Goal: Communication & Community: Answer question/provide support

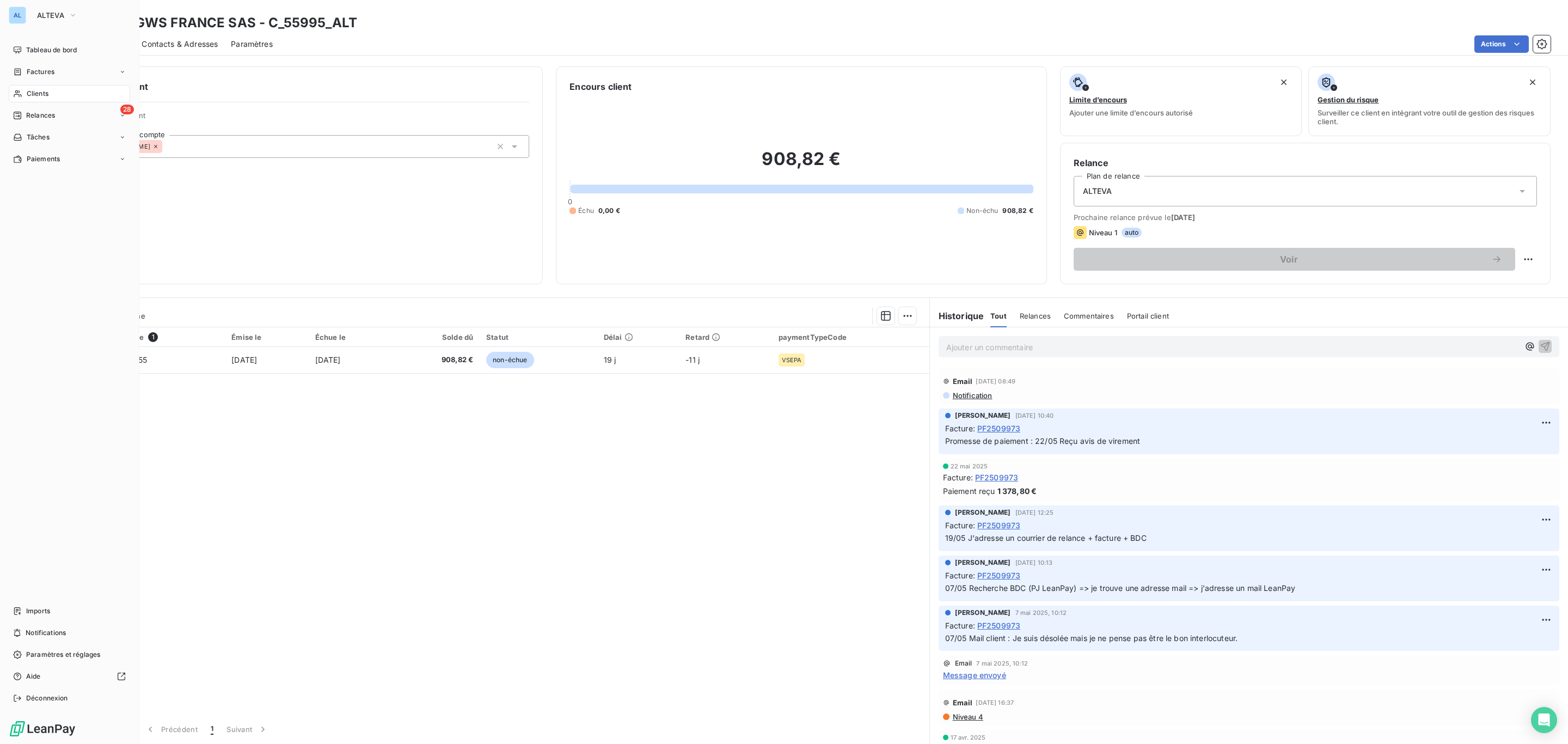
click at [47, 94] on span "Clients" at bounding box center [37, 93] width 22 height 10
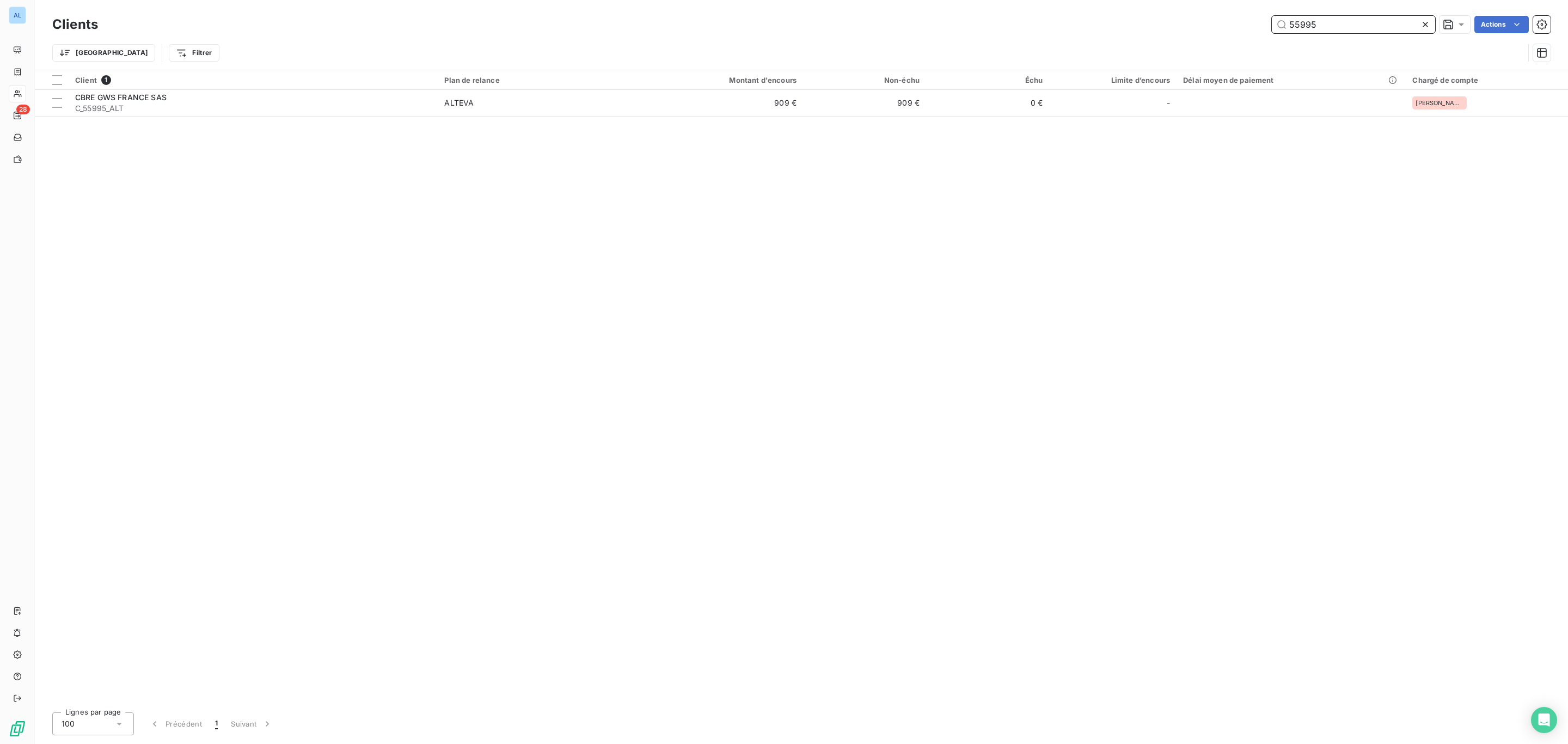
drag, startPoint x: 1378, startPoint y: 26, endPoint x: 1188, endPoint y: 18, distance: 190.2
click at [1188, 18] on div "55995 Actions" at bounding box center [831, 24] width 1439 height 17
type input "55995"
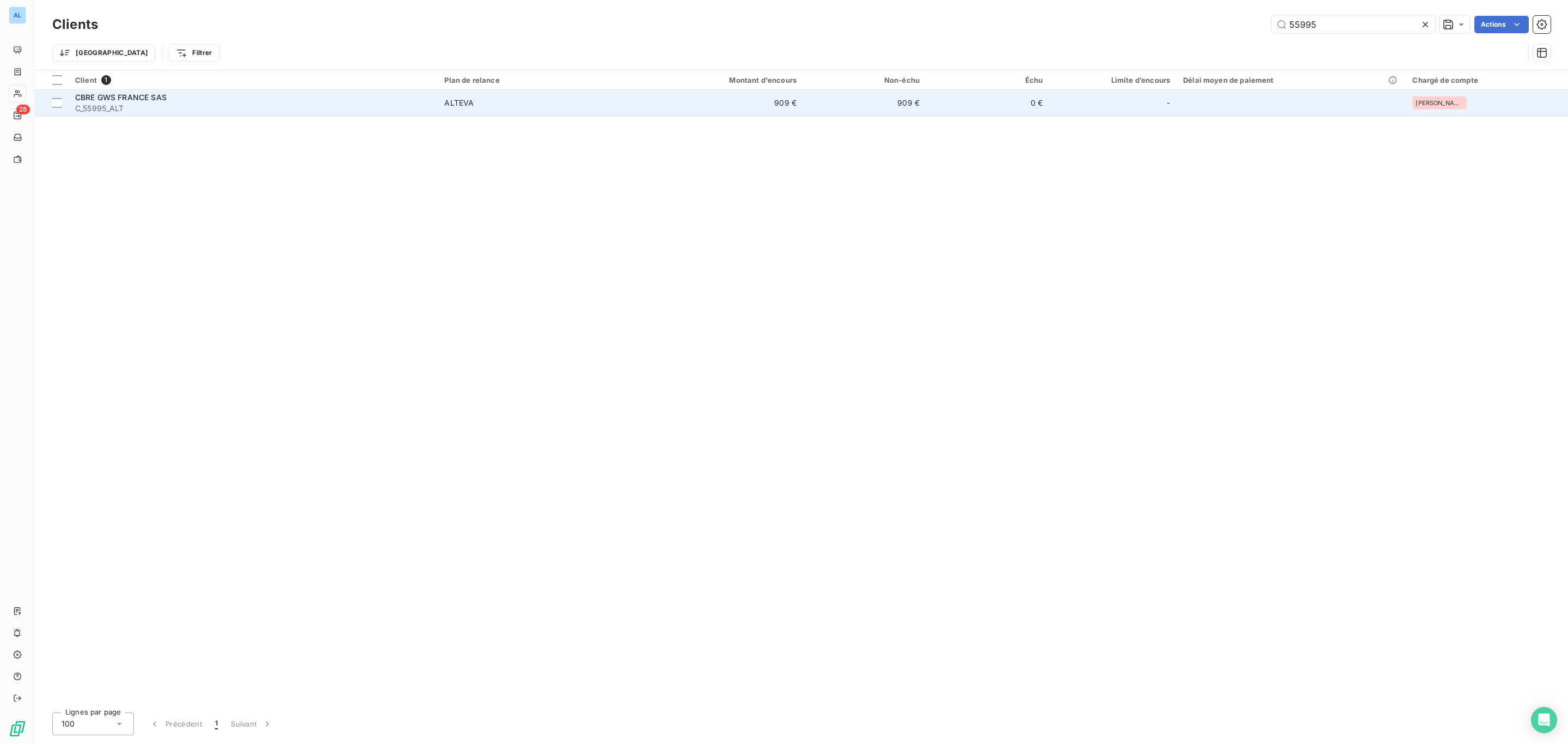
click at [300, 101] on div "CBRE GWS FRANCE SAS" at bounding box center [253, 98] width 356 height 11
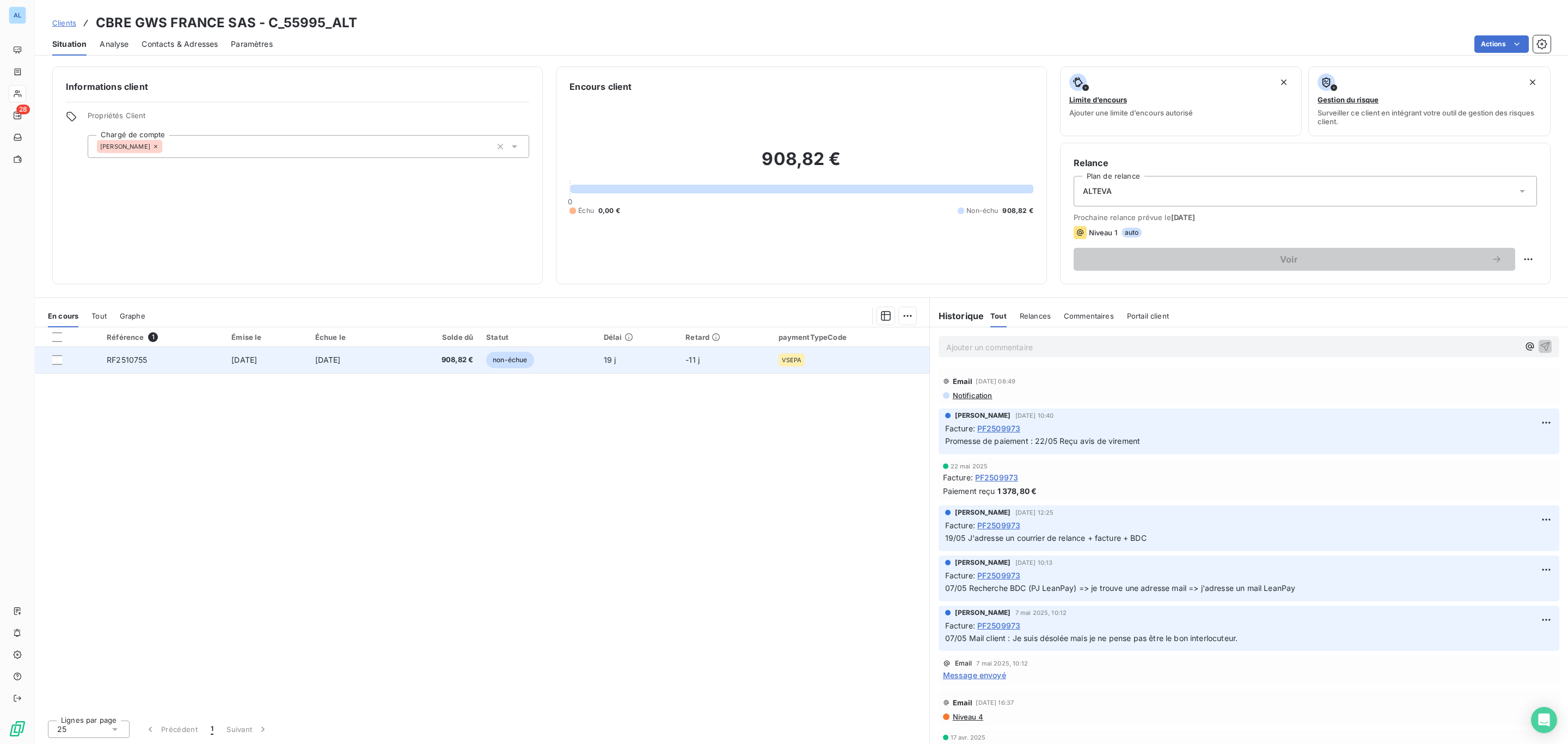
click at [308, 359] on td "[DATE]" at bounding box center [266, 360] width 83 height 26
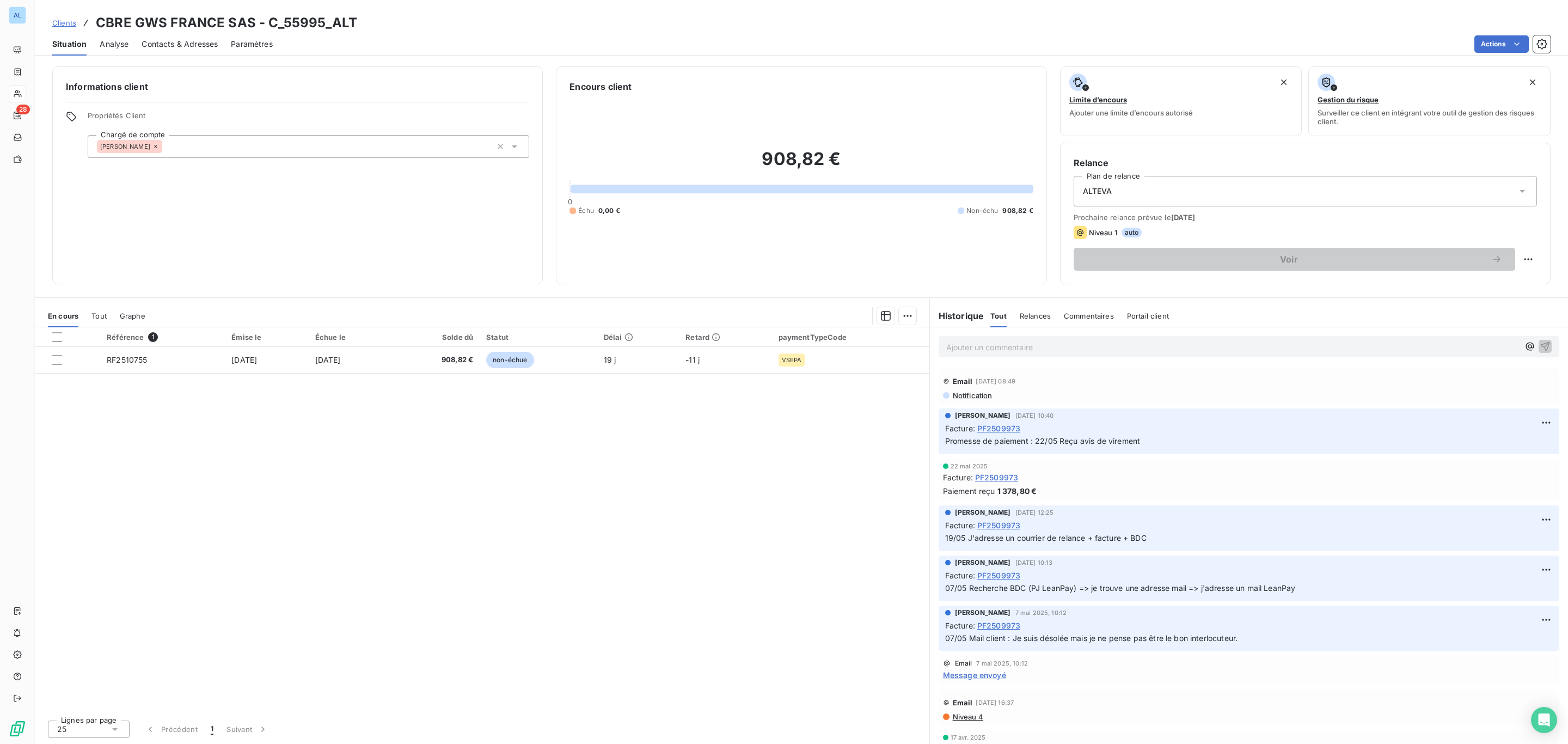
drag, startPoint x: 437, startPoint y: 413, endPoint x: 265, endPoint y: 296, distance: 208.0
click at [258, 296] on div "Informations client Propriétés Client Chargé de compte Emilie Encours client 90…" at bounding box center [801, 402] width 1533 height 684
click at [670, 154] on h2 "908,82 €" at bounding box center [801, 165] width 463 height 33
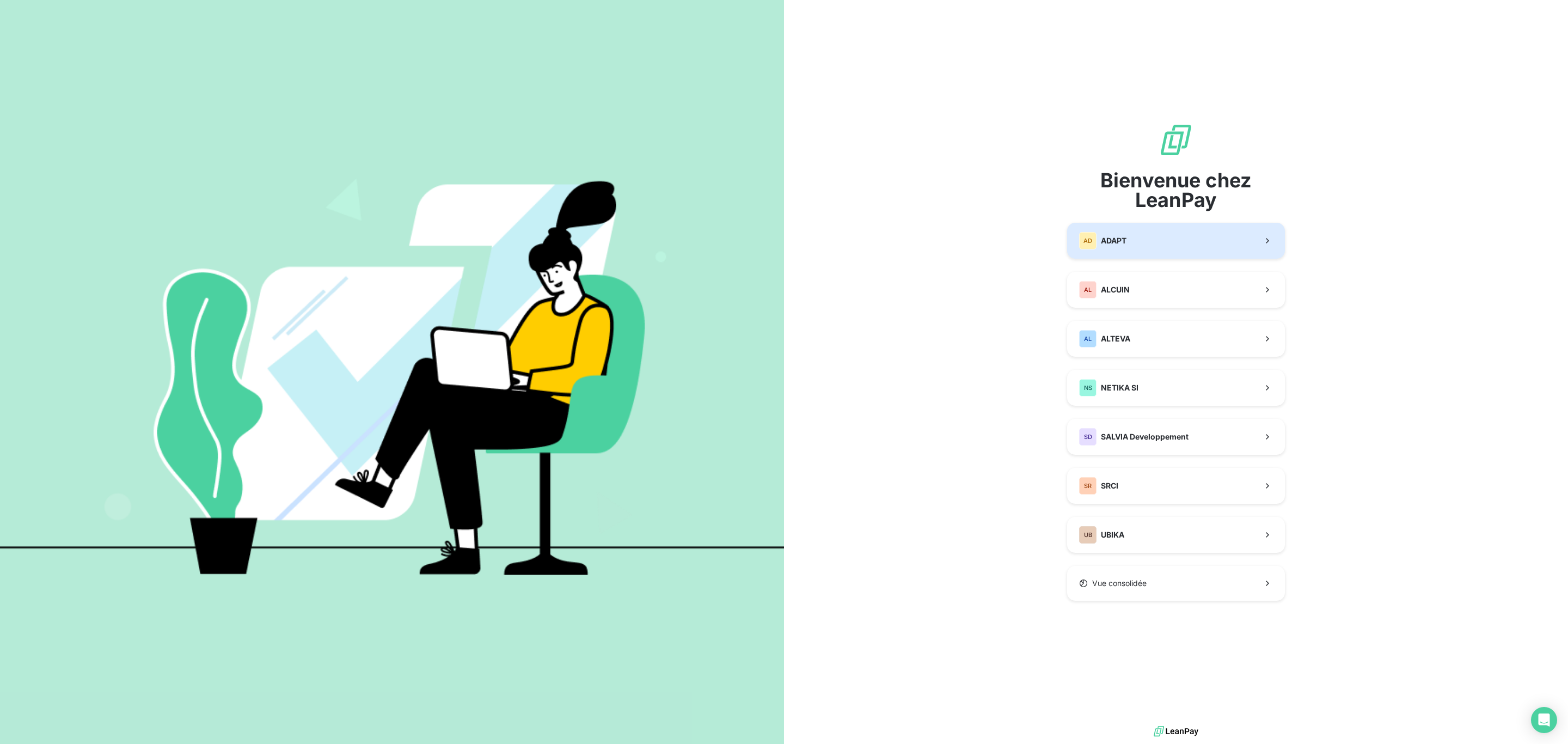
click at [1199, 249] on button "AD ADAPT" at bounding box center [1176, 241] width 218 height 36
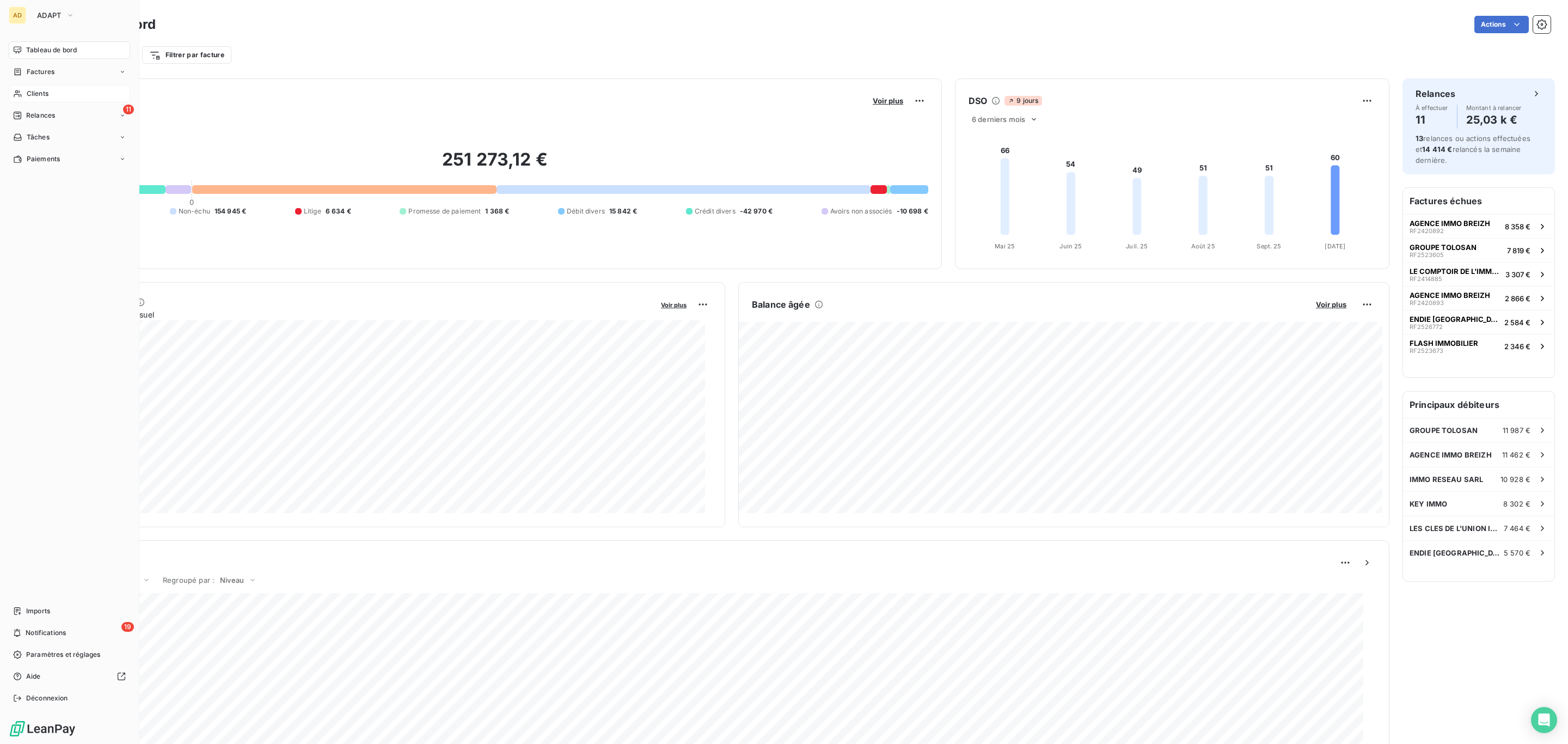
click at [47, 89] on span "Clients" at bounding box center [37, 93] width 22 height 10
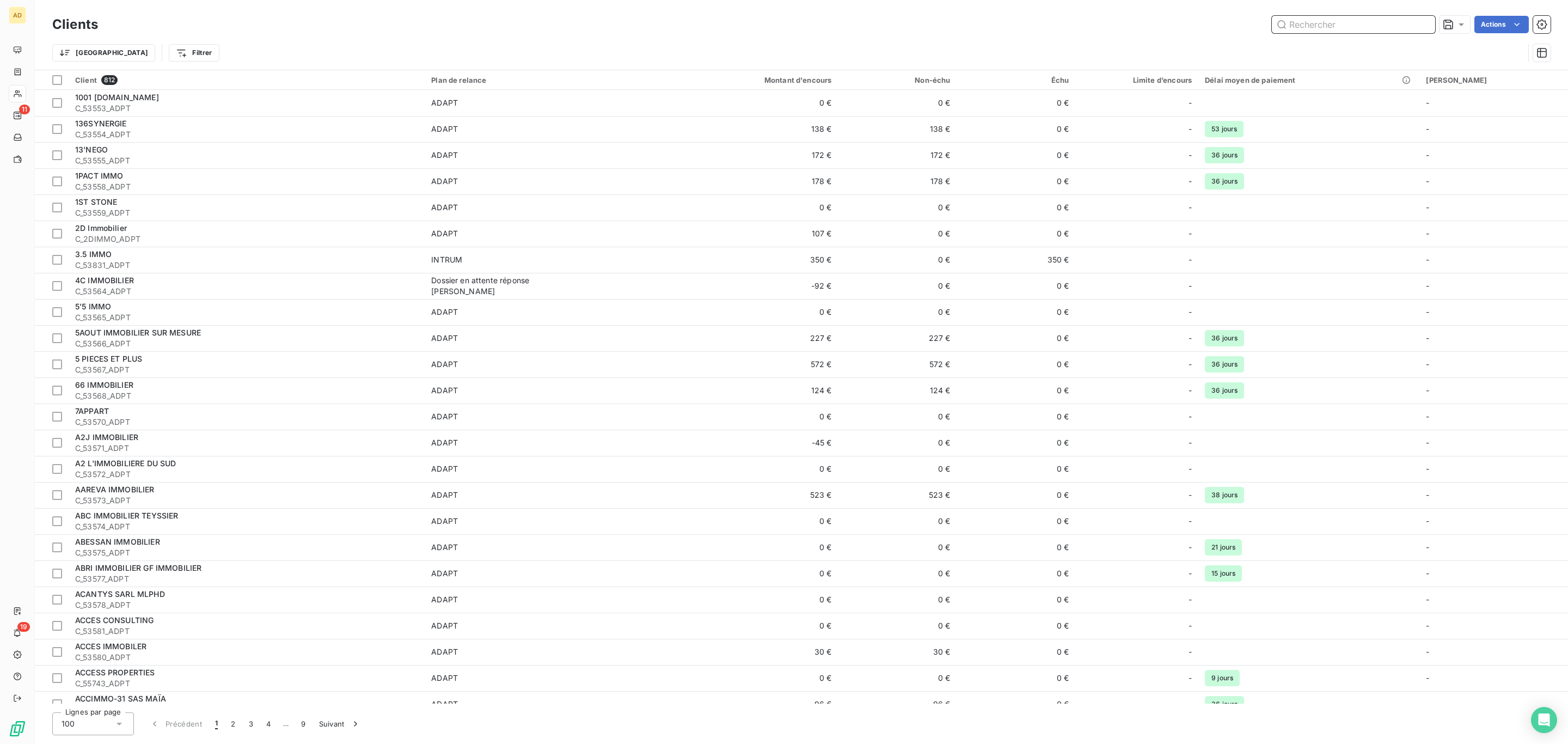
click at [1336, 28] on input "text" at bounding box center [1353, 24] width 163 height 17
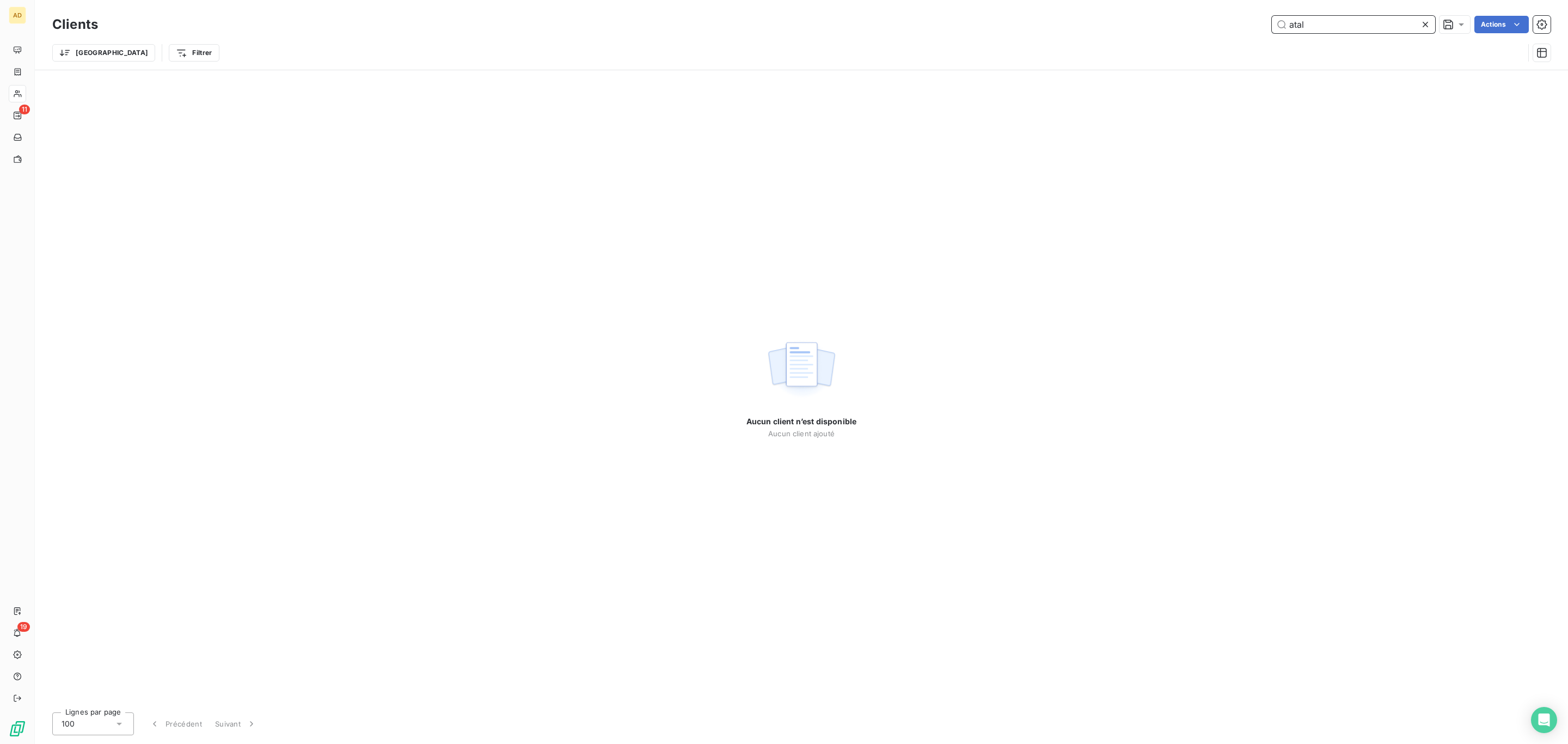
click at [1170, 0] on html "AD 11 19 Clients atal Actions Trier Filtrer Aucun client n’est disponible Aucun…" at bounding box center [784, 372] width 1568 height 744
type input "55883"
drag, startPoint x: 23, startPoint y: 5, endPoint x: 26, endPoint y: 10, distance: 5.8
click at [25, 5] on div "AD ADAPT Tableau de bord Factures Clients 11 Relances Tâches Paiements Imports …" at bounding box center [70, 372] width 140 height 744
click at [59, 19] on button "ADAPT" at bounding box center [55, 15] width 50 height 17
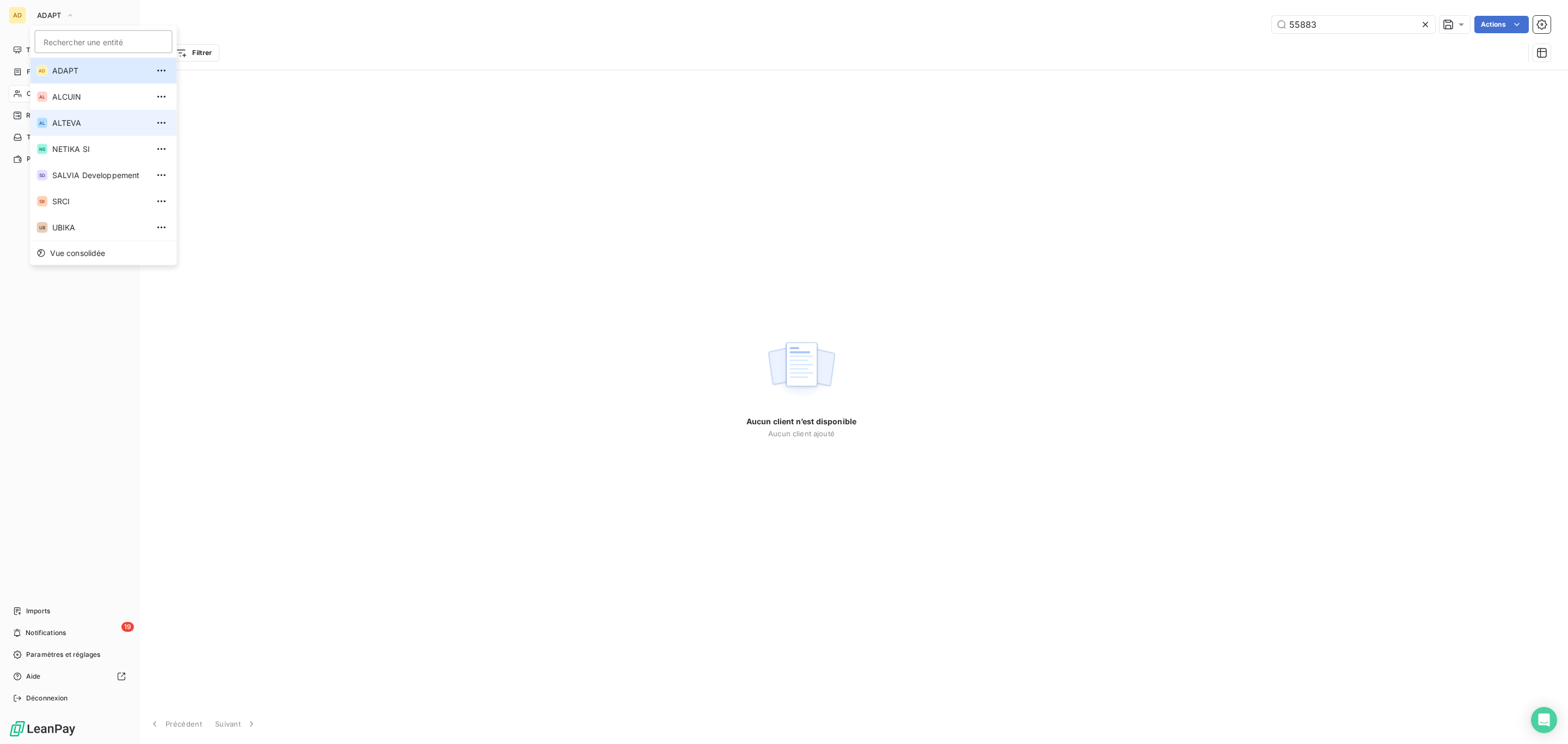
click at [100, 117] on span "ALTEVA" at bounding box center [100, 123] width 96 height 11
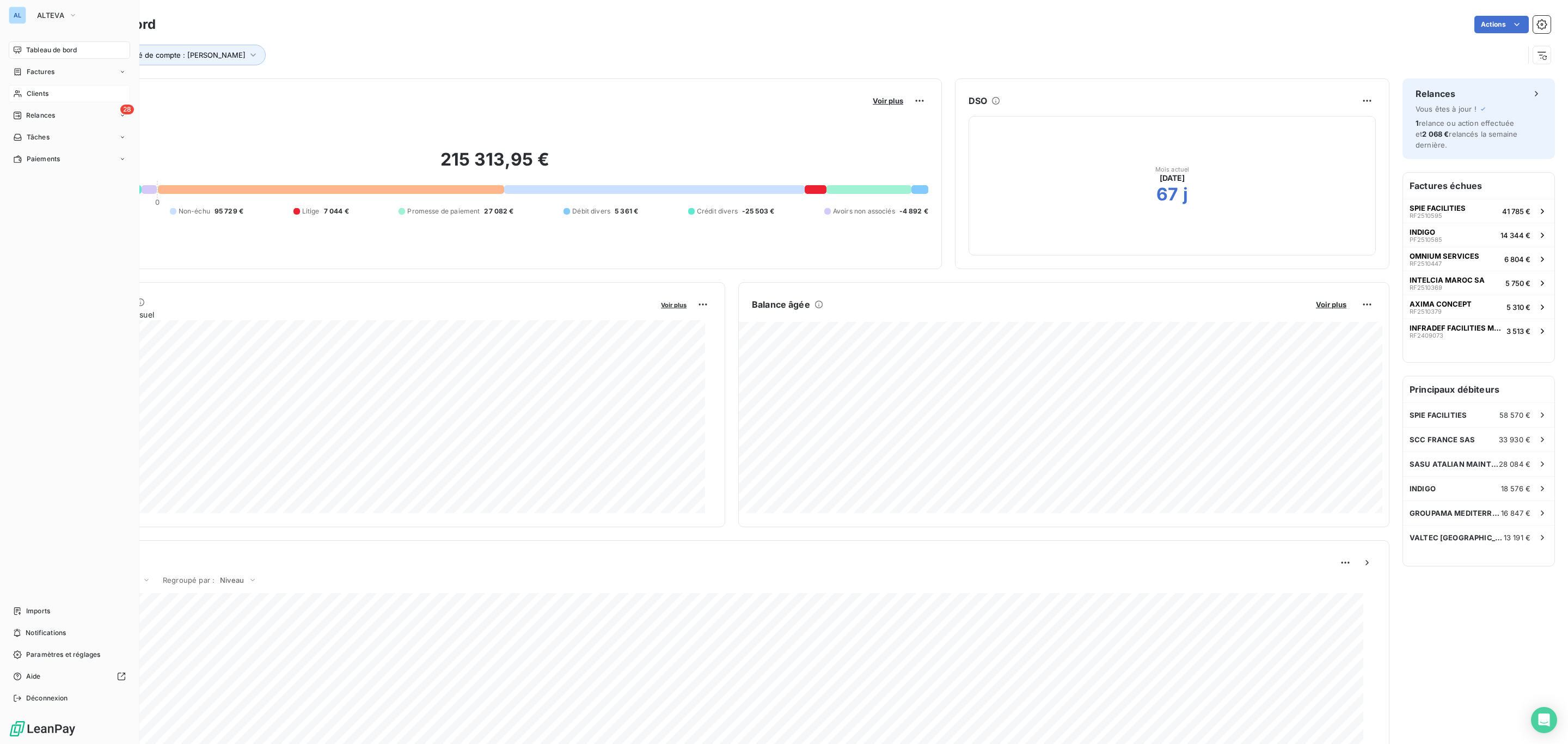
click at [47, 100] on div "Clients" at bounding box center [69, 93] width 121 height 17
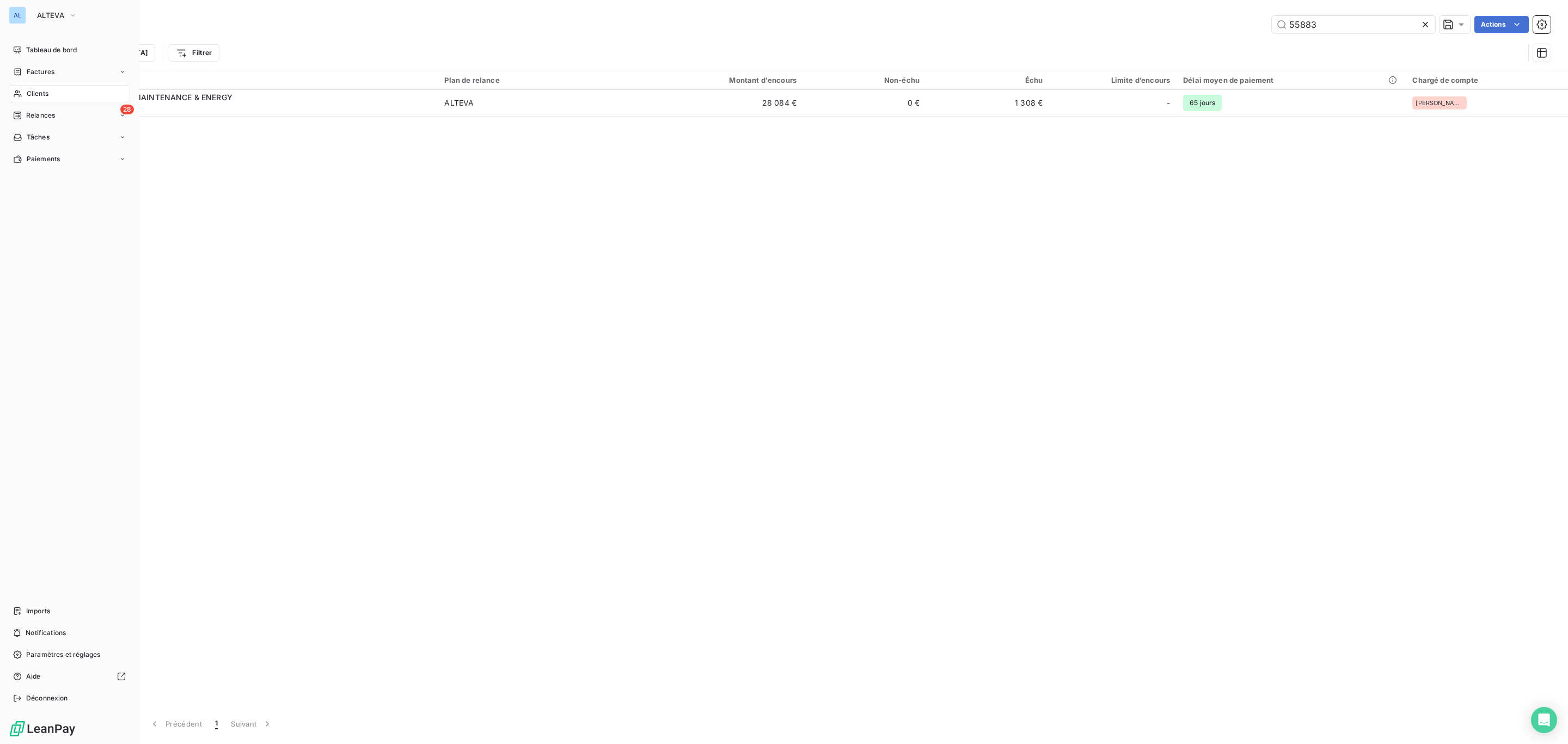
click at [47, 96] on span "Clients" at bounding box center [37, 93] width 22 height 10
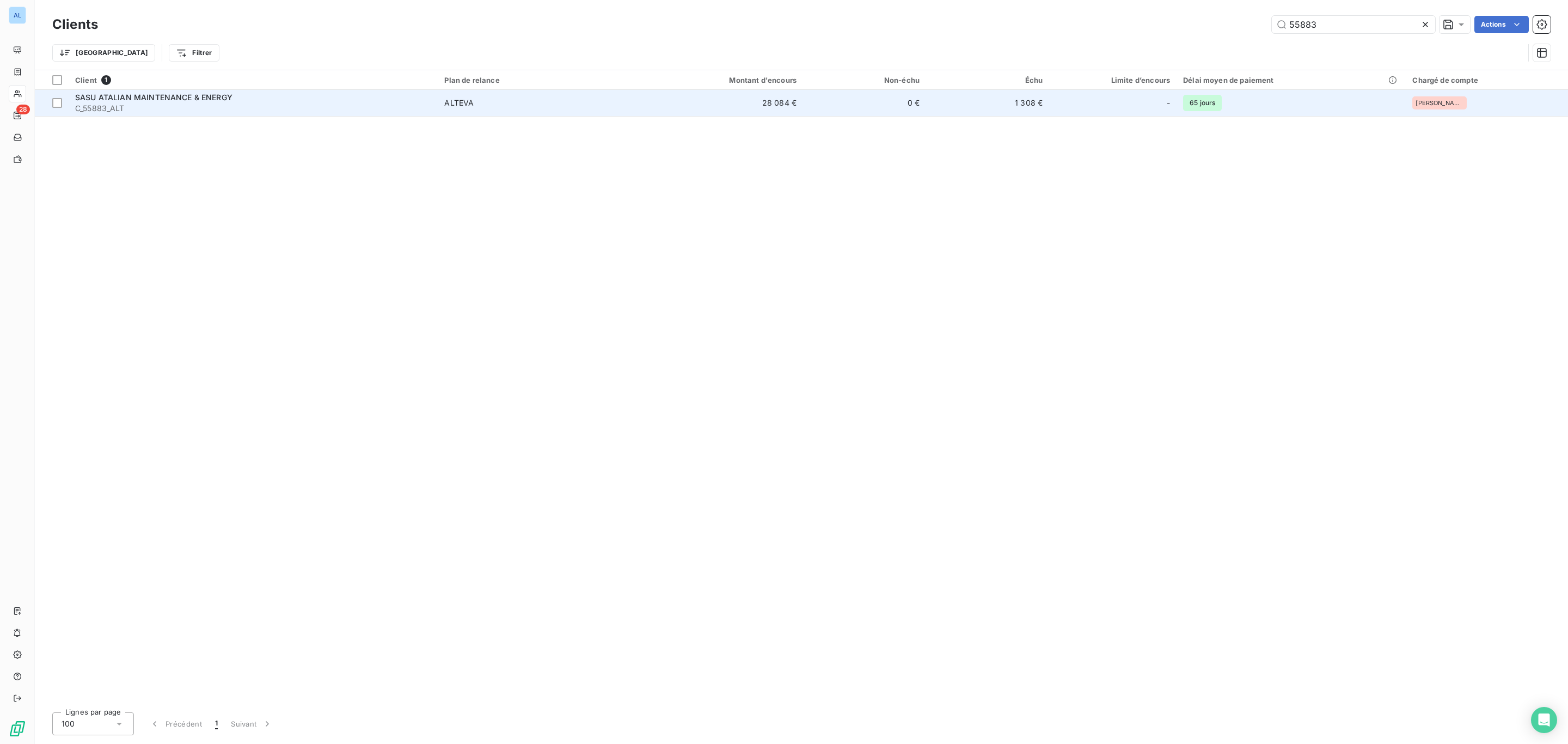
drag, startPoint x: 838, startPoint y: 113, endPoint x: 832, endPoint y: 113, distance: 6.0
click at [838, 113] on td "0 €" at bounding box center [865, 103] width 123 height 26
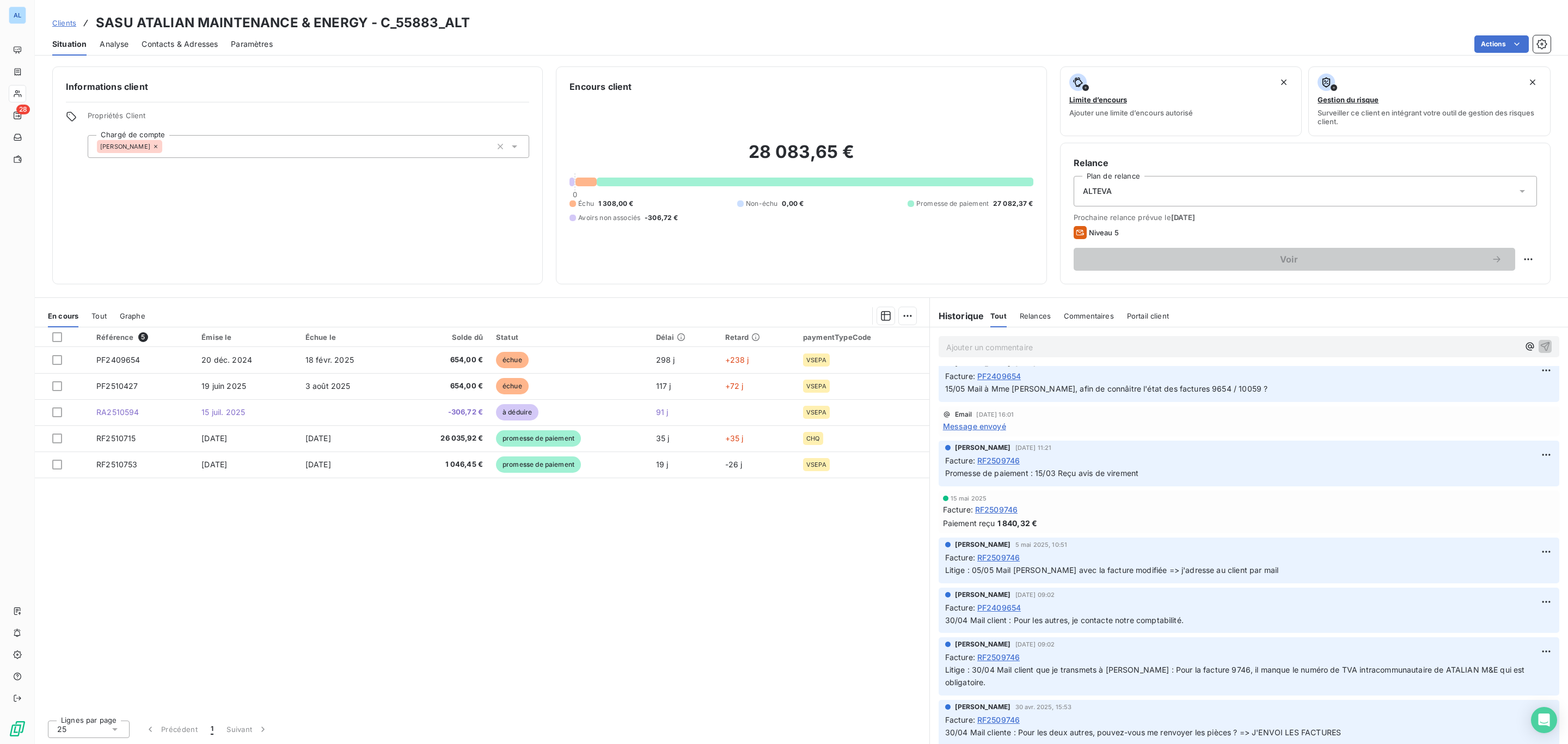
scroll to position [5446, 0]
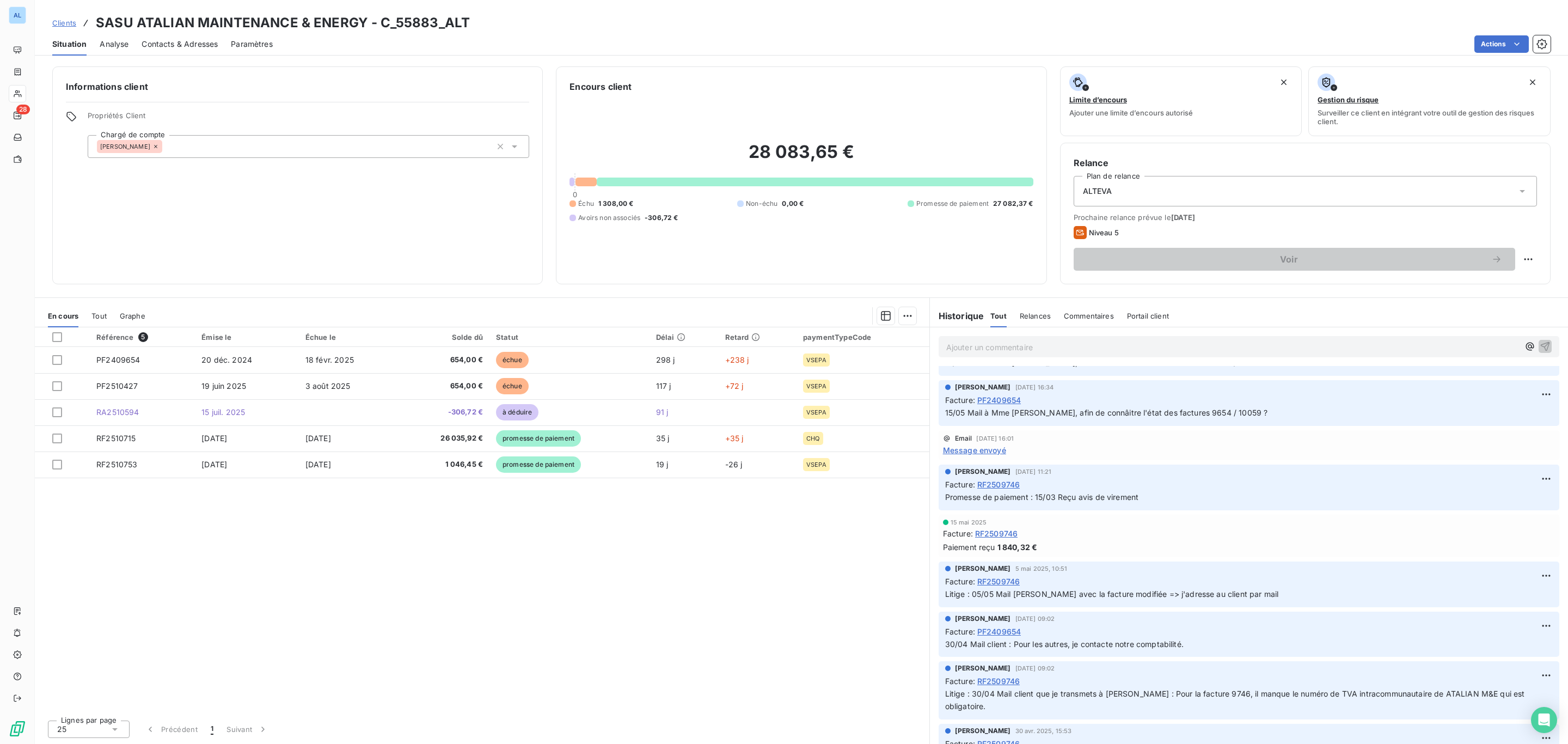
click at [536, 577] on div "Référence 5 Émise le Échue le Solde dû Statut Délai Retard paymentTypeCode PF24…" at bounding box center [482, 520] width 894 height 384
drag, startPoint x: 436, startPoint y: 23, endPoint x: 96, endPoint y: -3, distance: 341.0
click at [96, 0] on html "AL 28 Clients SASU ATALIAN MAINTENANCE & ENERGY - C_55883_ALT Situation Analyse…" at bounding box center [784, 372] width 1568 height 744
copy h3 "SASU ATALIAN MAINTENANCE & ENERGY - C_55883"
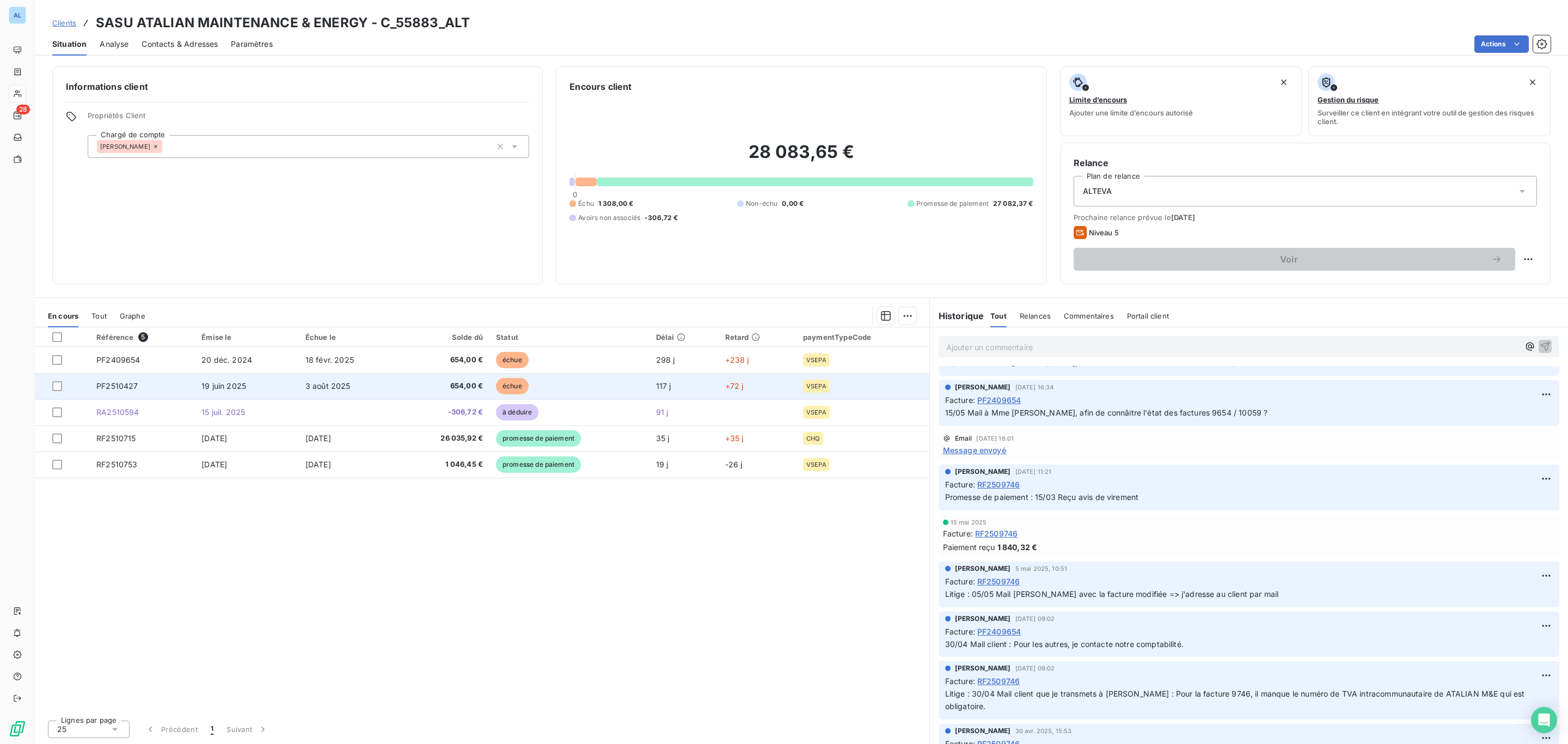
click at [512, 377] on td "échue" at bounding box center [570, 386] width 160 height 26
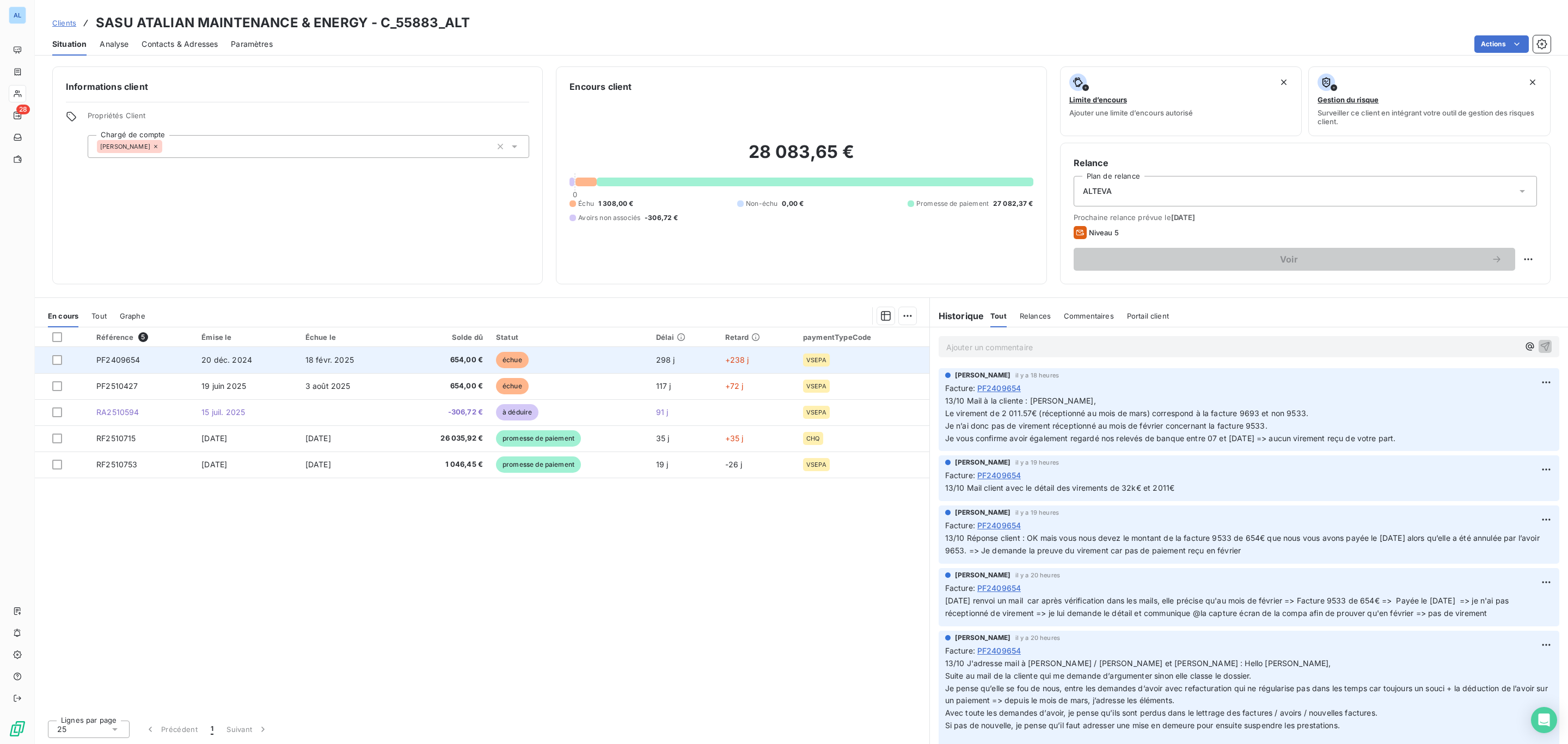
click at [337, 358] on span "18 févr. 2025" at bounding box center [329, 360] width 48 height 9
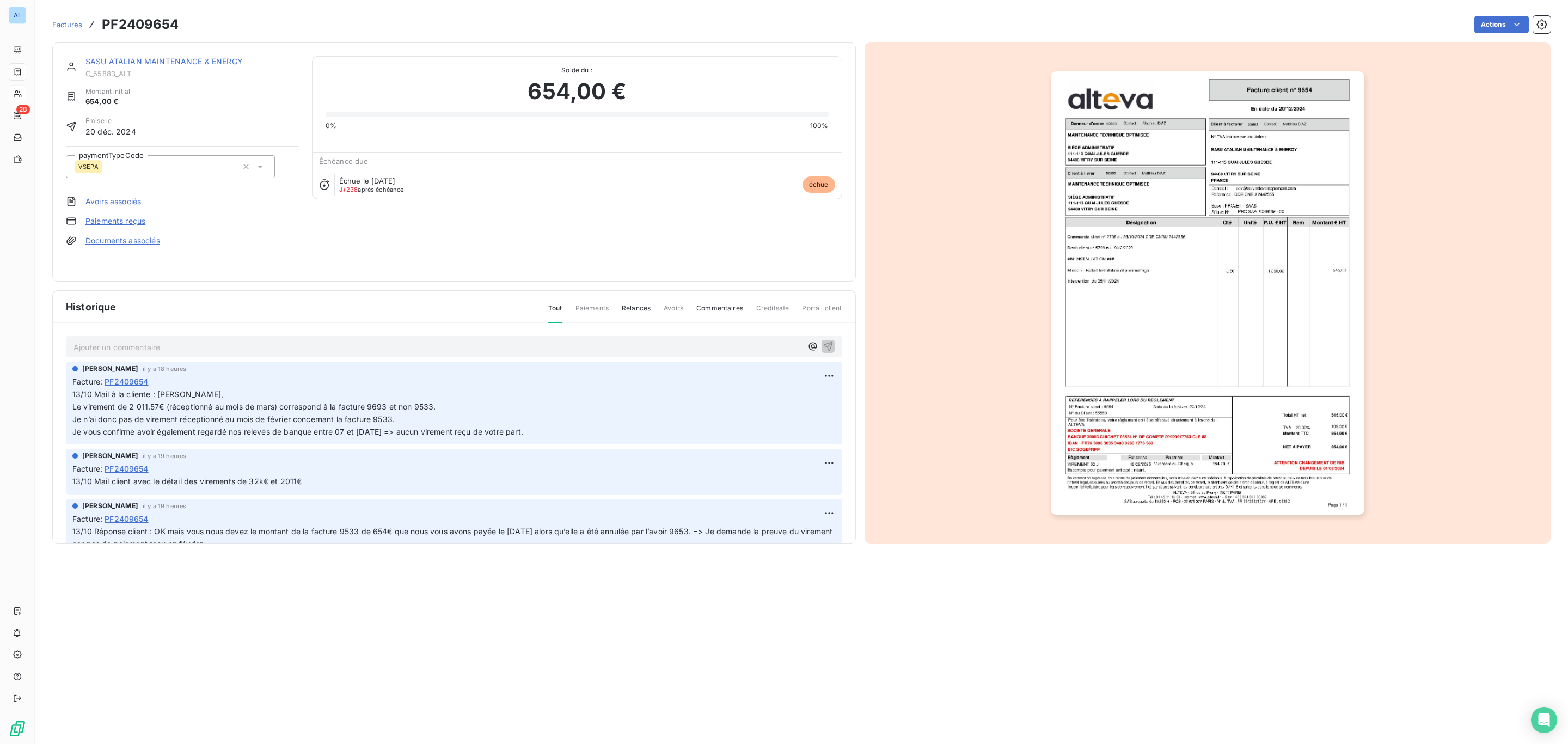
click at [286, 340] on p "Ajouter un commentaire ﻿" at bounding box center [438, 347] width 728 height 14
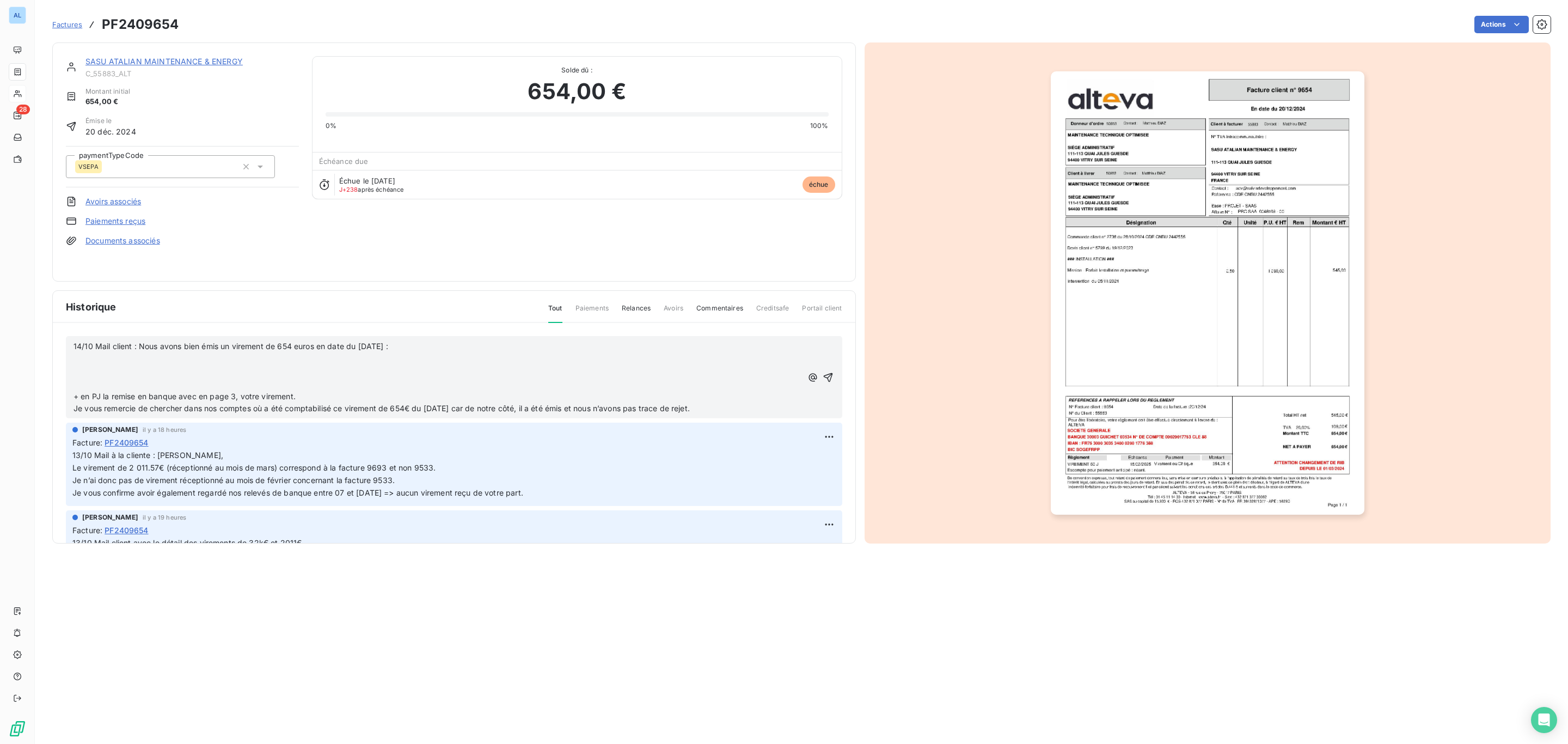
click at [158, 381] on p "﻿" at bounding box center [438, 384] width 728 height 12
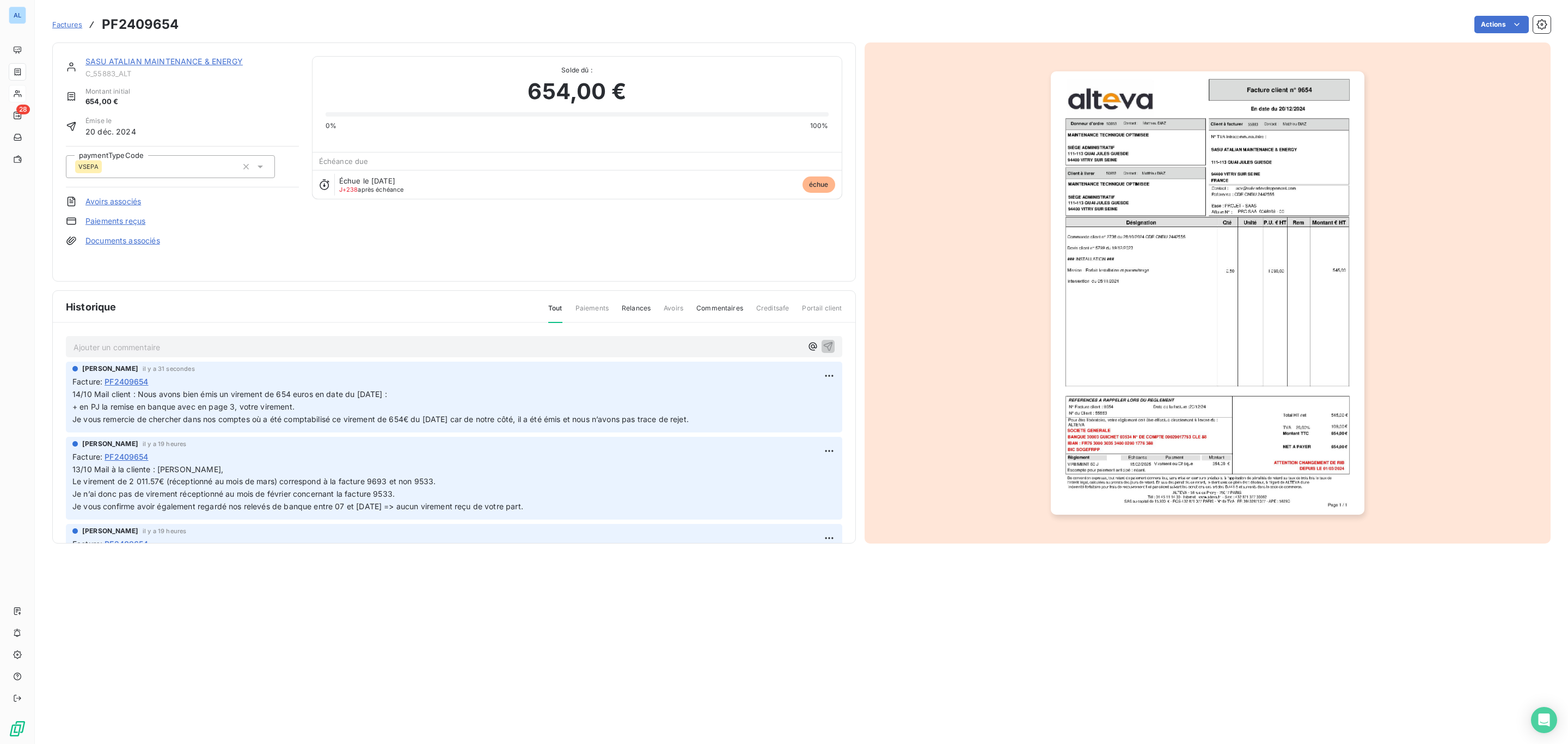
click at [185, 344] on p "Ajouter un commentaire ﻿" at bounding box center [438, 347] width 728 height 14
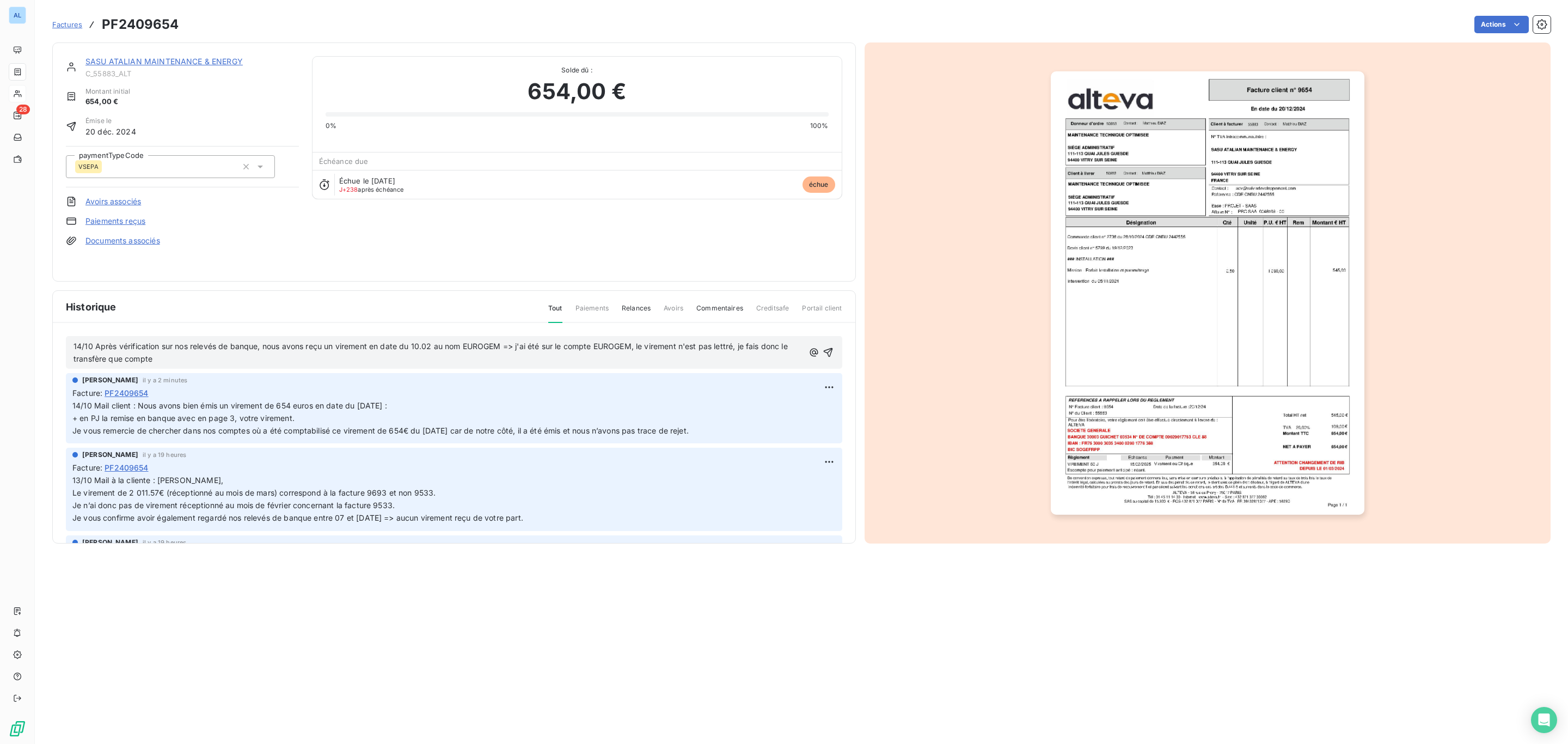
click at [204, 353] on p "14/10 Après vérification sur nos relevés de banque, nous avons reçu un virement…" at bounding box center [439, 353] width 730 height 25
click at [824, 356] on icon "button" at bounding box center [829, 353] width 11 height 11
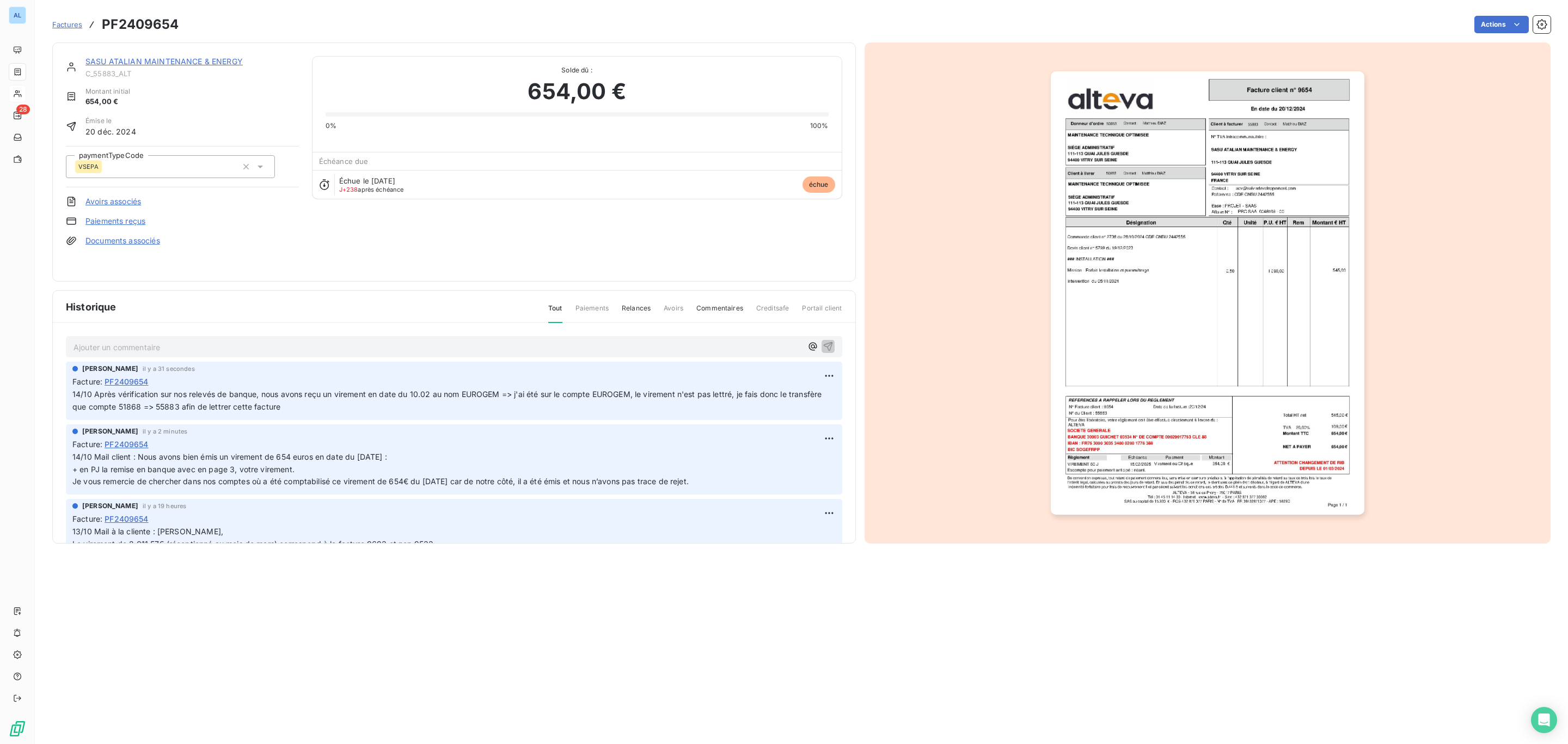
click at [117, 61] on link "SASU ATALIAN MAINTENANCE & ENERGY" at bounding box center [164, 61] width 158 height 9
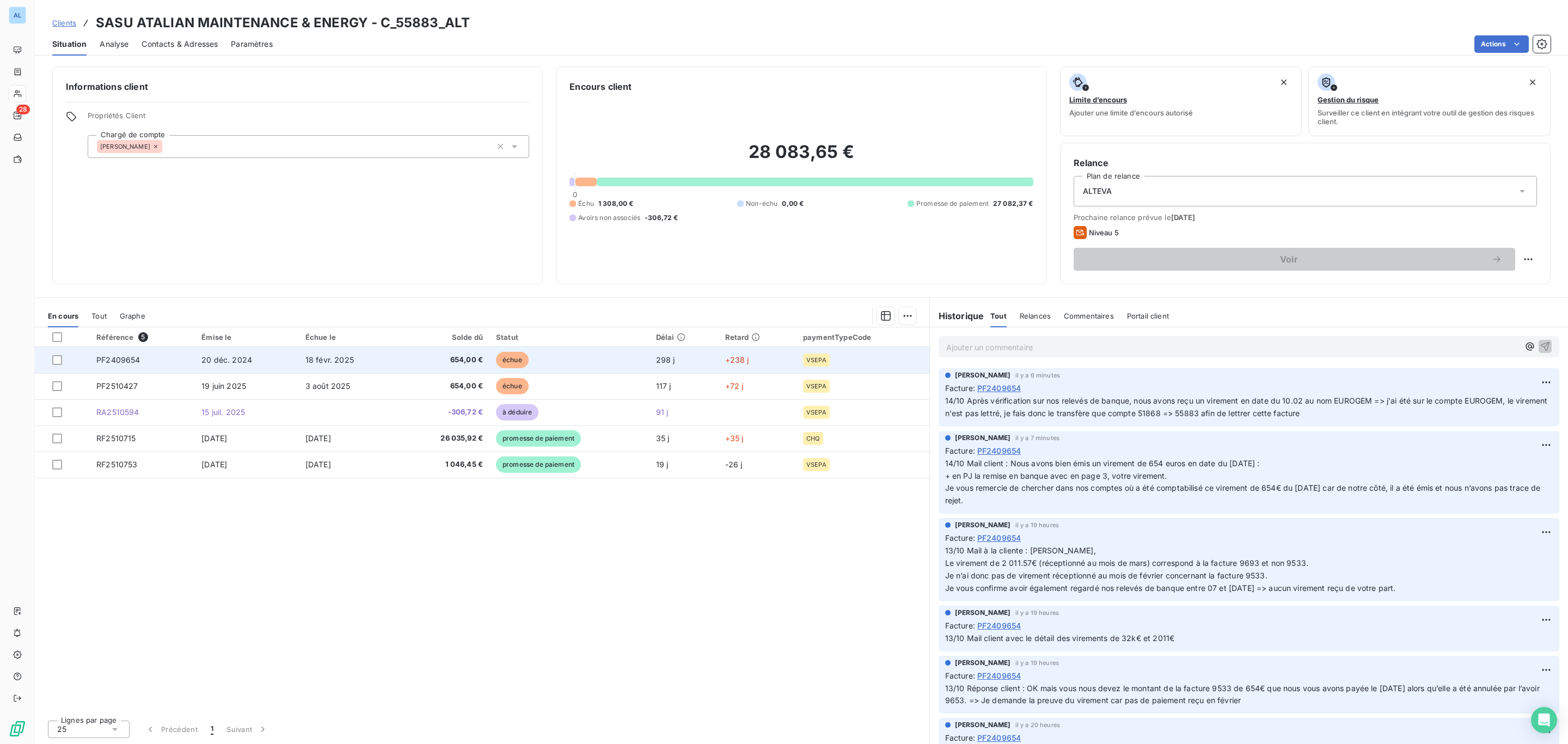
click at [383, 367] on td "18 févr. 2025" at bounding box center [349, 360] width 100 height 26
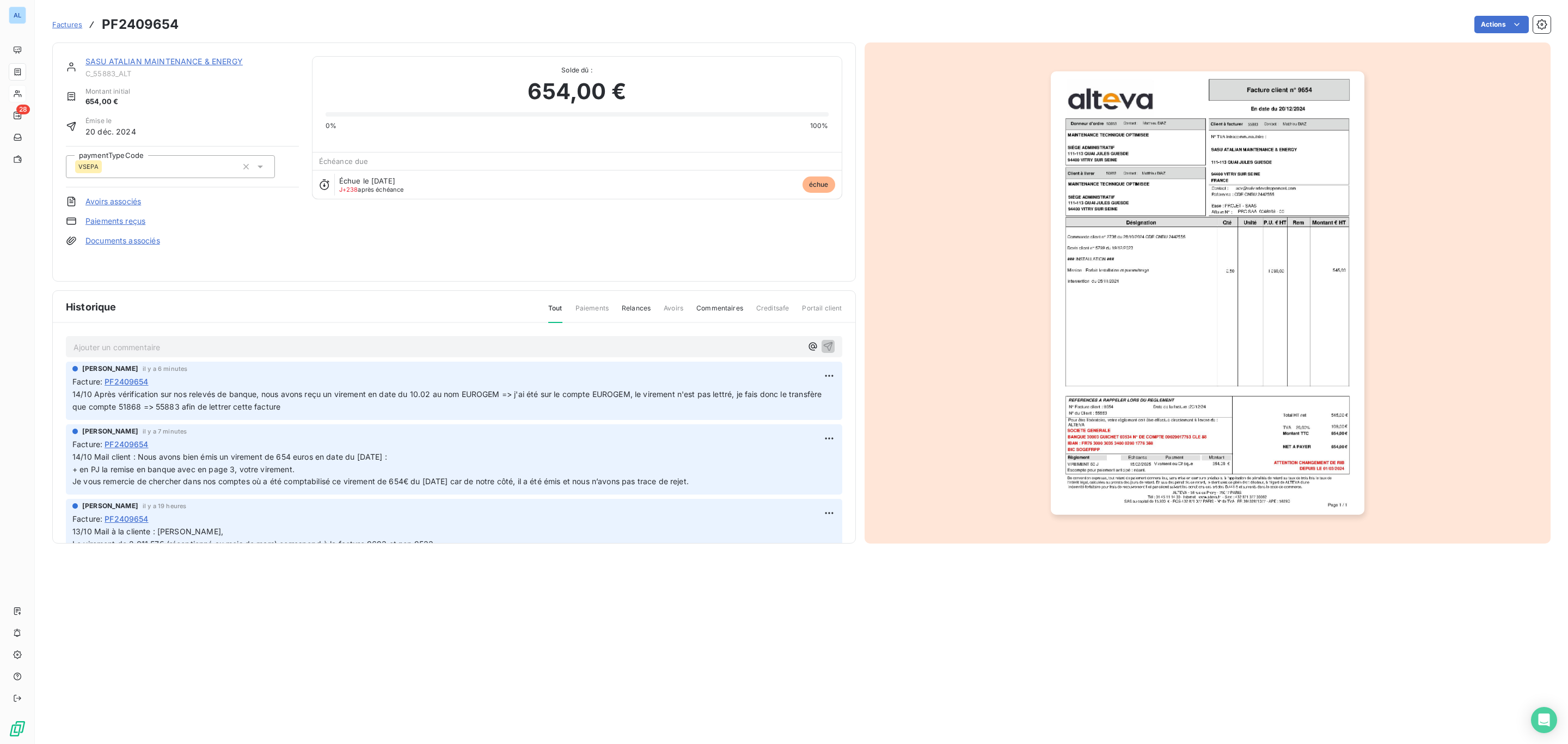
click at [386, 383] on div "Facture : PF2409654" at bounding box center [453, 381] width 763 height 12
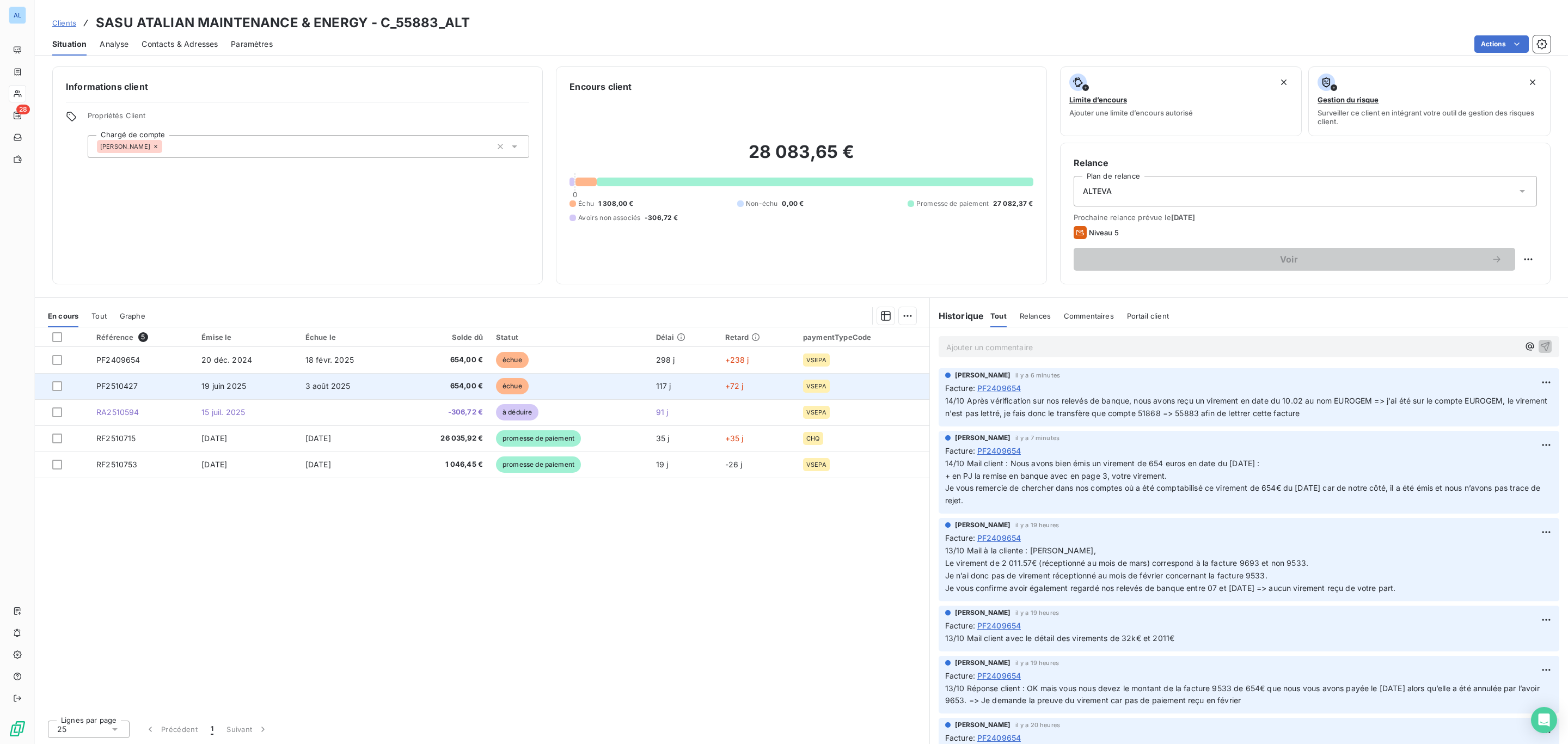
click at [340, 389] on span "3 août 2025" at bounding box center [328, 386] width 45 height 9
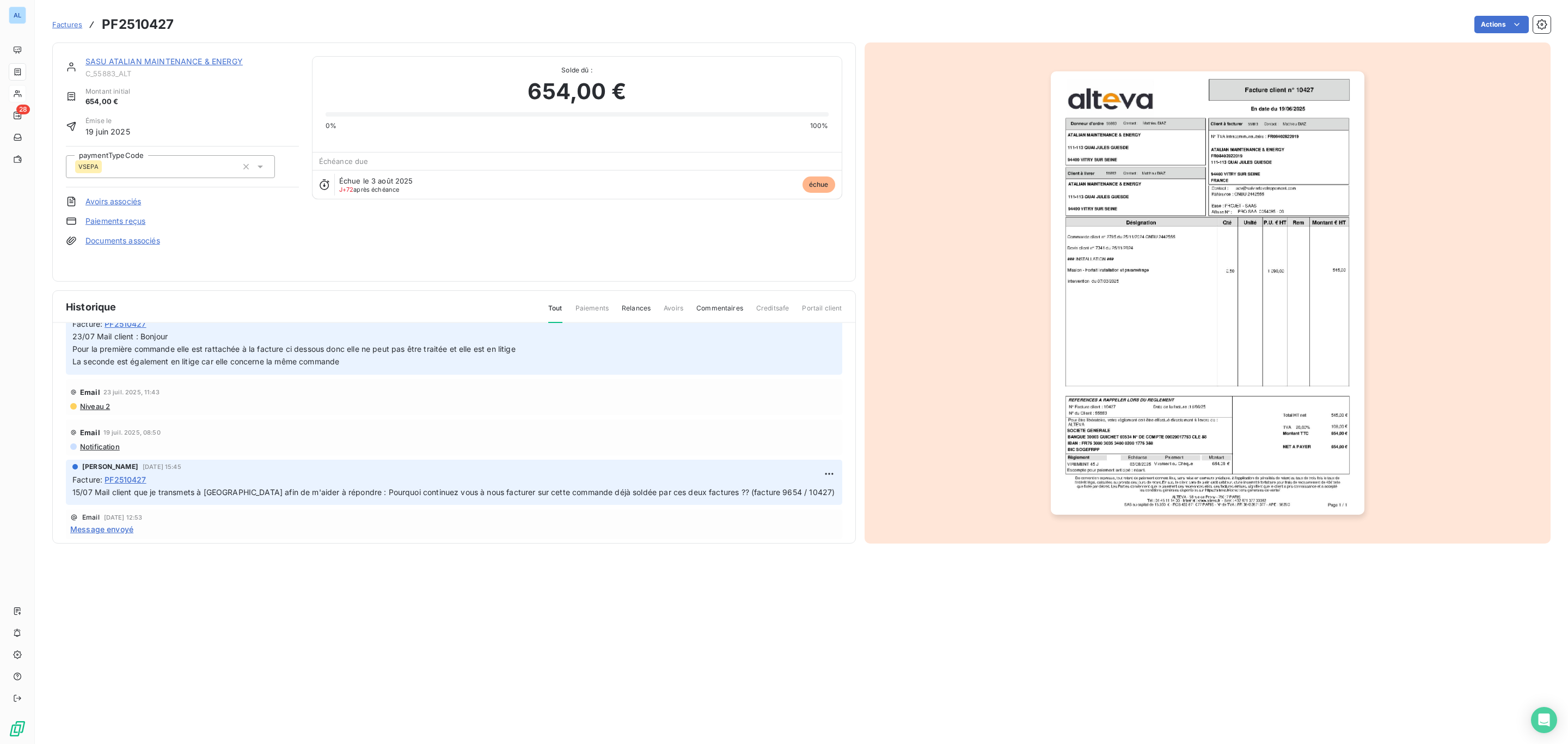
scroll to position [497, 0]
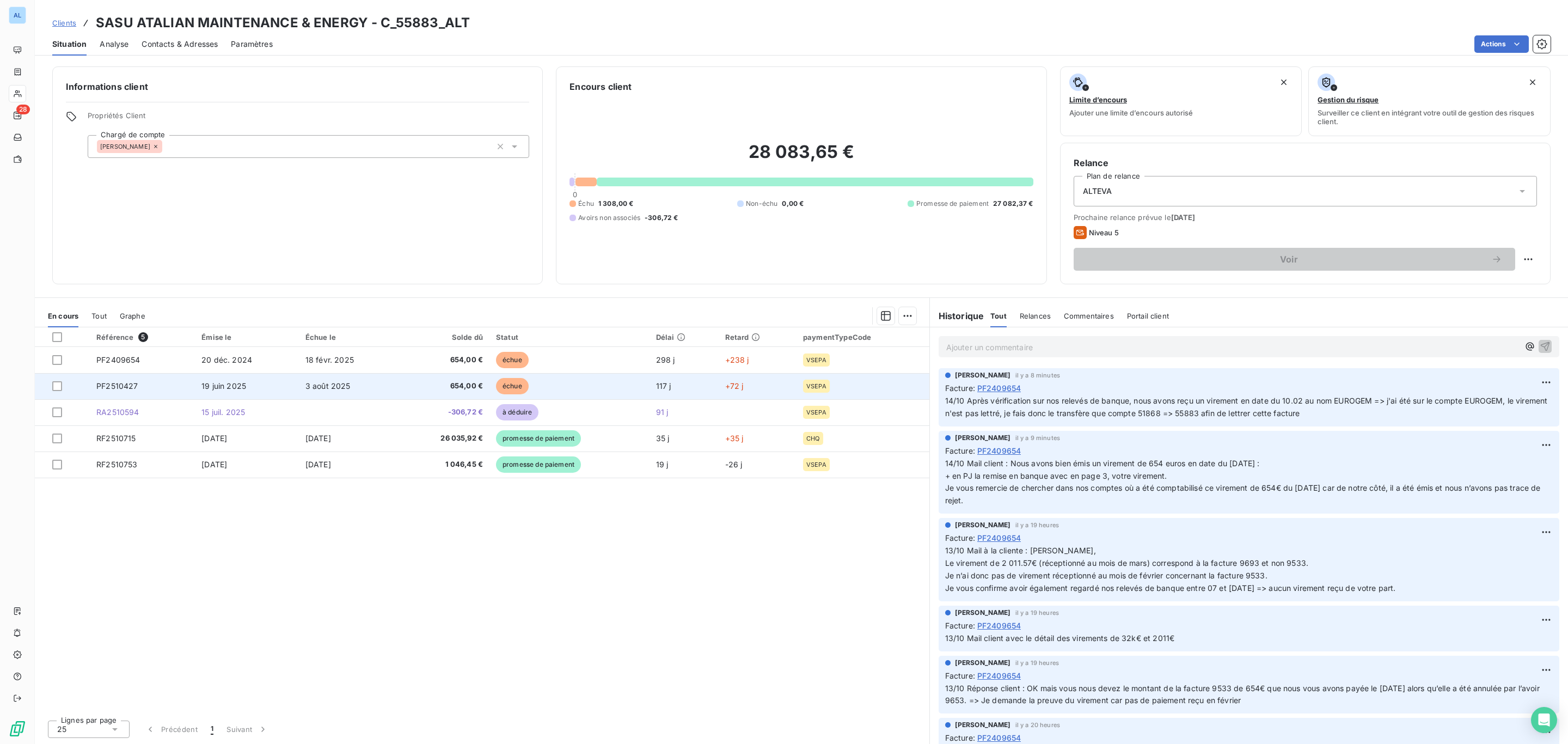
click at [407, 379] on td "654,00 €" at bounding box center [444, 386] width 90 height 26
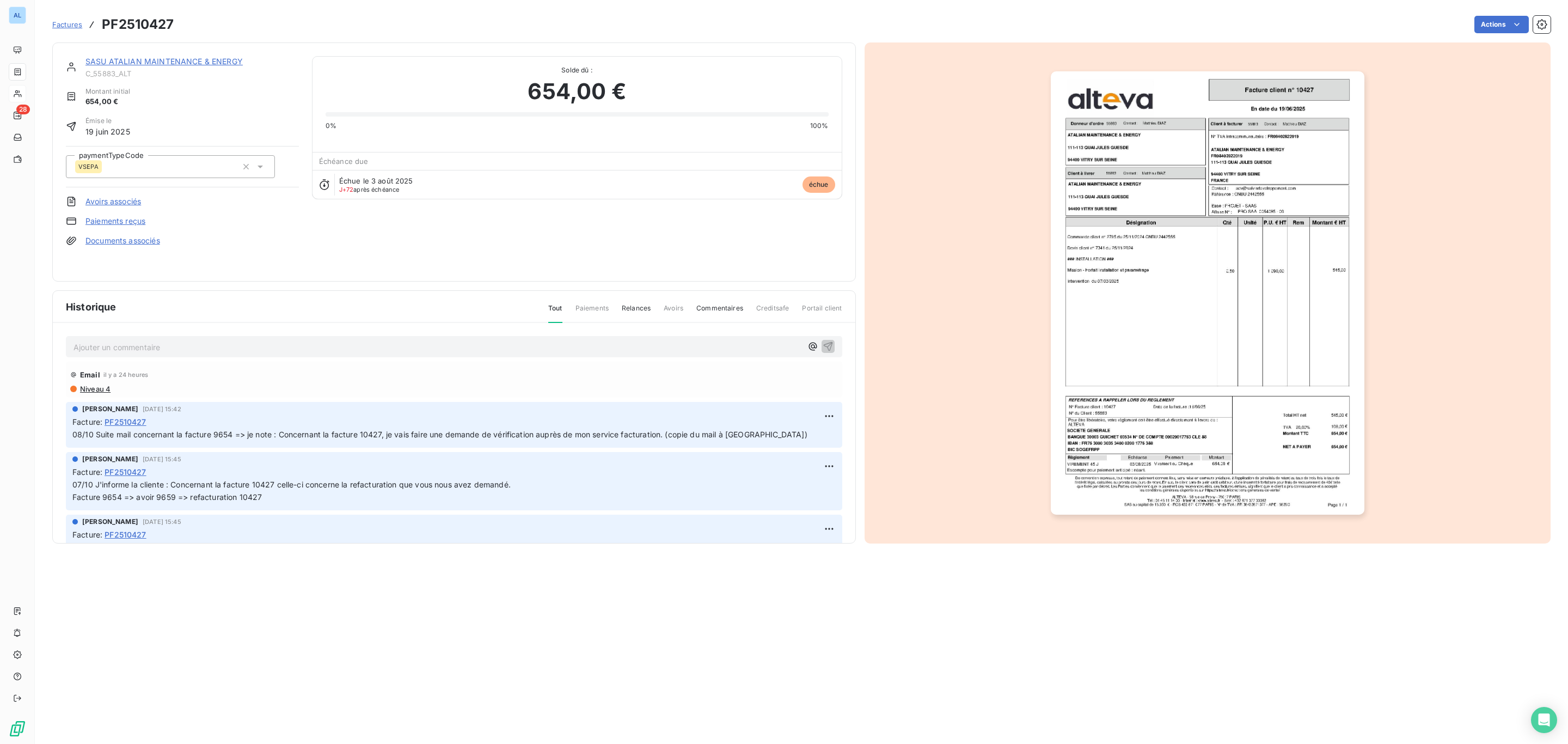
click at [1383, 301] on div at bounding box center [1208, 293] width 686 height 501
click at [1318, 303] on img "button" at bounding box center [1208, 293] width 314 height 443
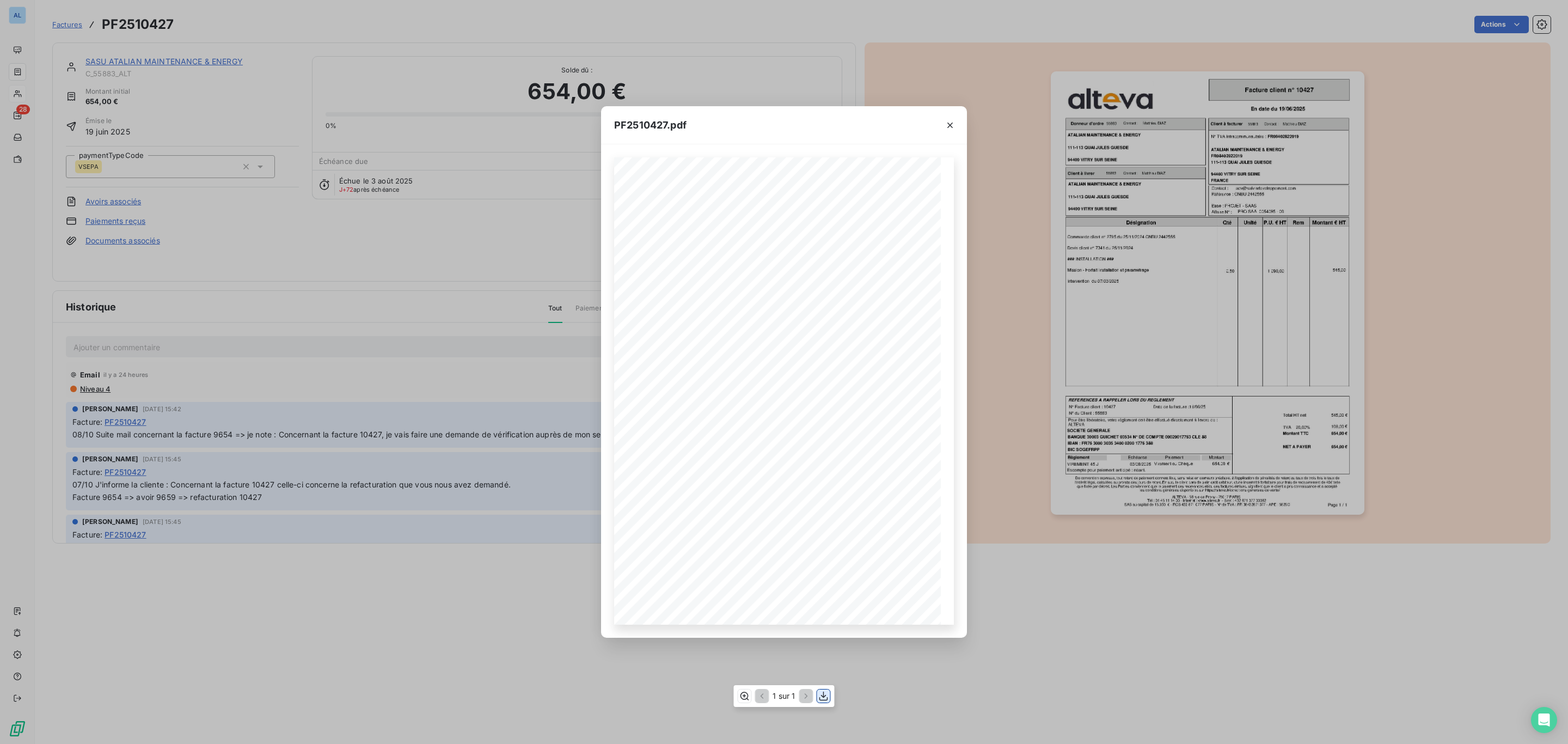
click at [823, 695] on icon "button" at bounding box center [824, 696] width 9 height 9
click at [951, 124] on icon "button" at bounding box center [949, 125] width 5 height 5
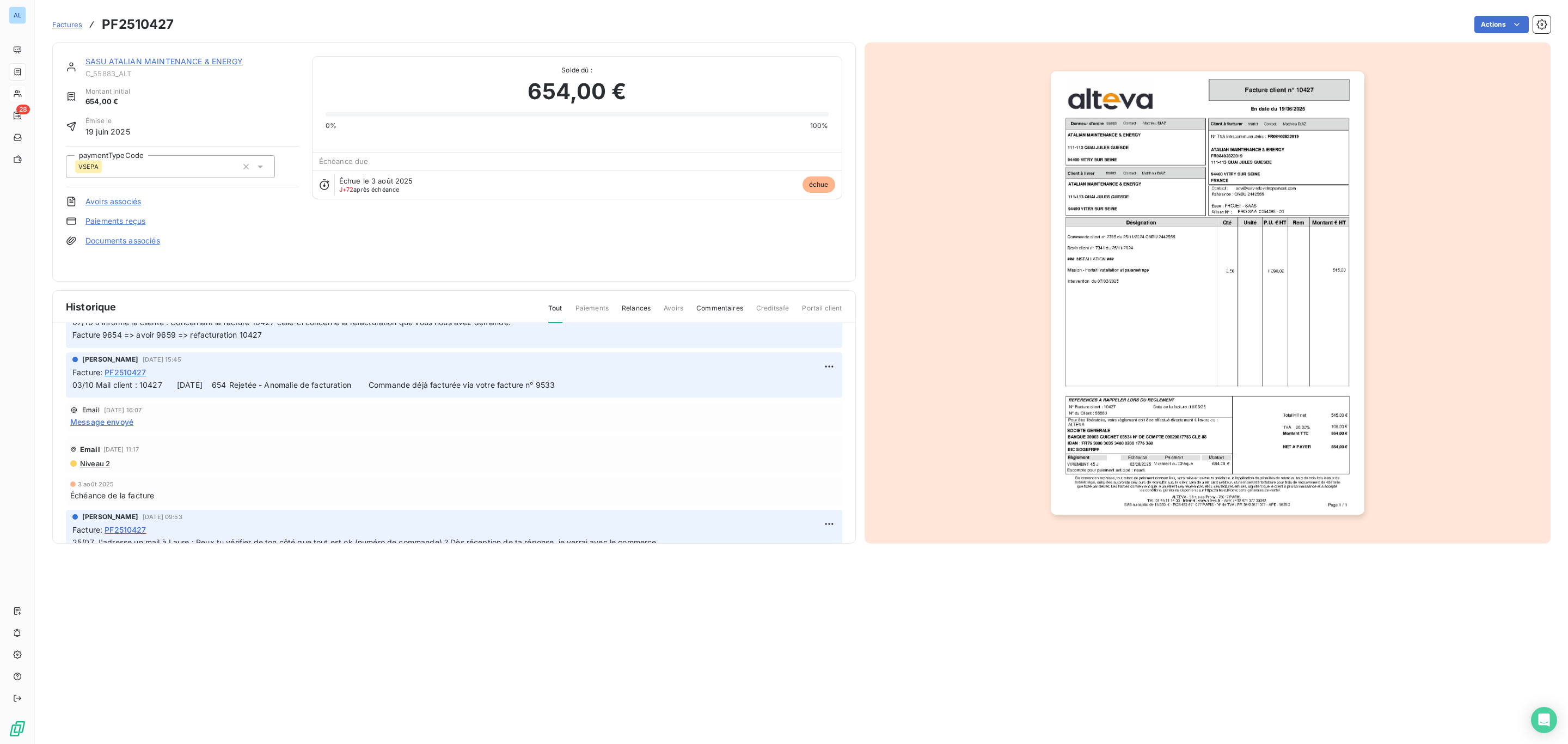
scroll to position [163, 0]
drag, startPoint x: 621, startPoint y: 389, endPoint x: 136, endPoint y: 378, distance: 485.1
click at [136, 378] on p "03/10 Mail client : 10427 [DATE] 654 Rejetée - Anomalie de facturation Commande…" at bounding box center [453, 384] width 763 height 12
copy span "10427 [DATE] 654 Rejetée - Anomalie de facturation Commande déjà facturée via v…"
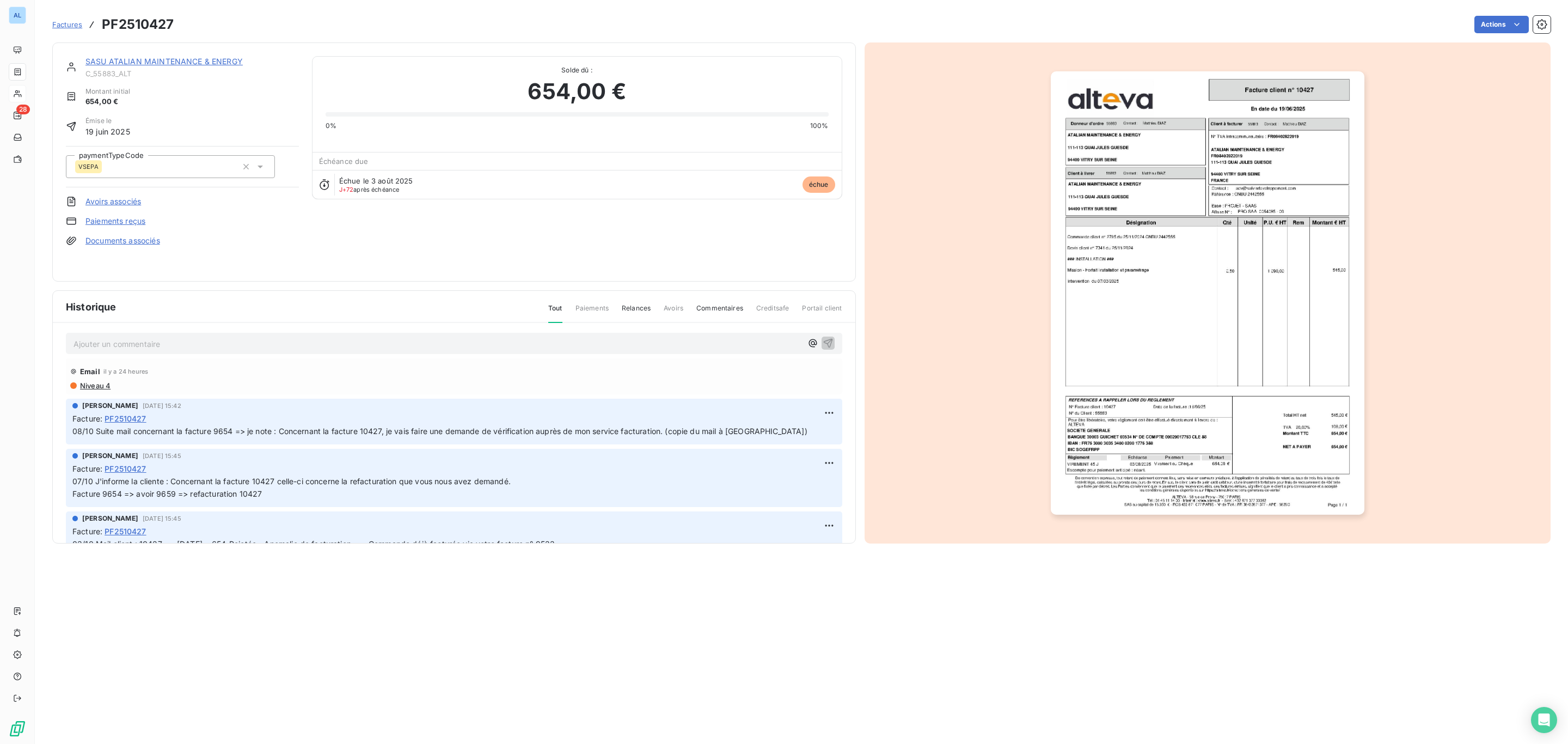
scroll to position [0, 0]
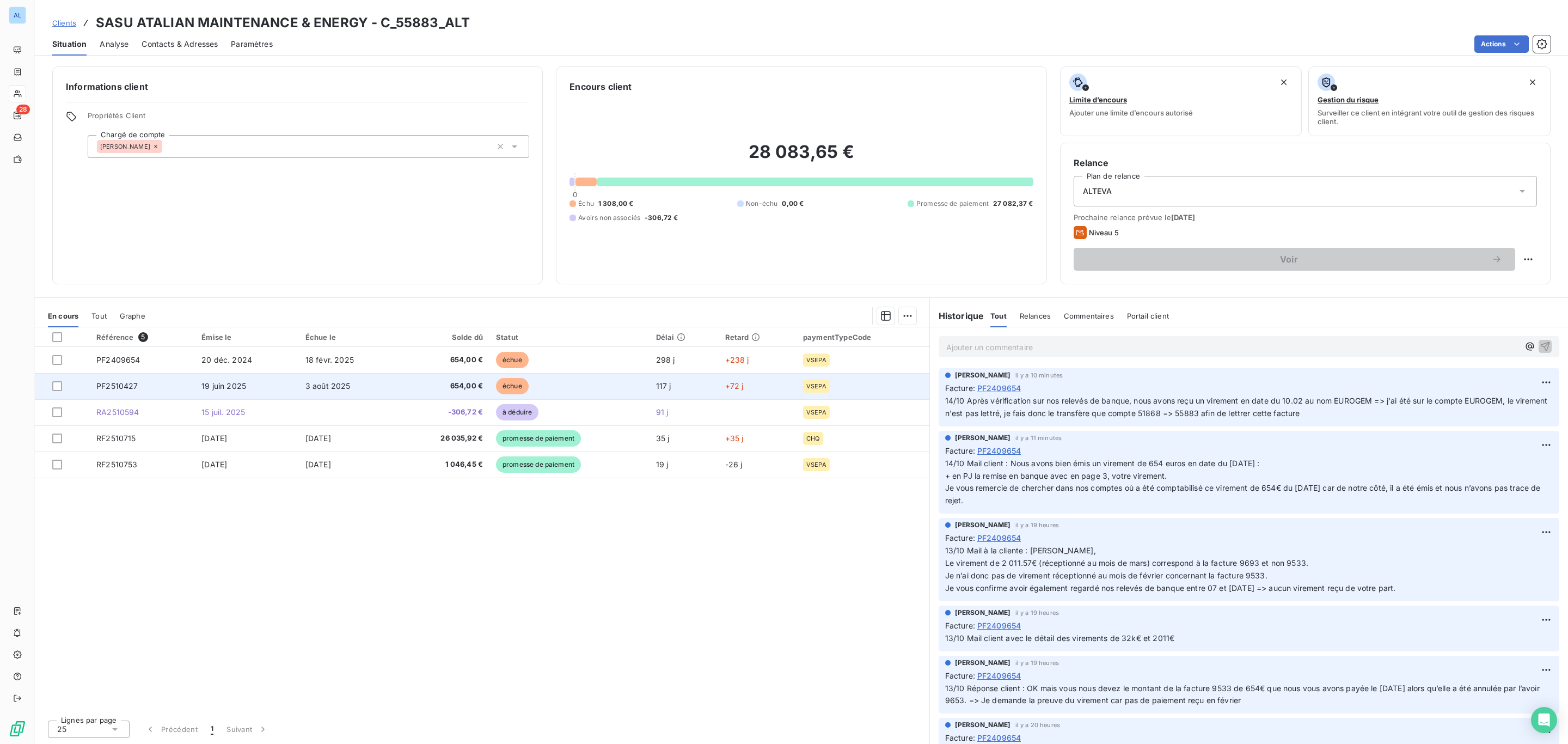
click at [286, 378] on td "19 juin 2025" at bounding box center [247, 386] width 104 height 26
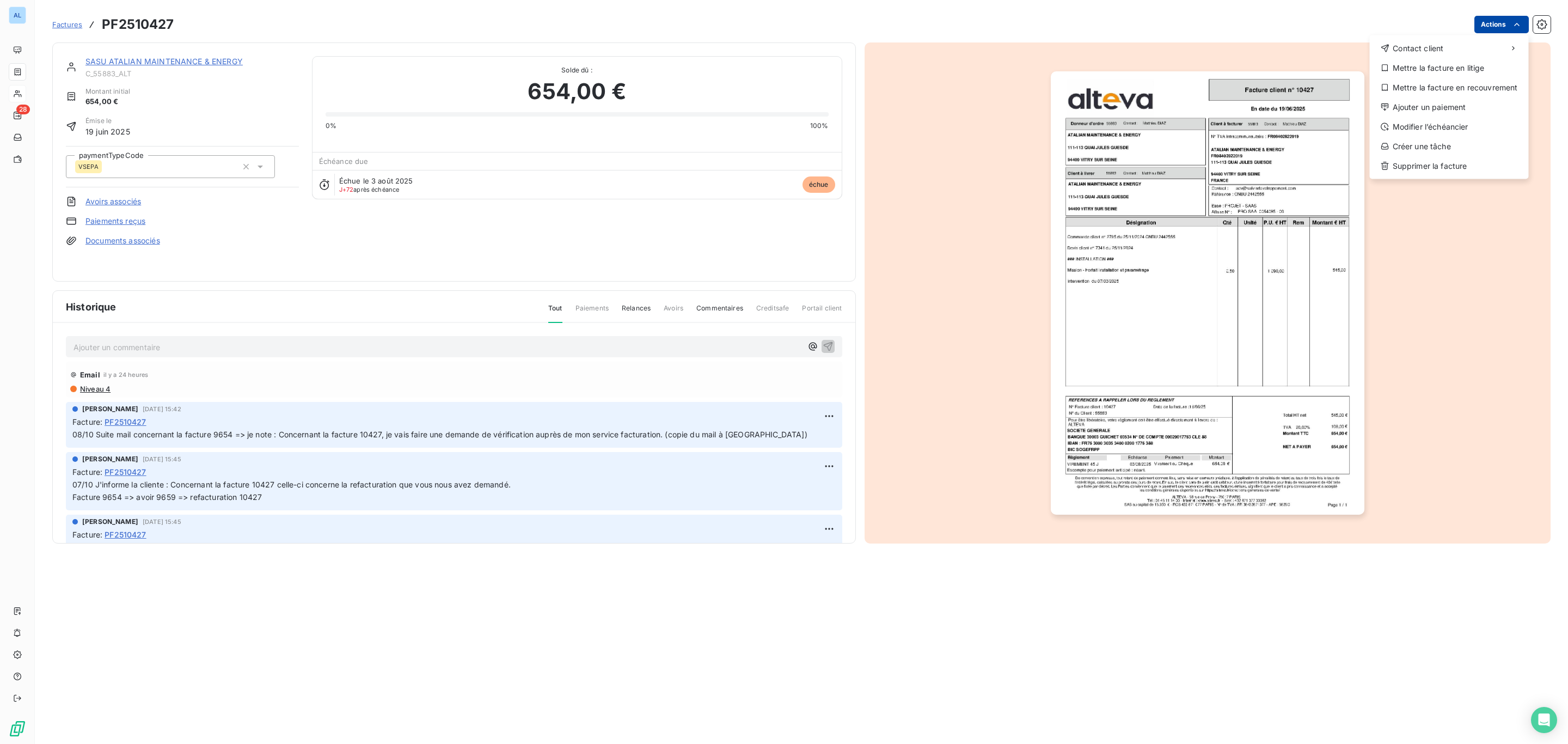
click at [1475, 28] on html "AL 28 Factures PF2510427 Actions Contact client Mettre la facture en litige Met…" at bounding box center [784, 372] width 1568 height 744
drag, startPoint x: 1438, startPoint y: 102, endPoint x: 1438, endPoint y: 67, distance: 35.0
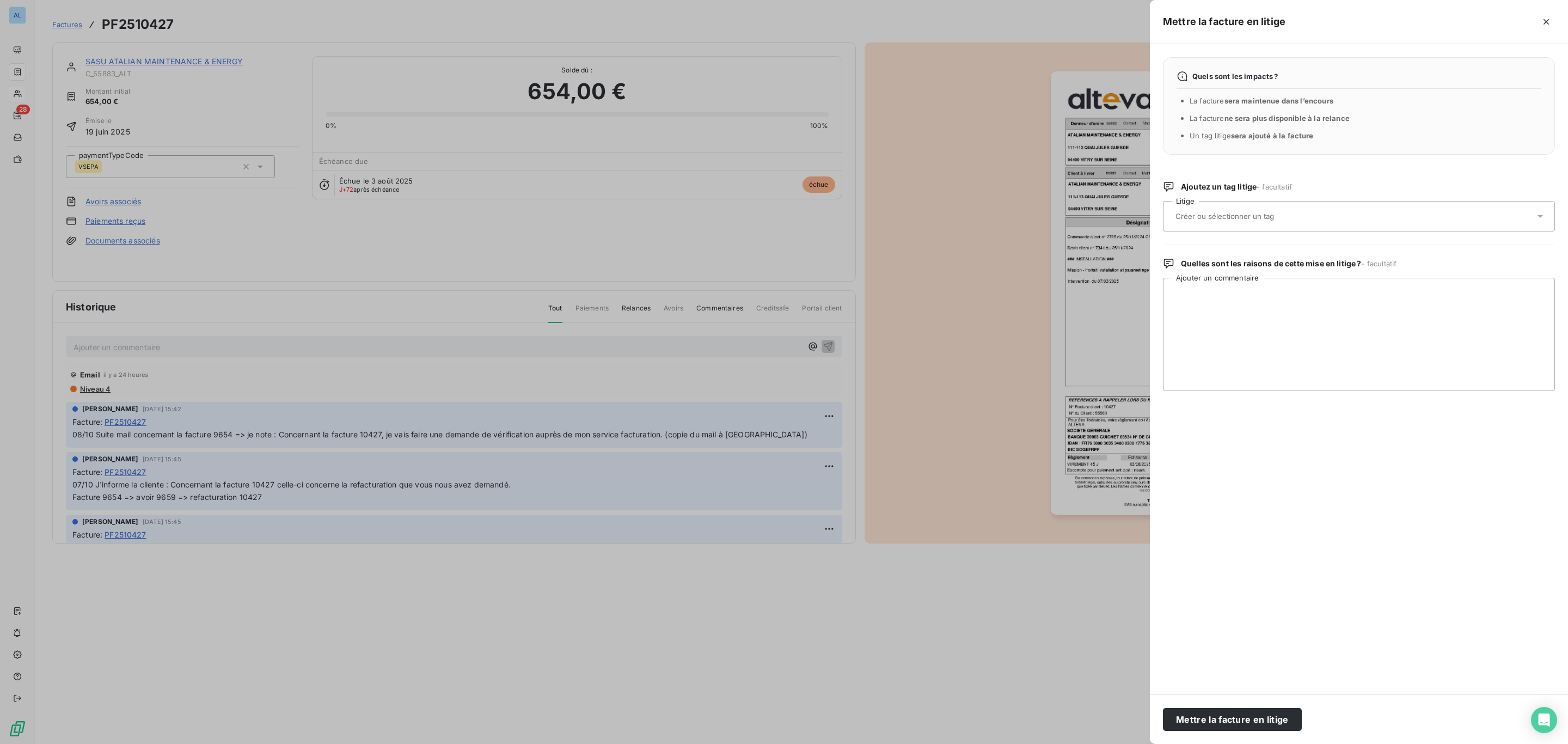
click at [1274, 217] on input "text" at bounding box center [1254, 216] width 158 height 10
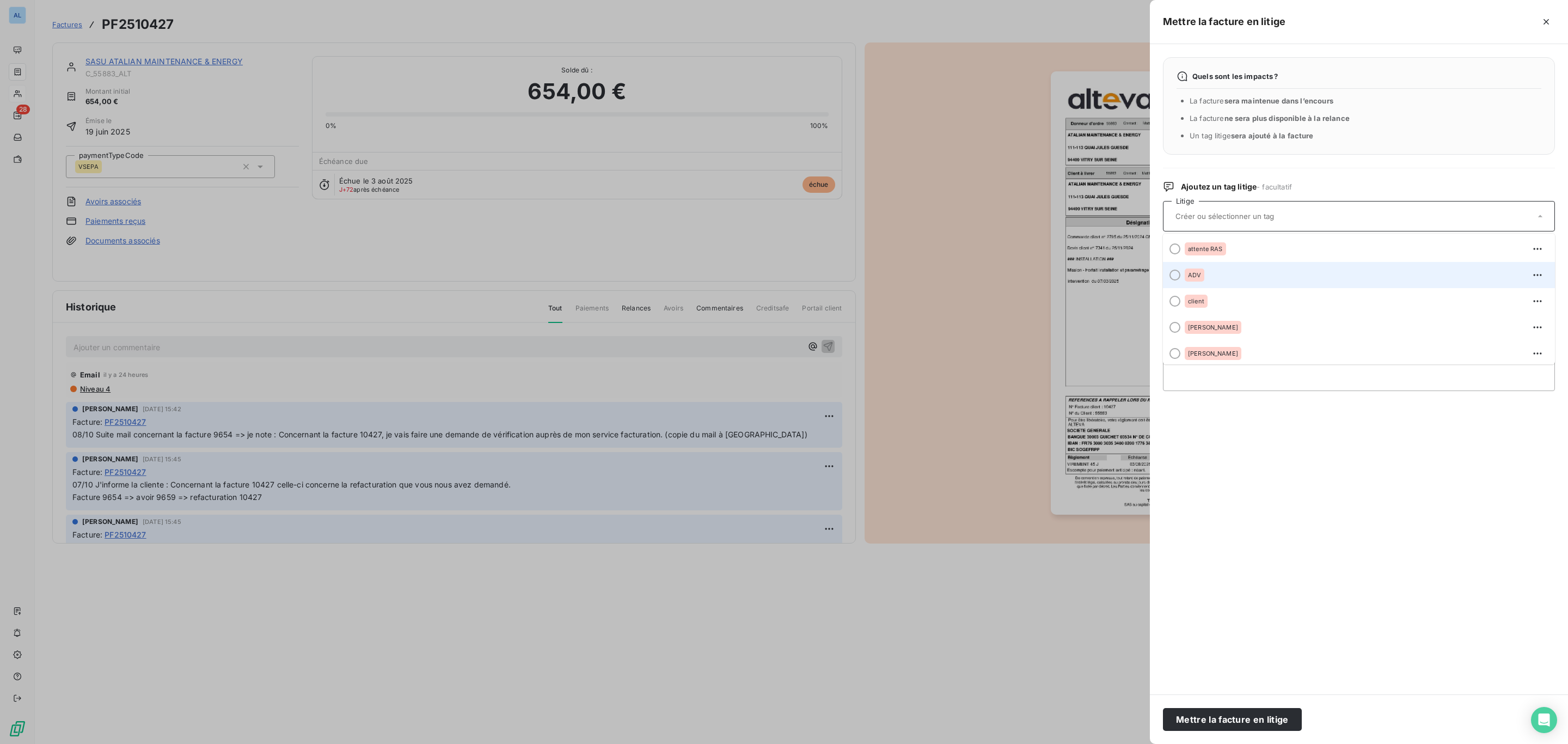
click at [1240, 271] on div "ADV" at bounding box center [1365, 275] width 362 height 17
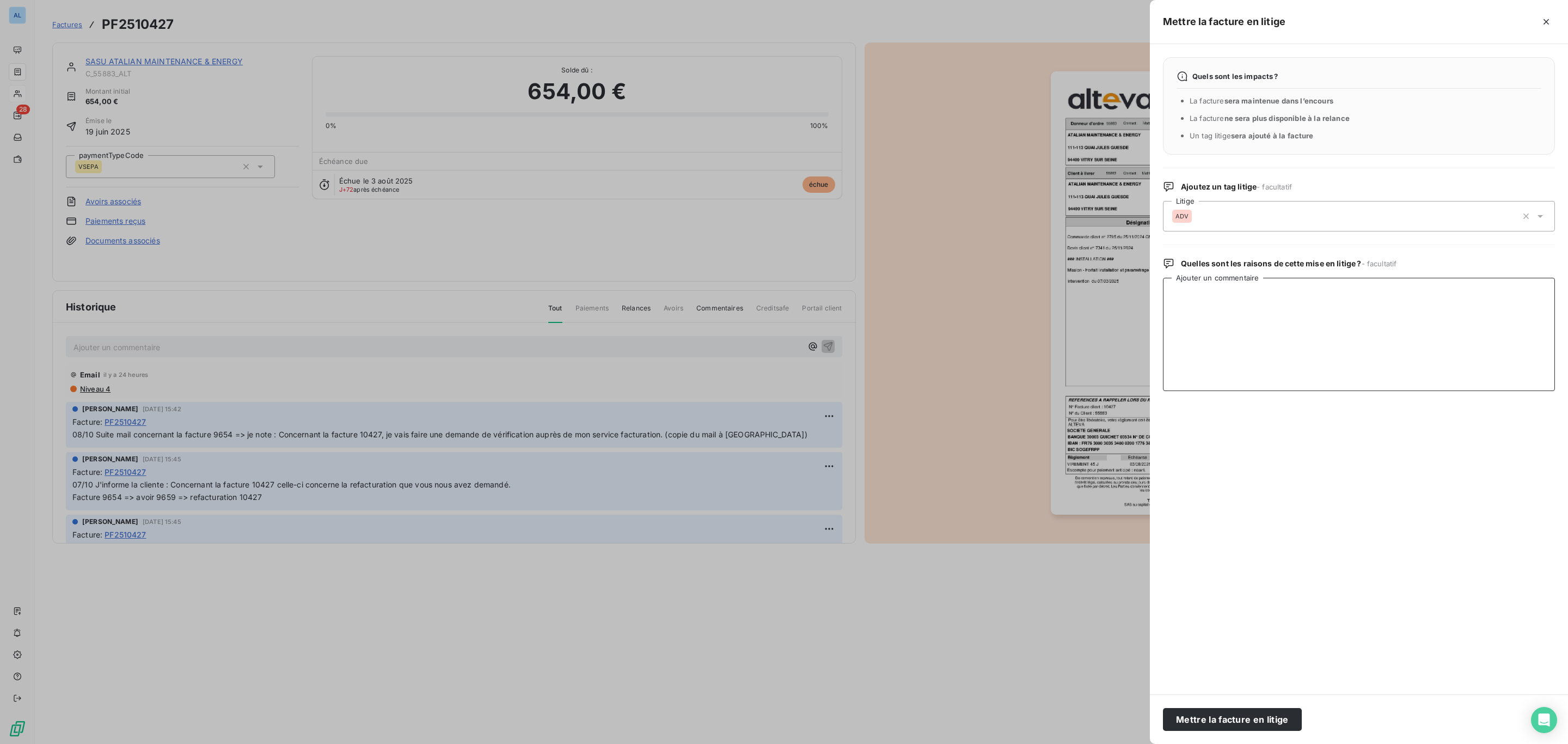
click at [1253, 311] on textarea "Ajouter un commentaire" at bounding box center [1358, 335] width 392 height 113
paste textarea "10427 [DATE] 654 Rejetée - Anomalie de facturation Commande déjà facturée via v…"
type textarea "10427 [DATE] 654 Rejetée - Anomalie de facturation Commande déjà facturée via v…"
click at [1264, 710] on button "Mettre la facture en litige" at bounding box center [1232, 719] width 139 height 23
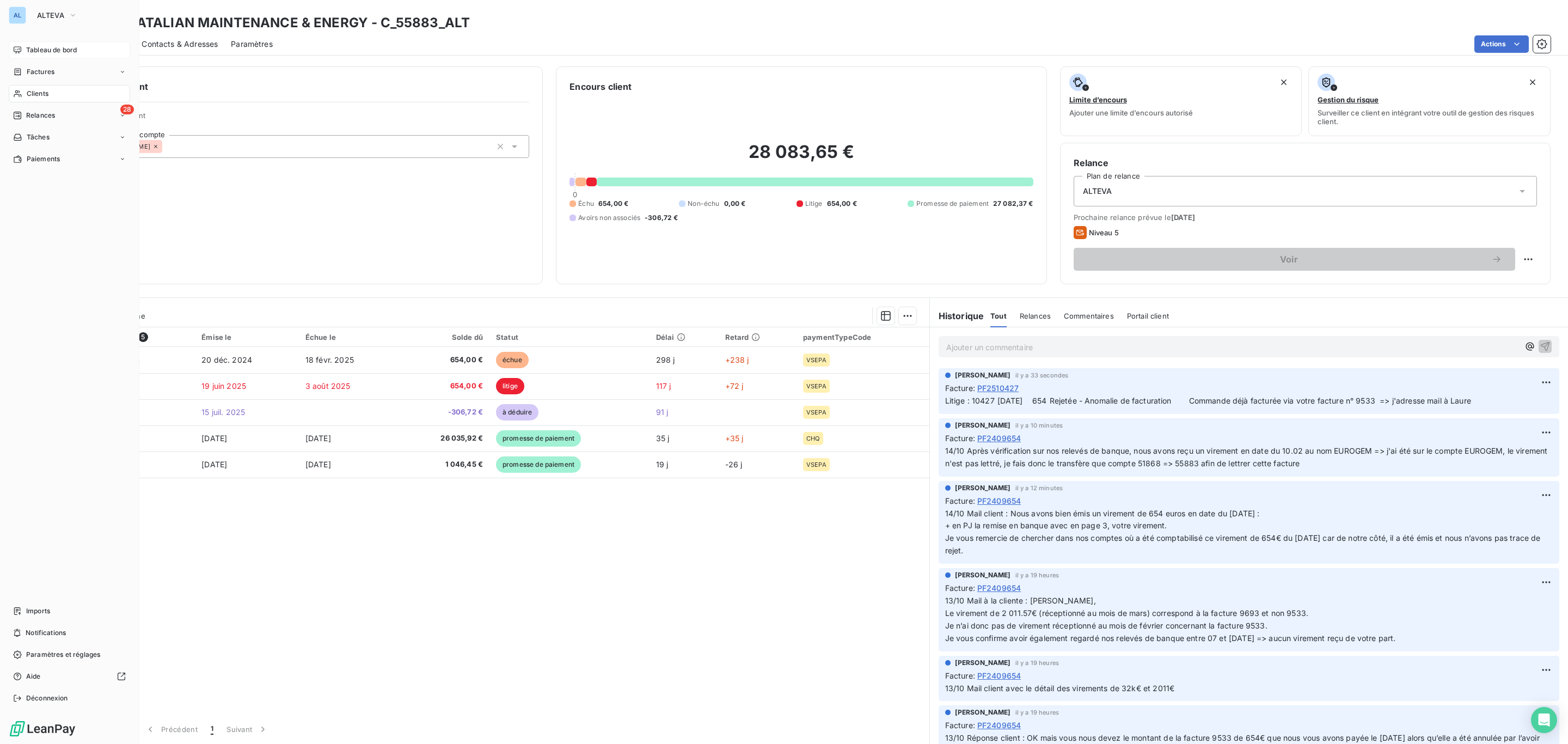
click at [32, 52] on span "Tableau de bord" at bounding box center [51, 50] width 50 height 10
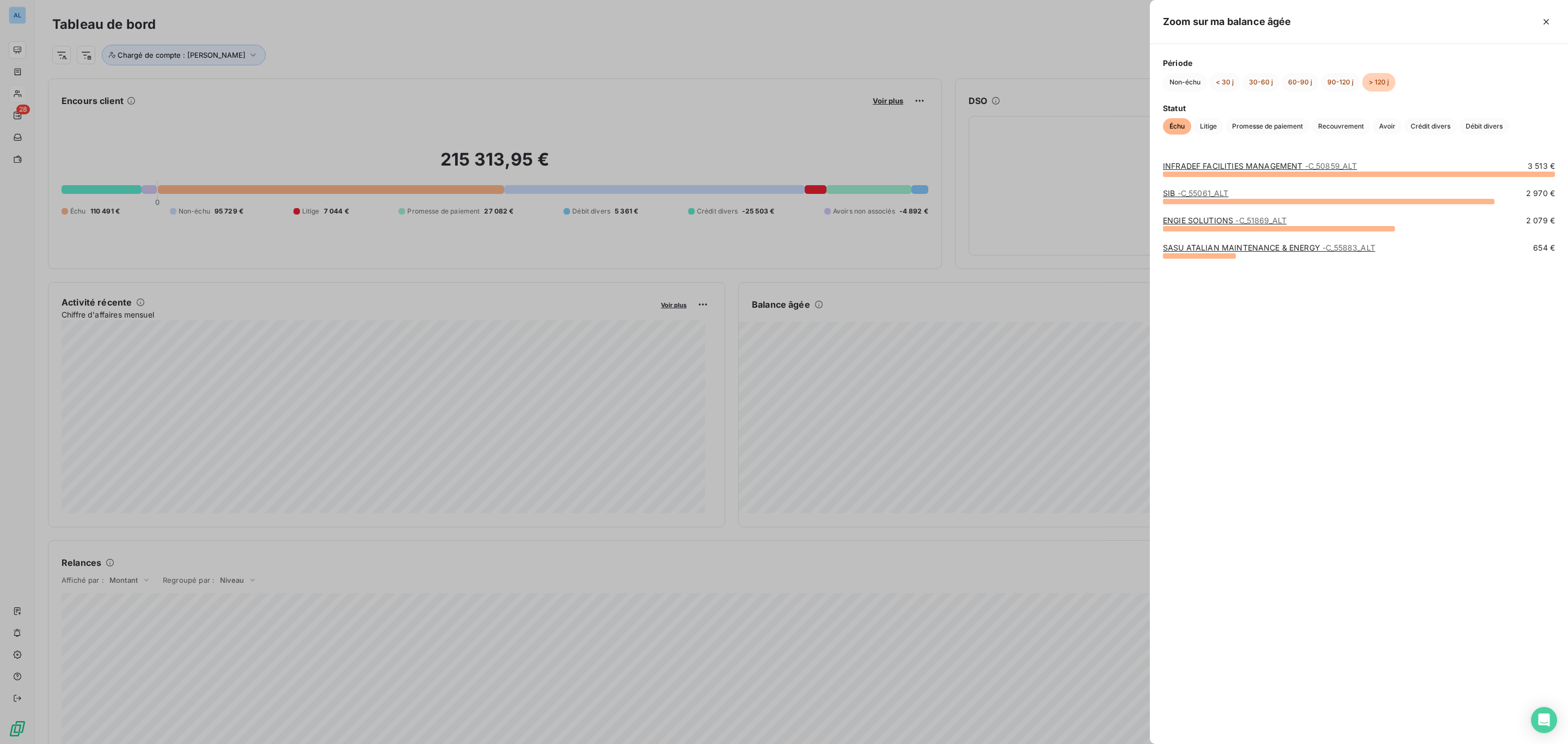
click at [949, 337] on div at bounding box center [784, 372] width 1568 height 744
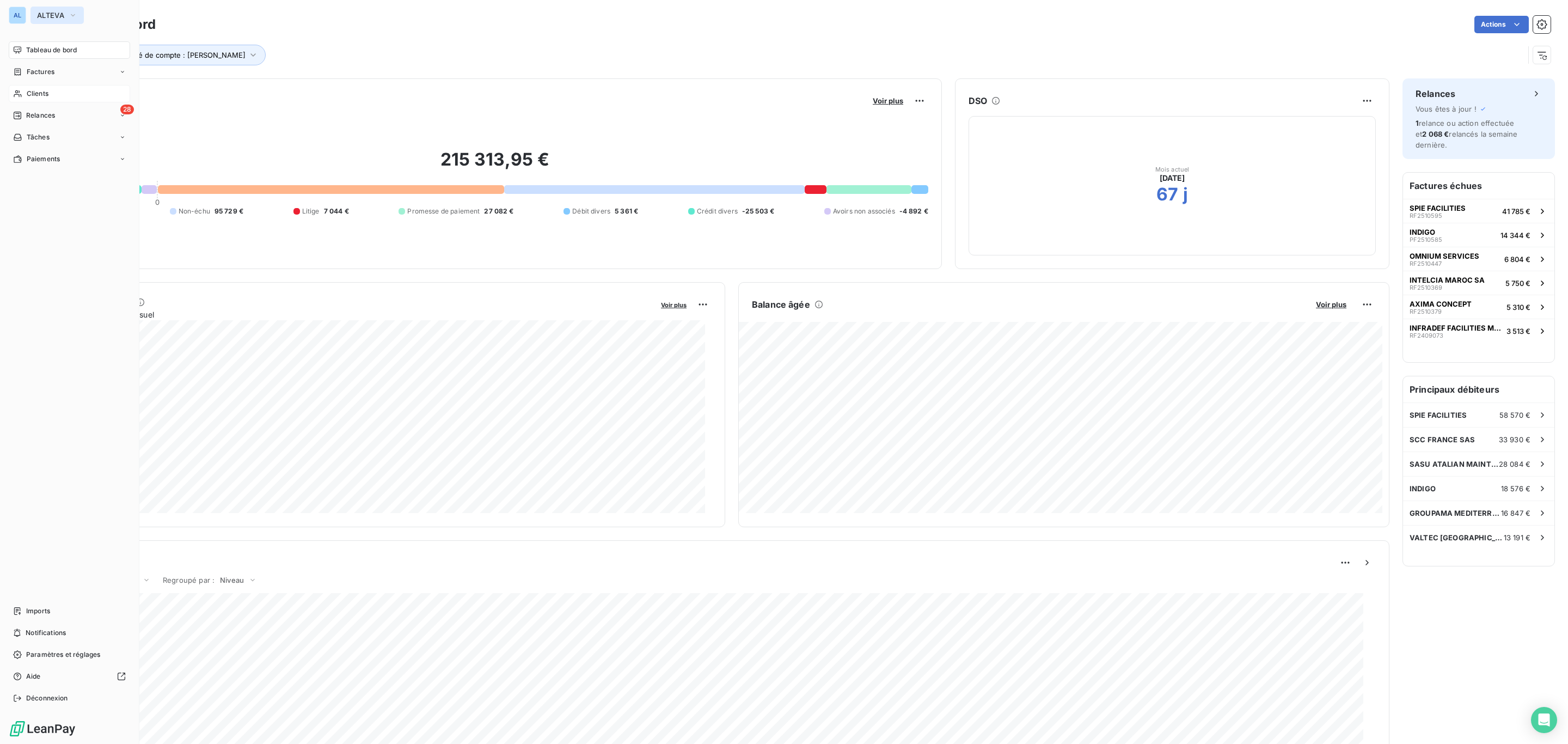
click at [41, 12] on span "ALTEVA" at bounding box center [50, 15] width 27 height 9
click at [74, 74] on span "ADAPT" at bounding box center [100, 71] width 96 height 11
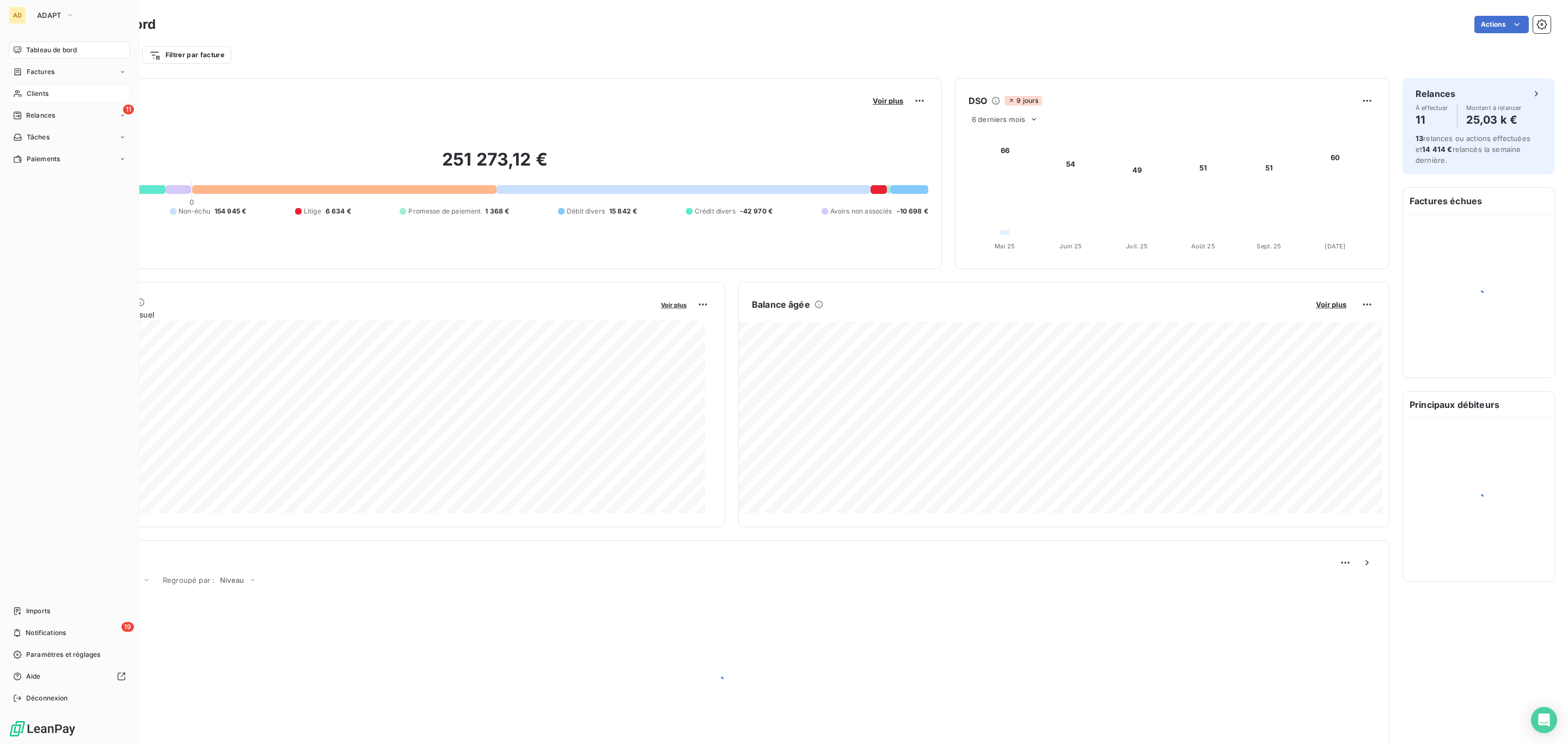
click at [38, 87] on div "Clients" at bounding box center [69, 93] width 121 height 17
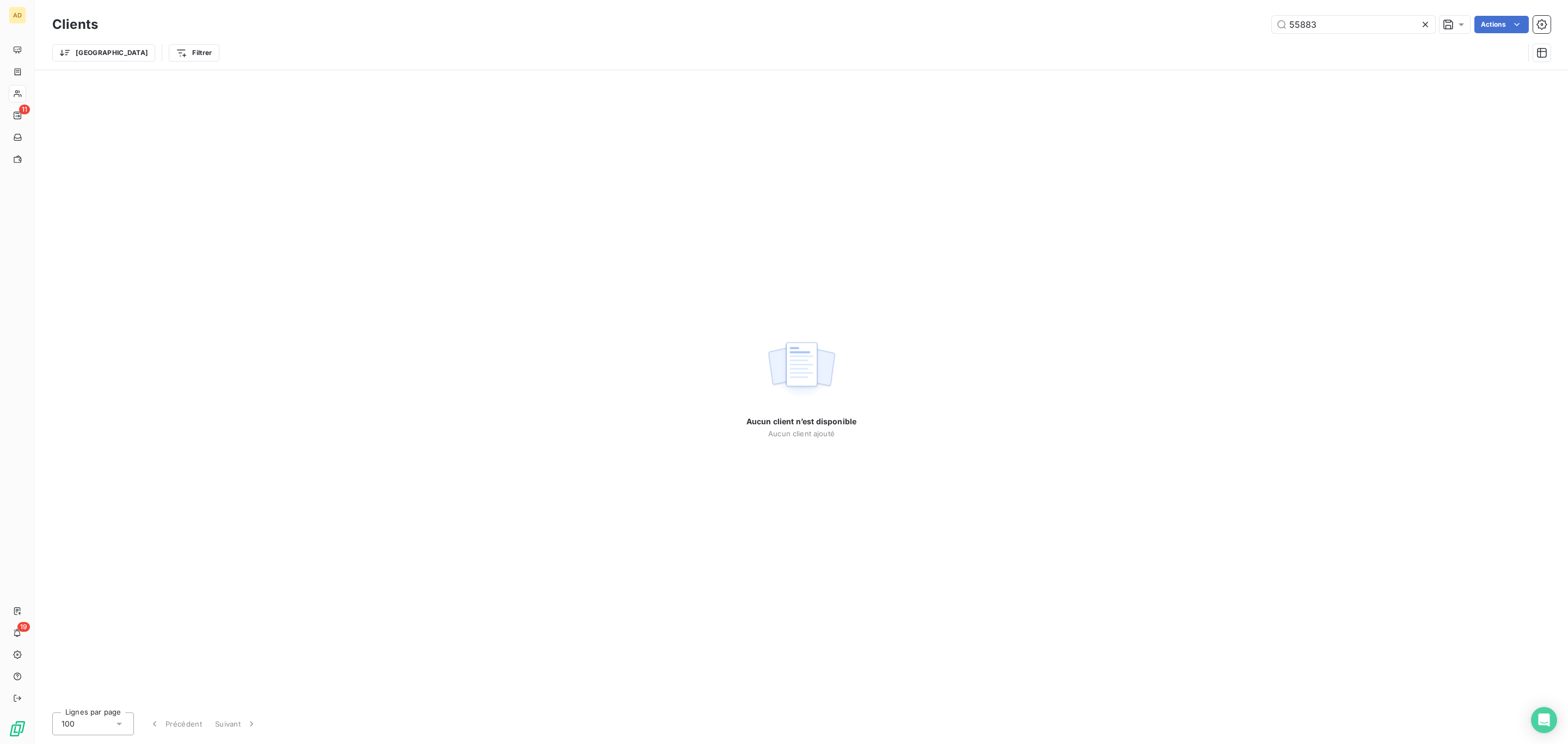
drag, startPoint x: 1343, startPoint y: 28, endPoint x: 1219, endPoint y: 4, distance: 126.3
click at [1244, 18] on div "55883 Actions" at bounding box center [831, 24] width 1439 height 17
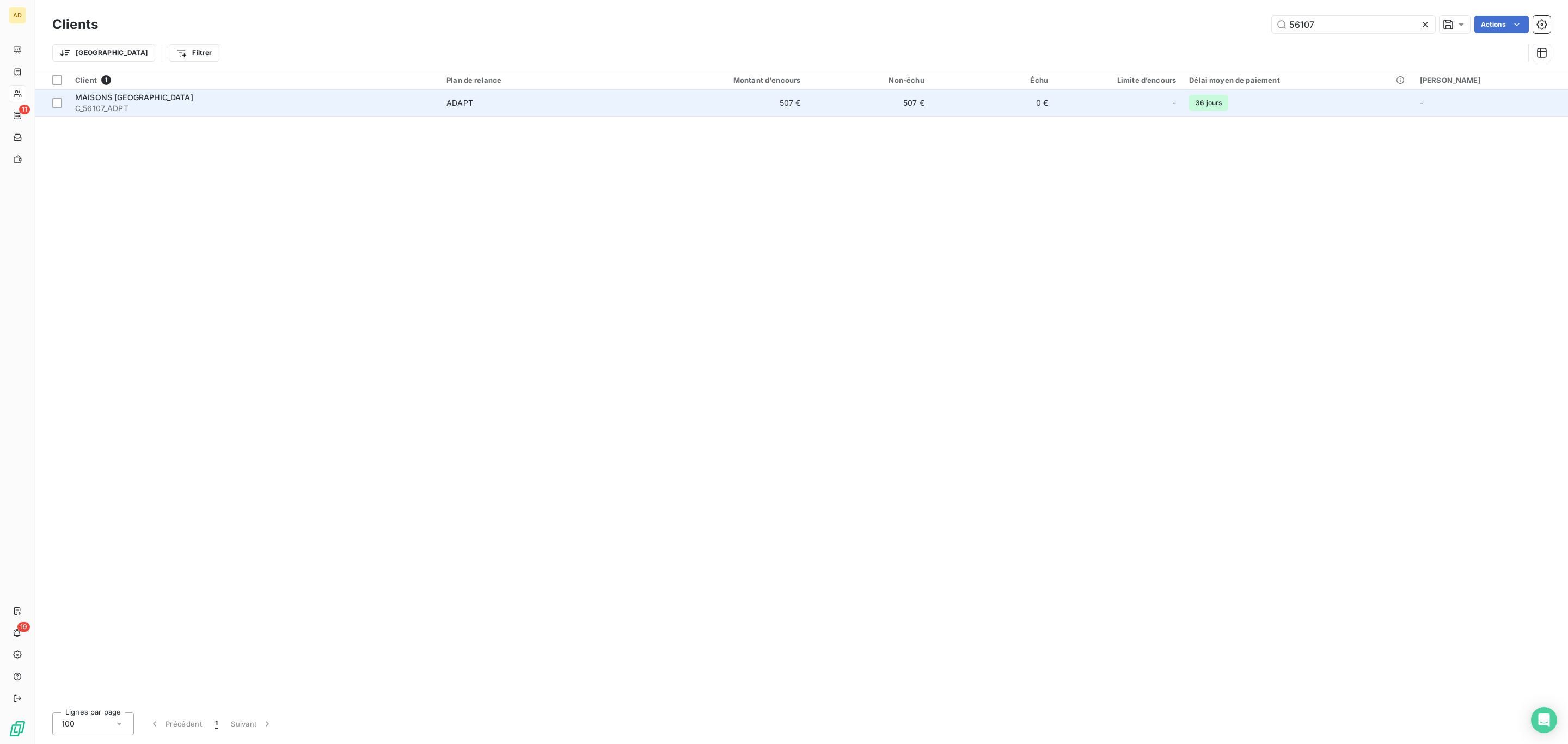
type input "56107"
click at [637, 110] on td "ADAPT" at bounding box center [540, 103] width 201 height 26
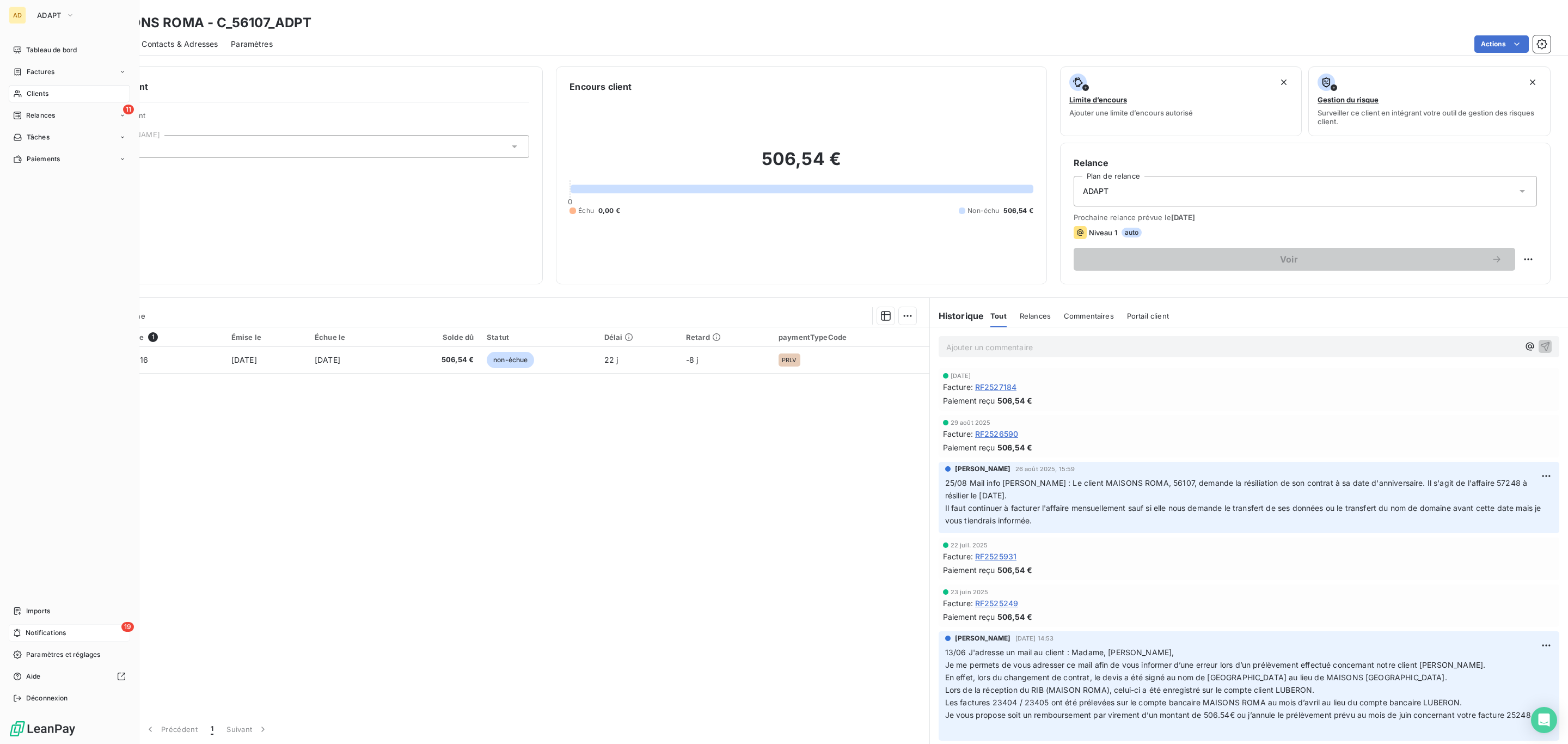
click at [23, 628] on div "19 Notifications" at bounding box center [69, 633] width 121 height 17
click at [534, 564] on div "Référence 1 Émise le Échue le Solde dû Statut Délai Retard paymentTypeCode RF25…" at bounding box center [482, 520] width 894 height 384
click at [37, 129] on div "Tâches" at bounding box center [69, 137] width 121 height 17
click at [36, 116] on span "Relances" at bounding box center [40, 115] width 29 height 10
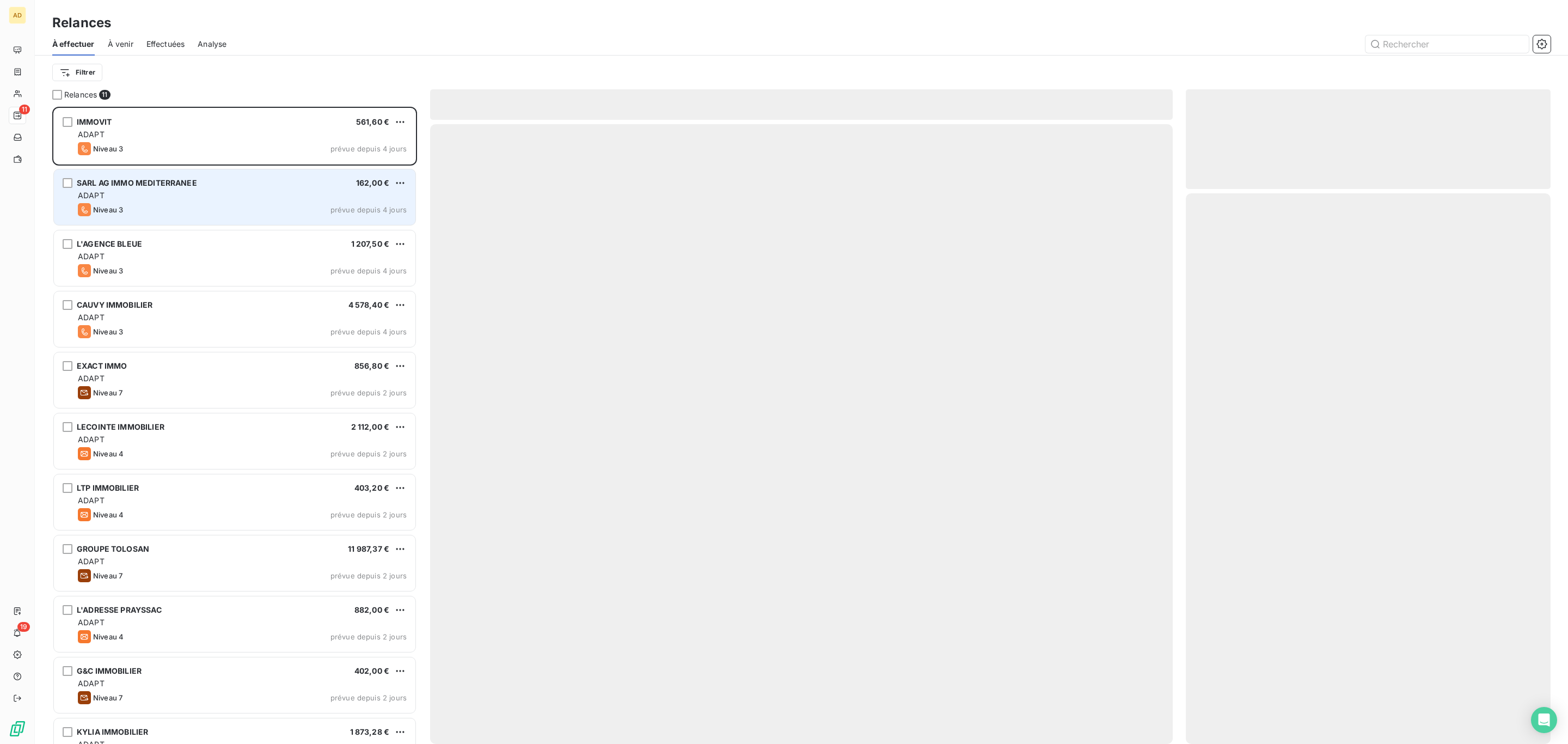
scroll to position [626, 352]
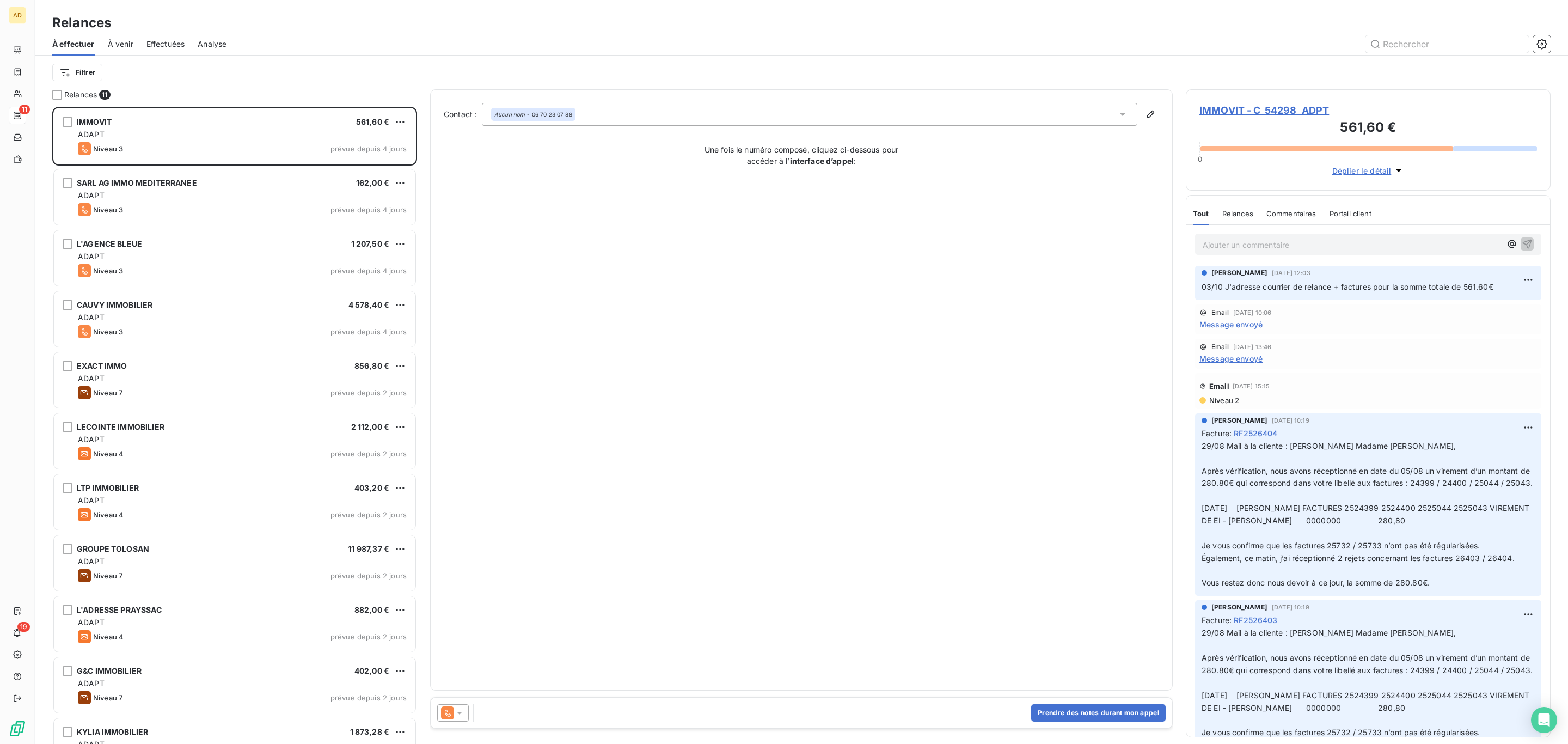
click at [1258, 108] on span "IMMOVIT - C_54298_ADPT" at bounding box center [1368, 110] width 338 height 15
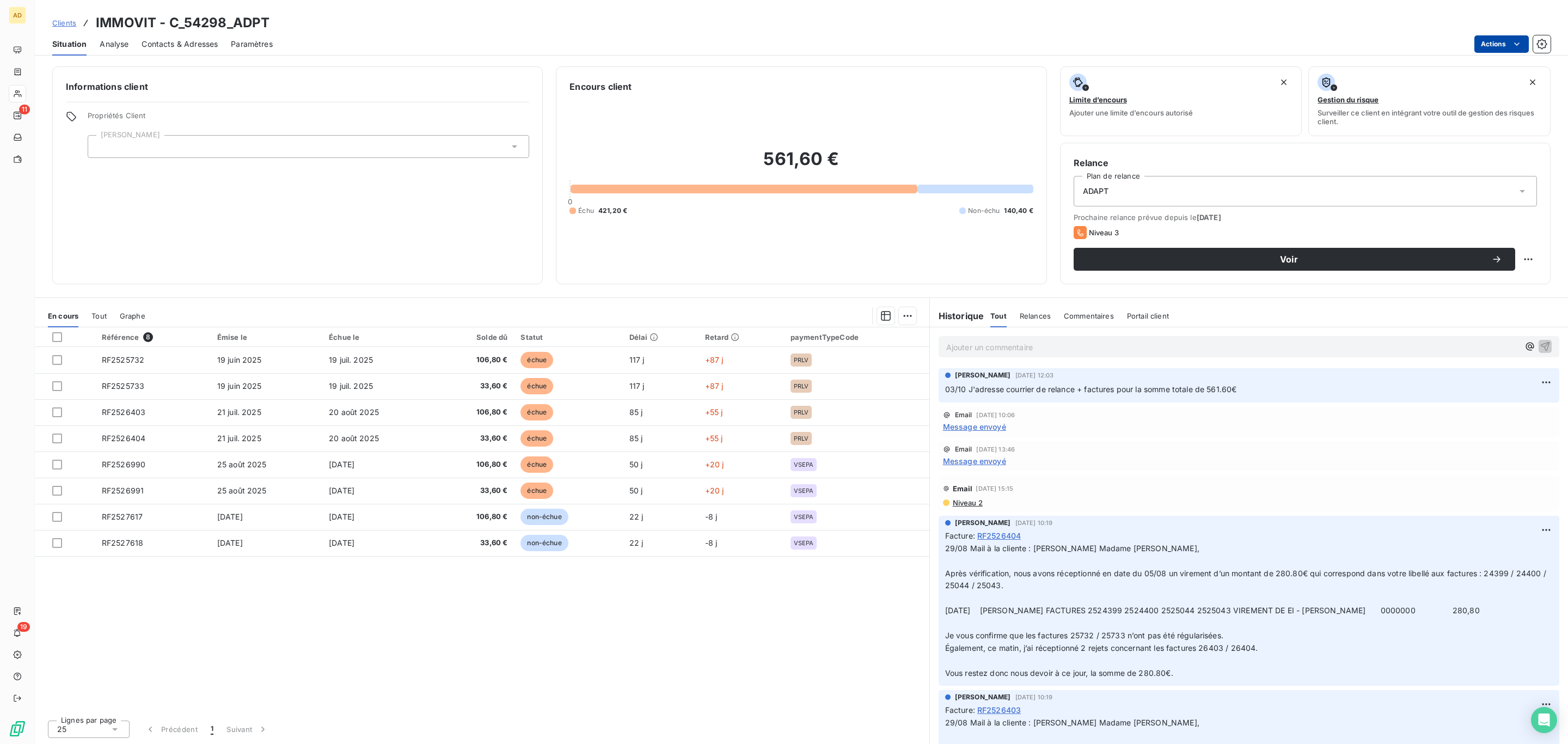
click at [1503, 37] on html "AD 11 19 Clients IMMOVIT - C_54298_ADPT Situation Analyse Contacts & Adresses P…" at bounding box center [784, 372] width 1568 height 744
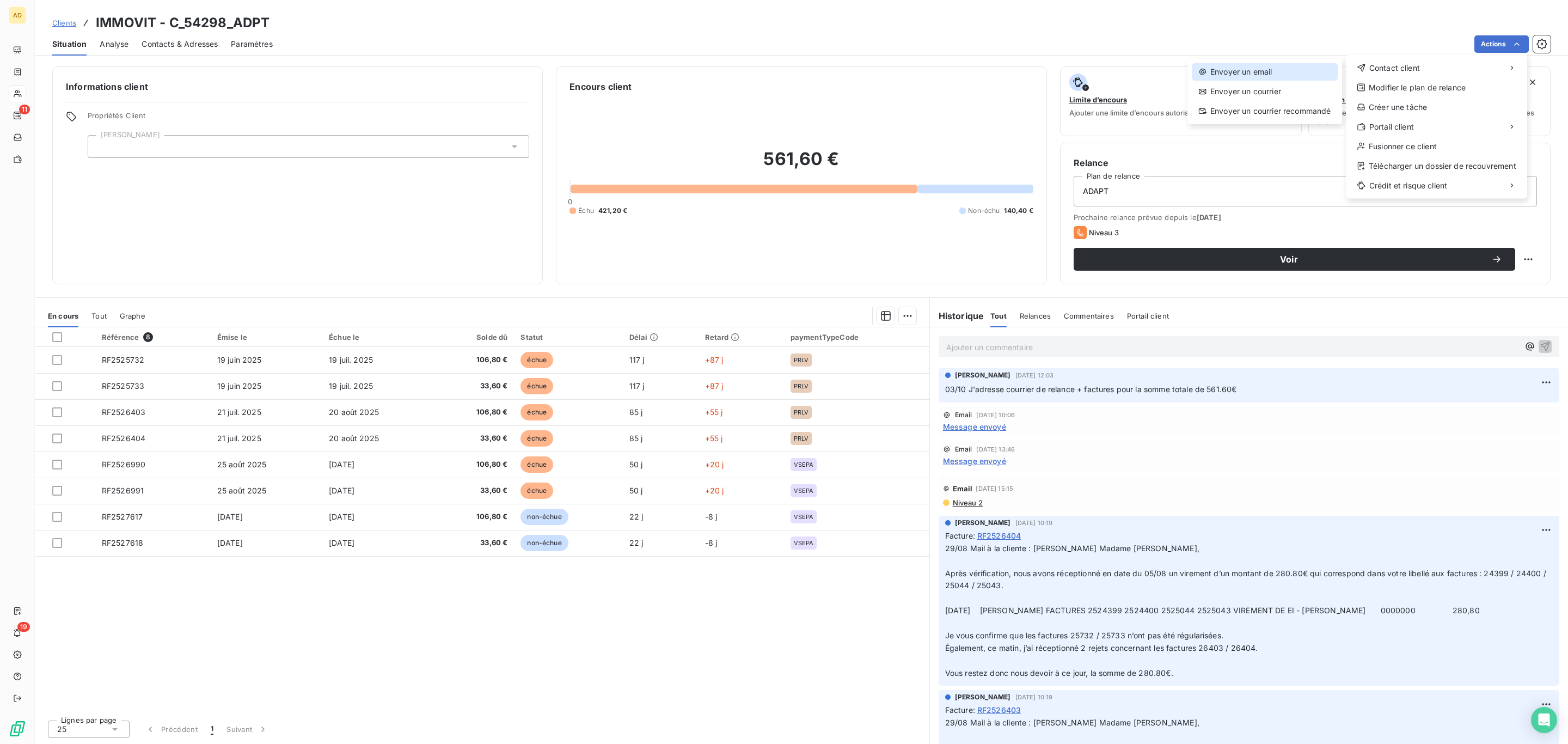
click at [1296, 64] on div "Envoyer un email" at bounding box center [1264, 71] width 146 height 17
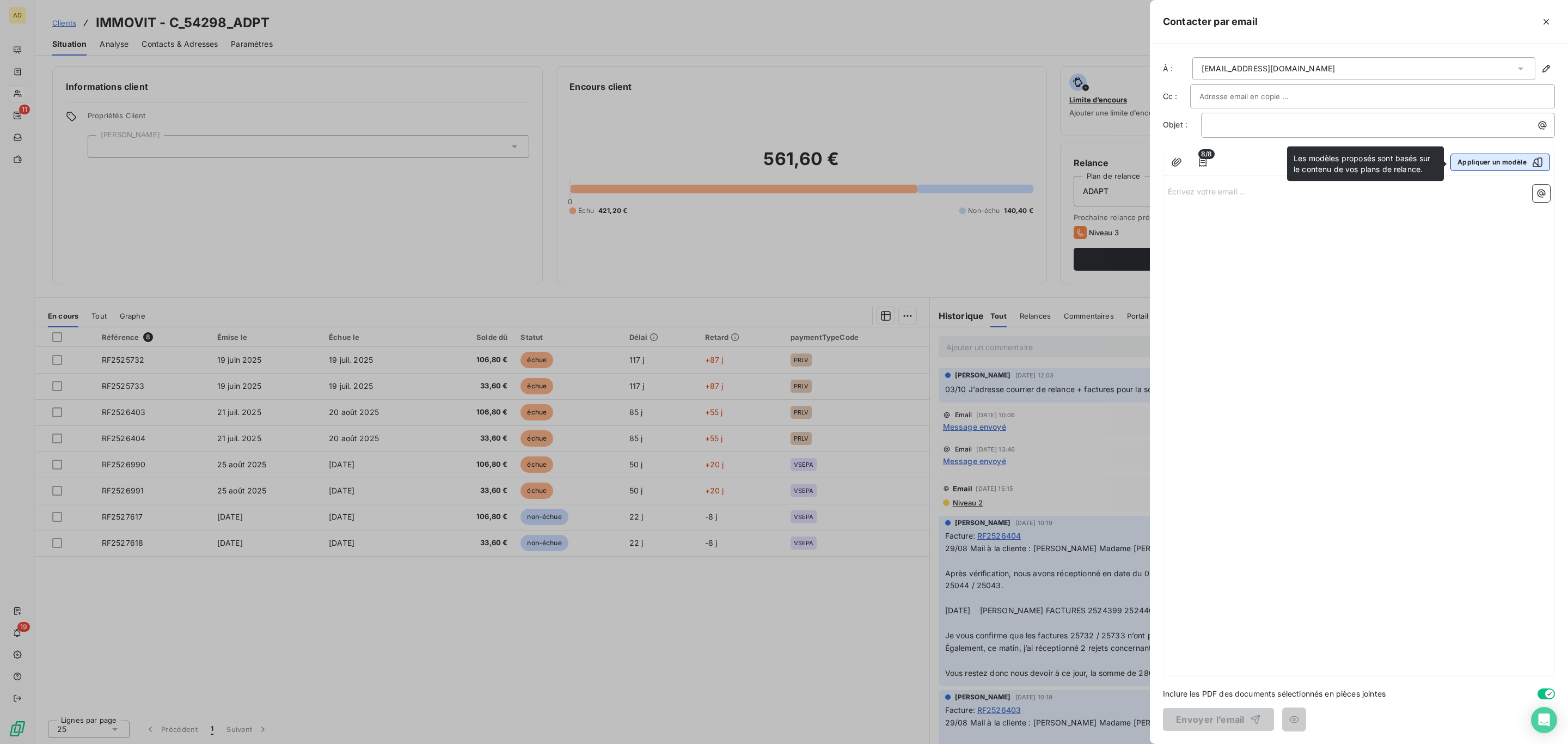
click at [1462, 167] on button "Appliquer un modèle" at bounding box center [1500, 162] width 99 height 17
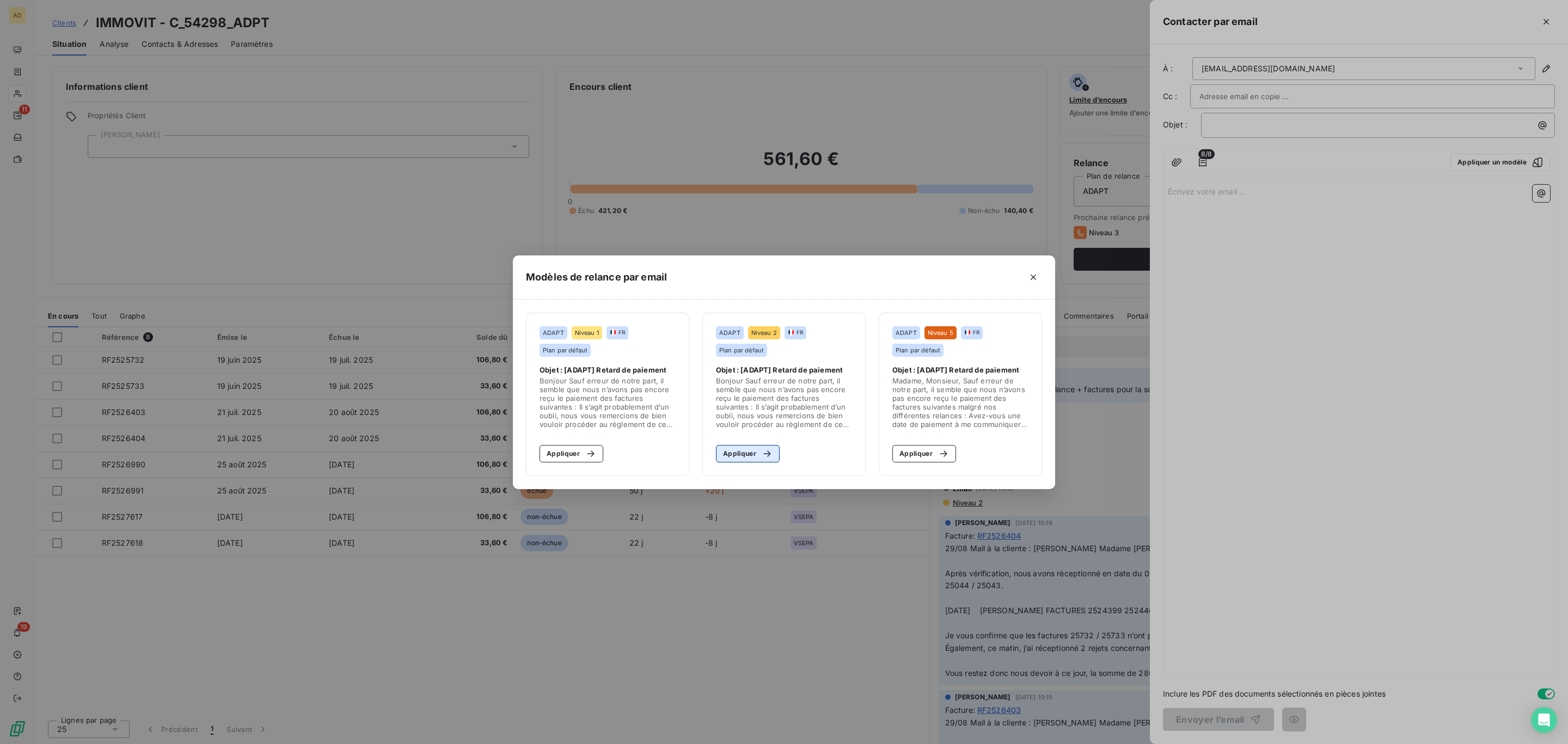
click at [730, 451] on button "Appliquer" at bounding box center [748, 454] width 64 height 17
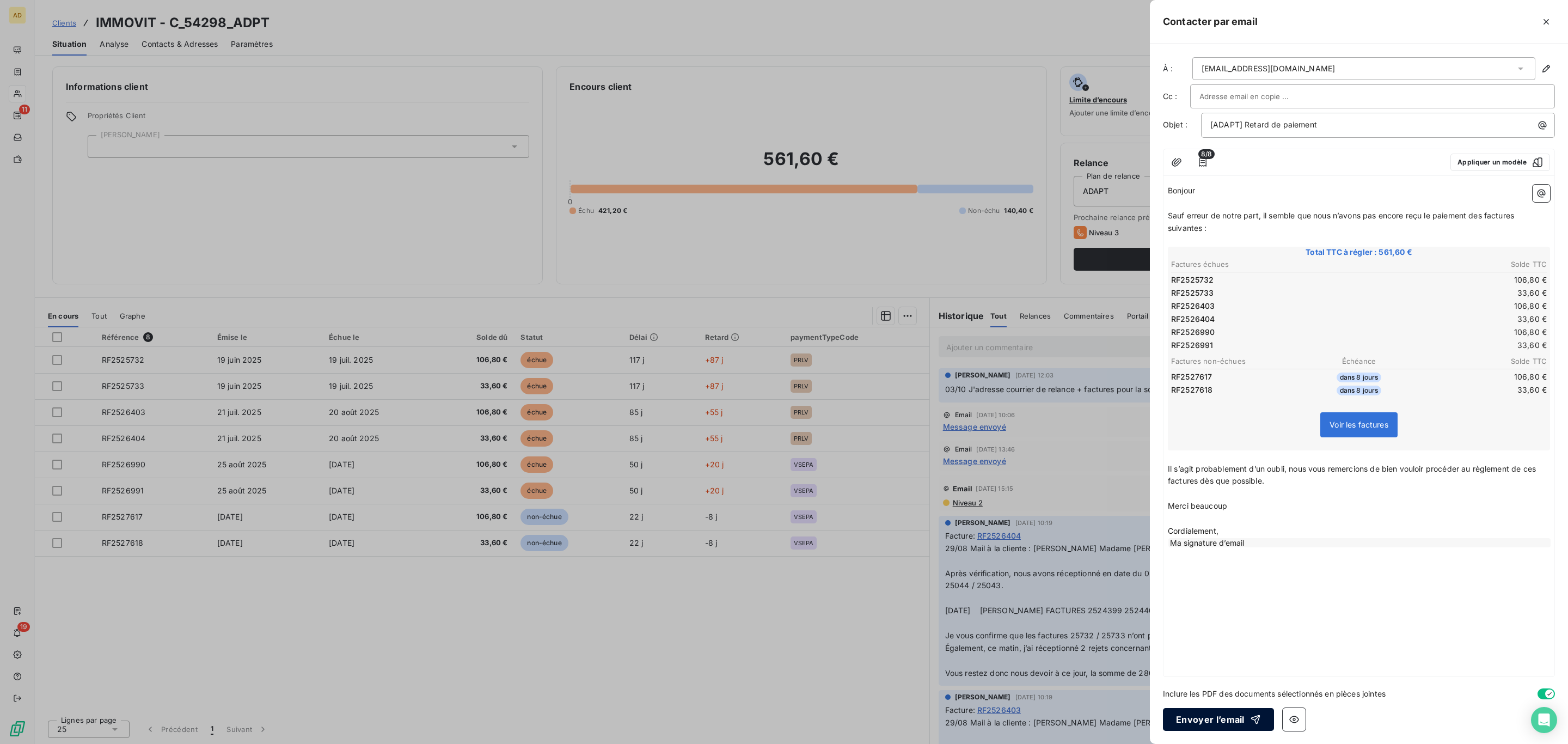
click at [1233, 722] on button "Envoyer l’email" at bounding box center [1218, 719] width 111 height 23
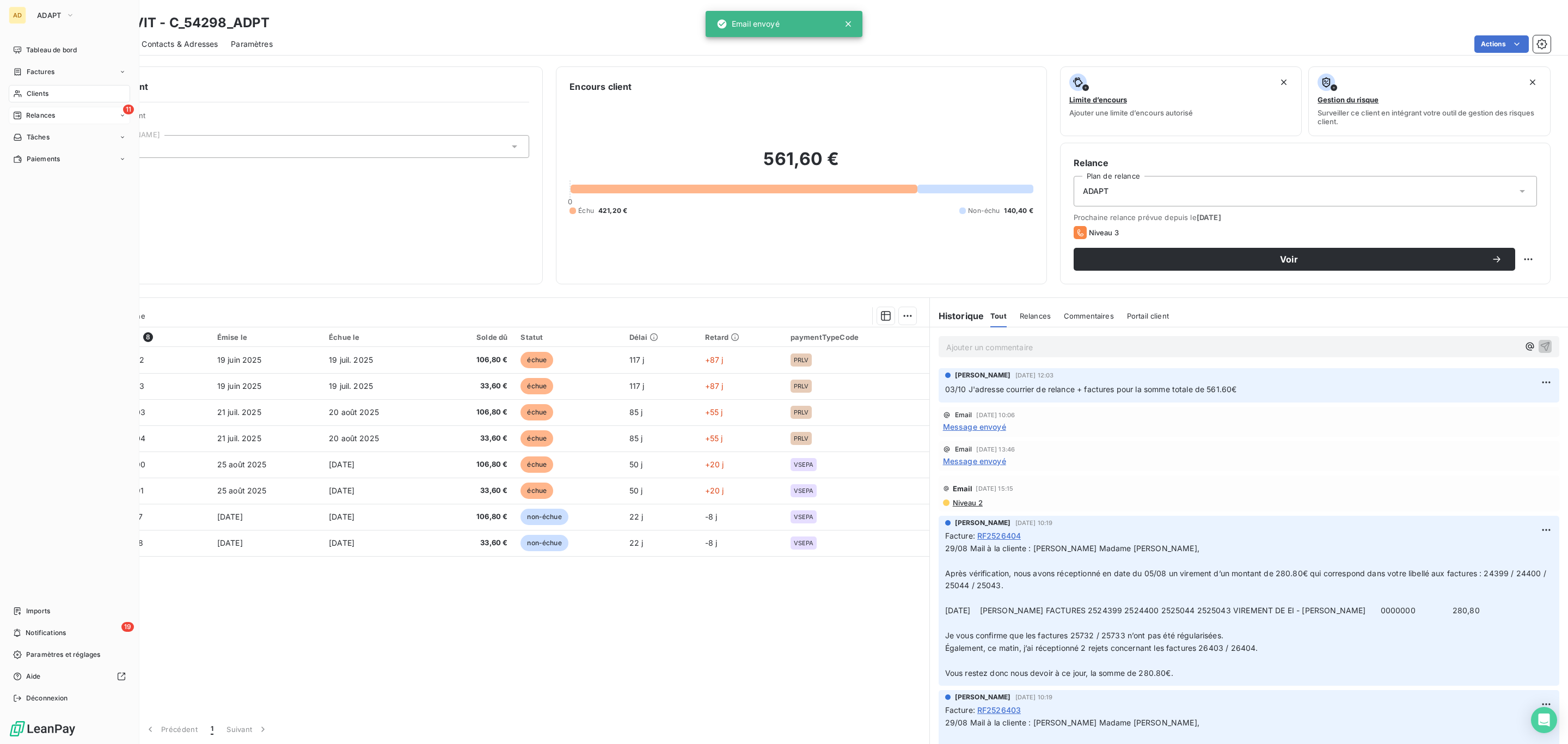
click at [35, 116] on span "Relances" at bounding box center [40, 115] width 29 height 10
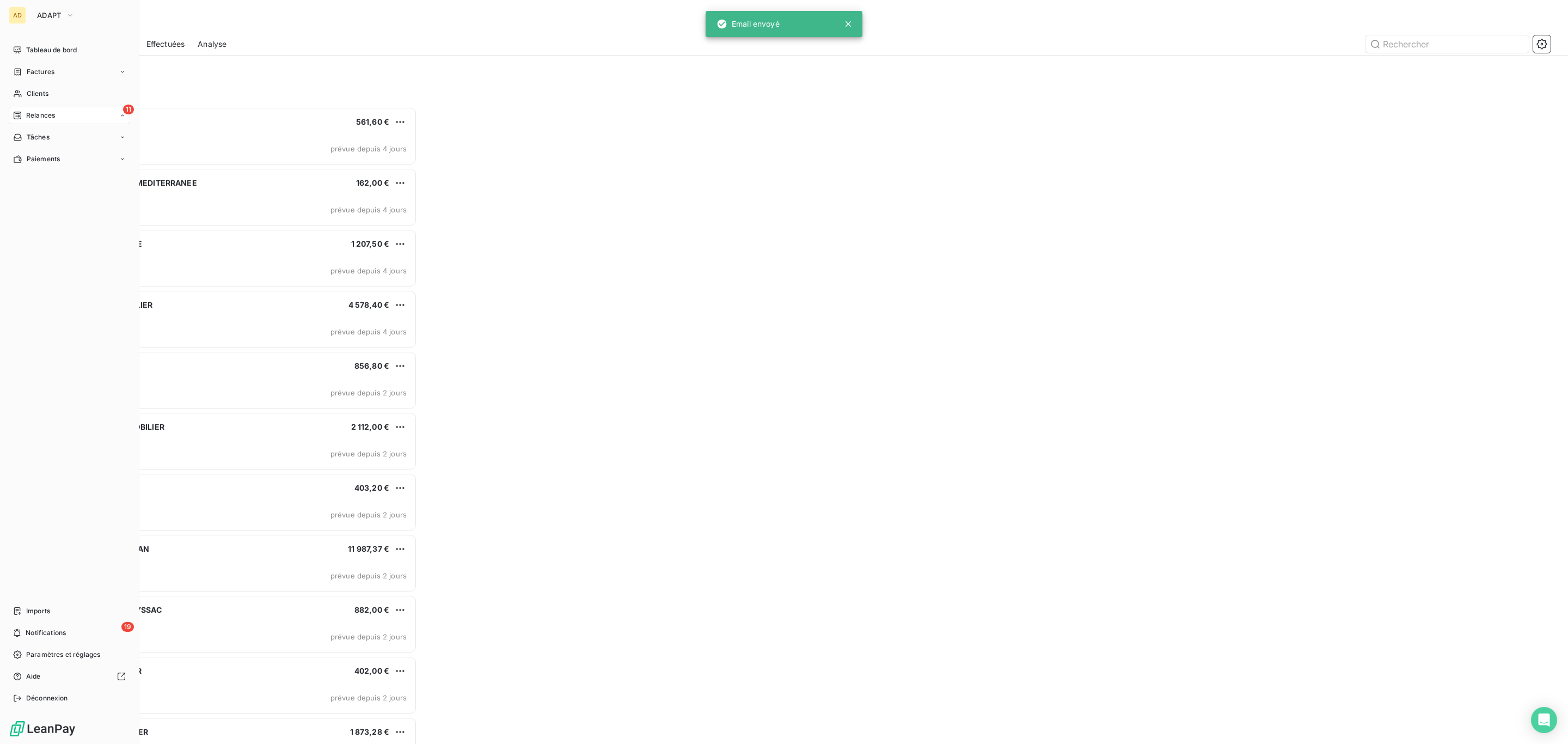
scroll to position [626, 352]
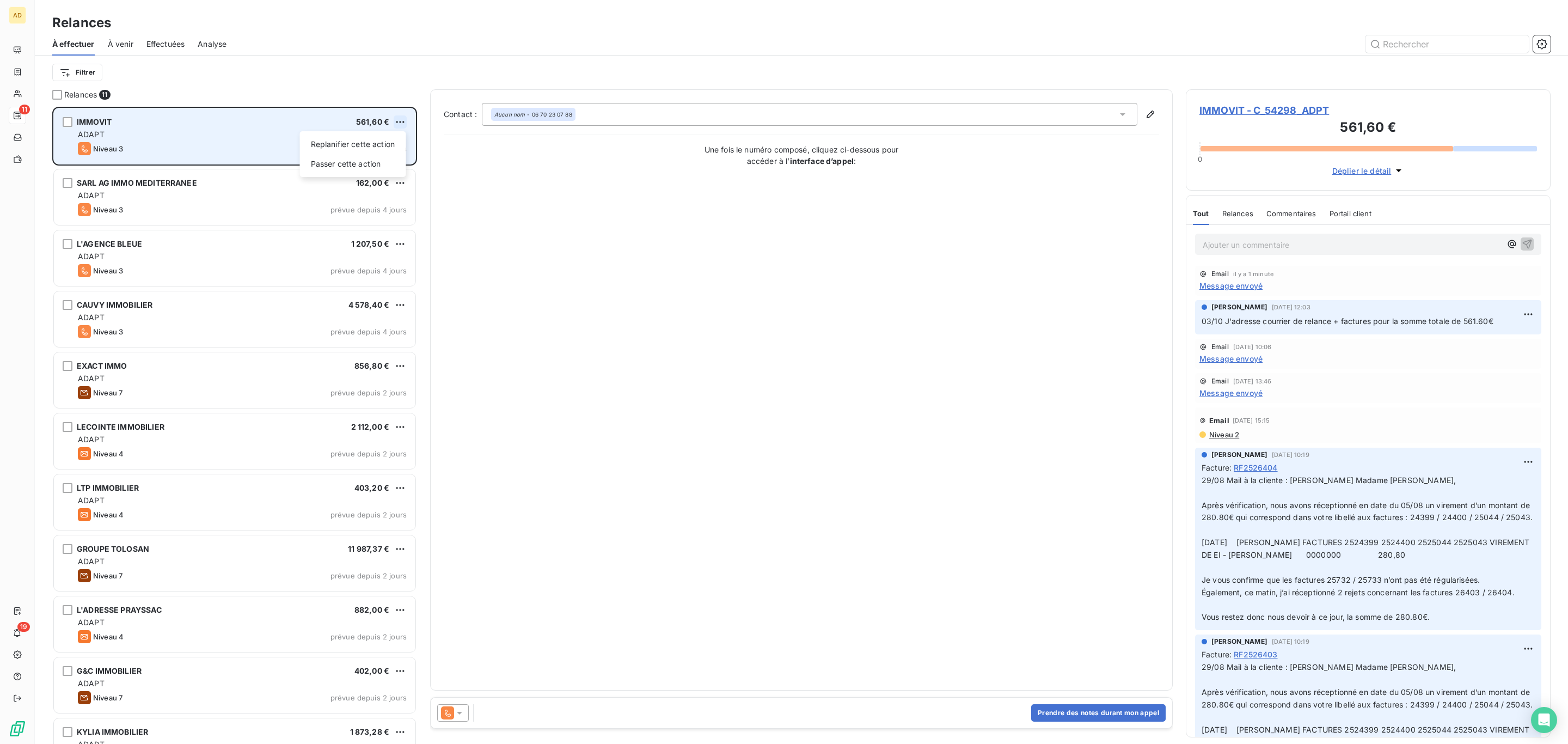
click at [394, 120] on html "AD 11 19 Relances À effectuer À venir Effectuées Analyse Filtrer Relances 11 IM…" at bounding box center [784, 372] width 1568 height 744
click at [373, 140] on div "Replanifier cette action" at bounding box center [353, 144] width 98 height 17
select select "9"
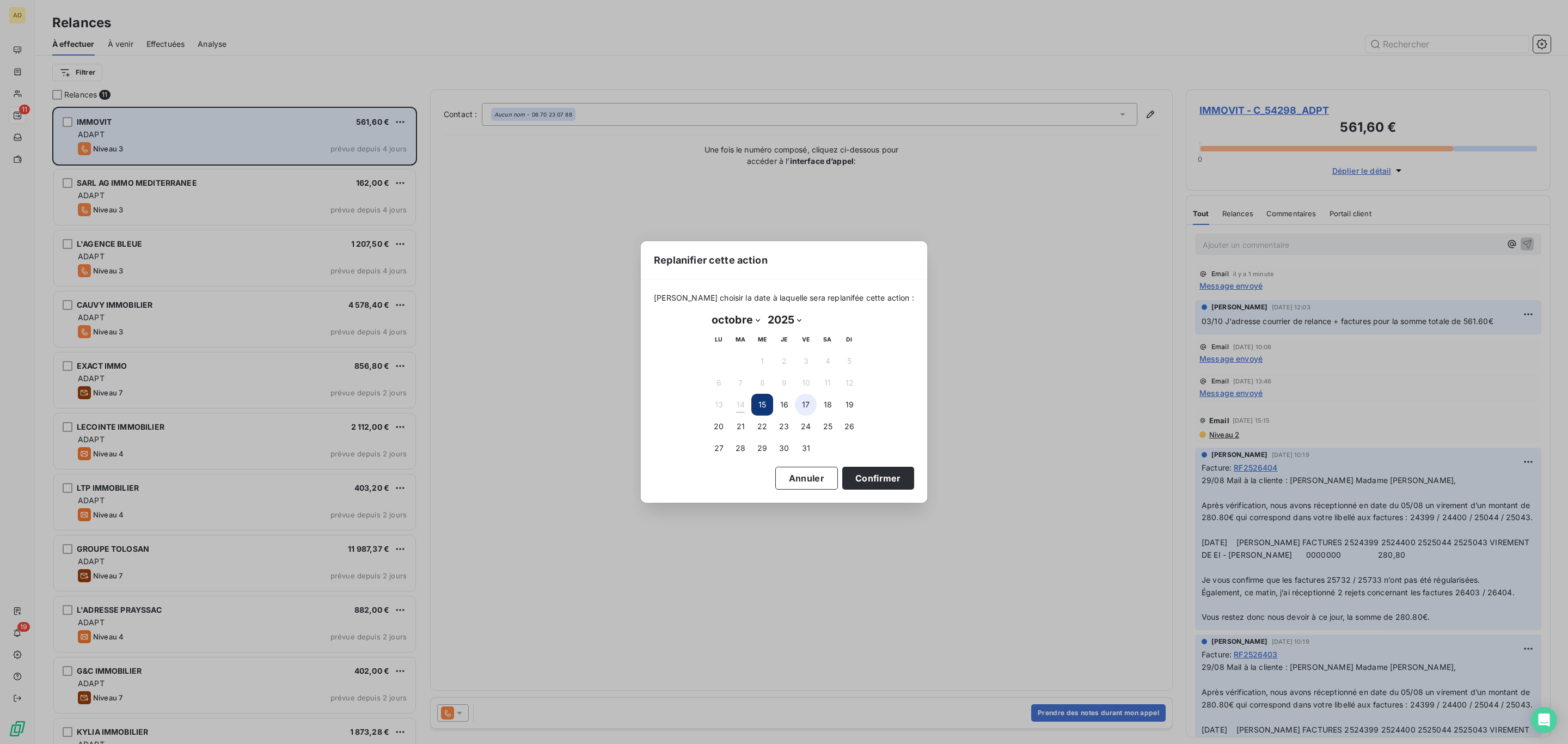
click at [809, 410] on button "17" at bounding box center [806, 405] width 22 height 22
click at [842, 479] on button "Confirmer" at bounding box center [878, 478] width 72 height 23
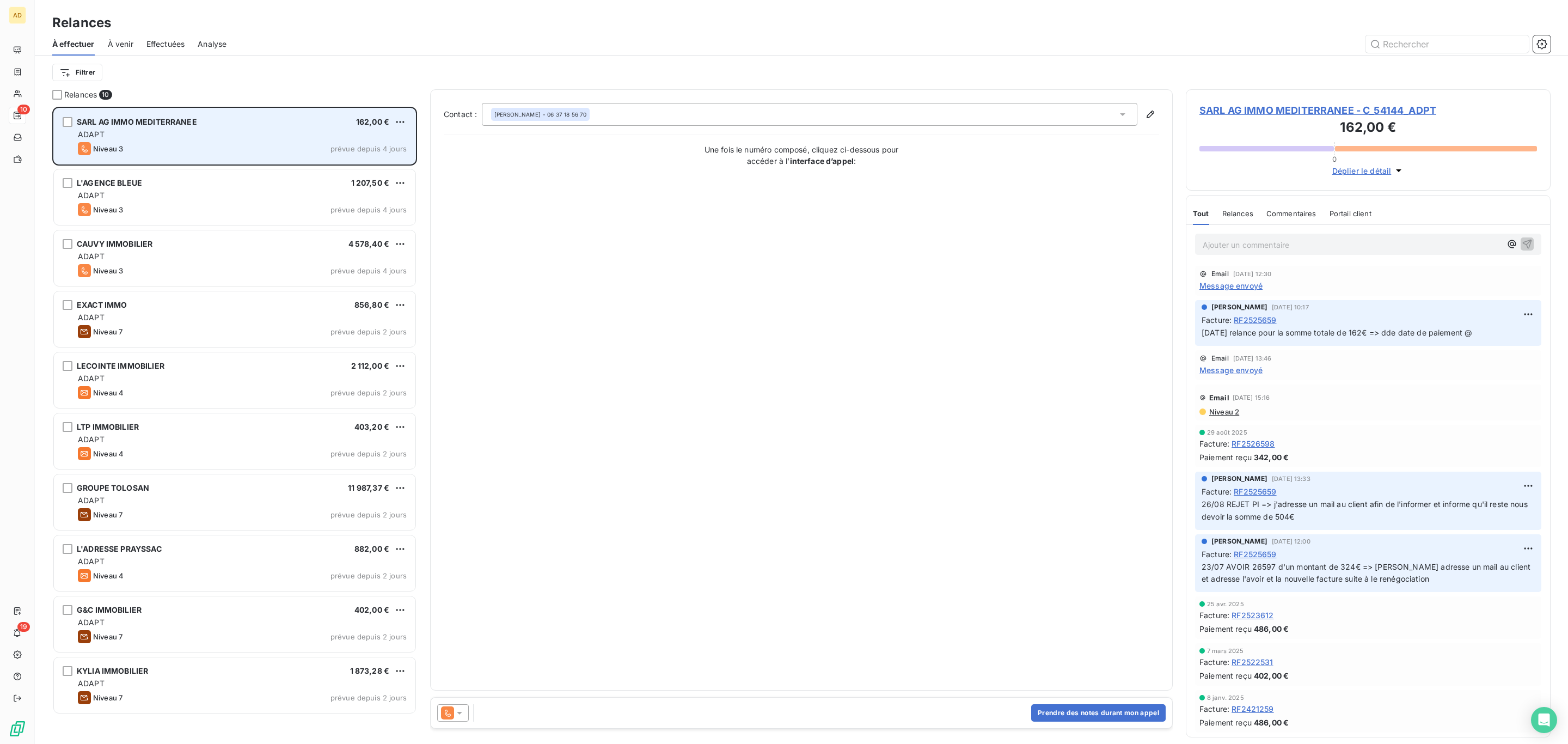
click at [137, 130] on div "ADAPT" at bounding box center [242, 134] width 329 height 11
click at [144, 132] on div "ADAPT" at bounding box center [242, 134] width 329 height 11
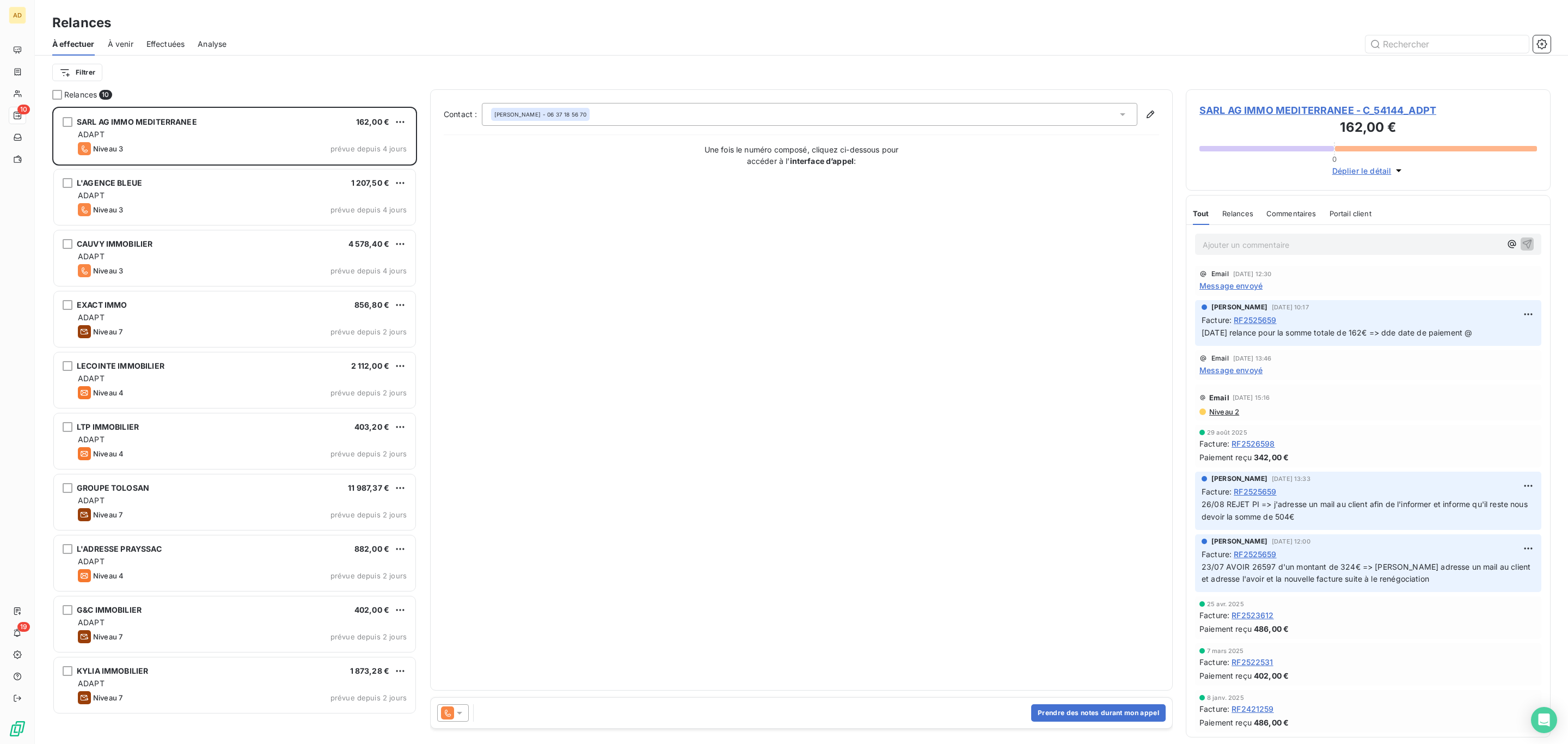
click at [1219, 112] on span "SARL AG IMMO MEDITERRANEE - C_54144_ADPT" at bounding box center [1368, 110] width 338 height 15
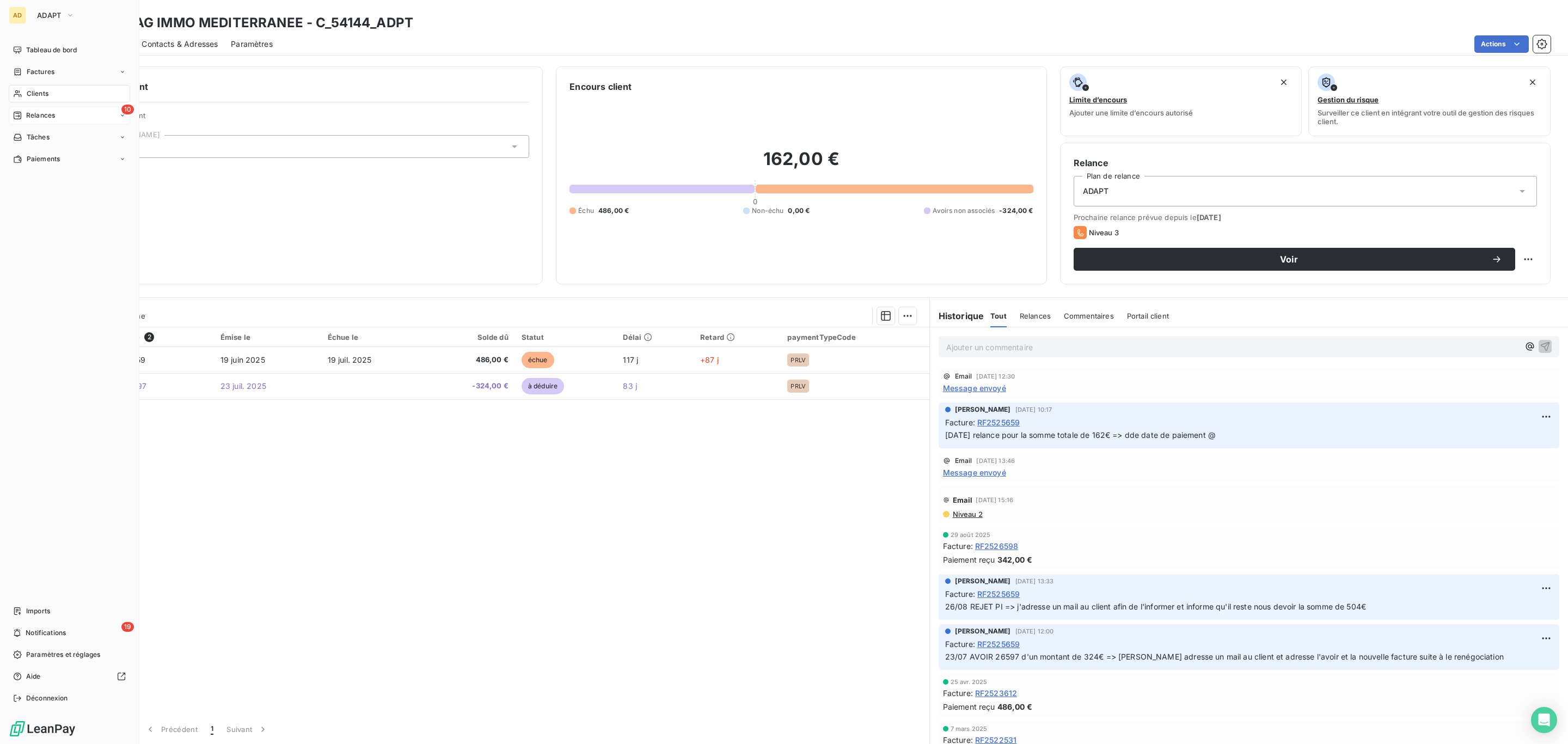
drag, startPoint x: 52, startPoint y: 90, endPoint x: 113, endPoint y: 90, distance: 61.0
click at [52, 90] on div "Clients" at bounding box center [69, 93] width 121 height 17
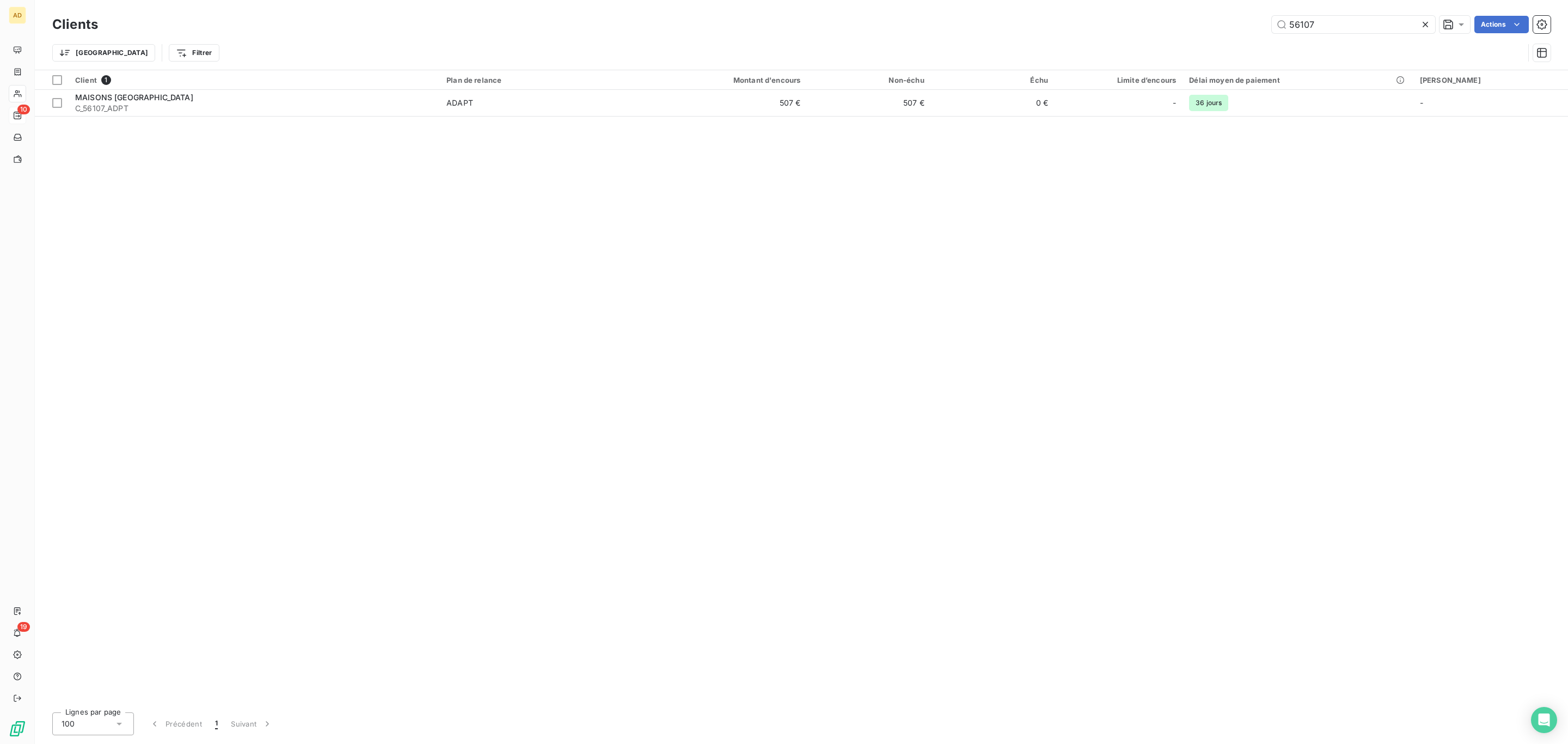
drag, startPoint x: 1356, startPoint y: 7, endPoint x: 1350, endPoint y: 7, distance: 6.0
click at [1353, 7] on div "Clients 56107 Actions Trier Filtrer" at bounding box center [801, 35] width 1533 height 70
drag, startPoint x: 1344, startPoint y: 26, endPoint x: 1209, endPoint y: 18, distance: 135.2
click at [1209, 18] on div "56107 Actions" at bounding box center [831, 24] width 1439 height 17
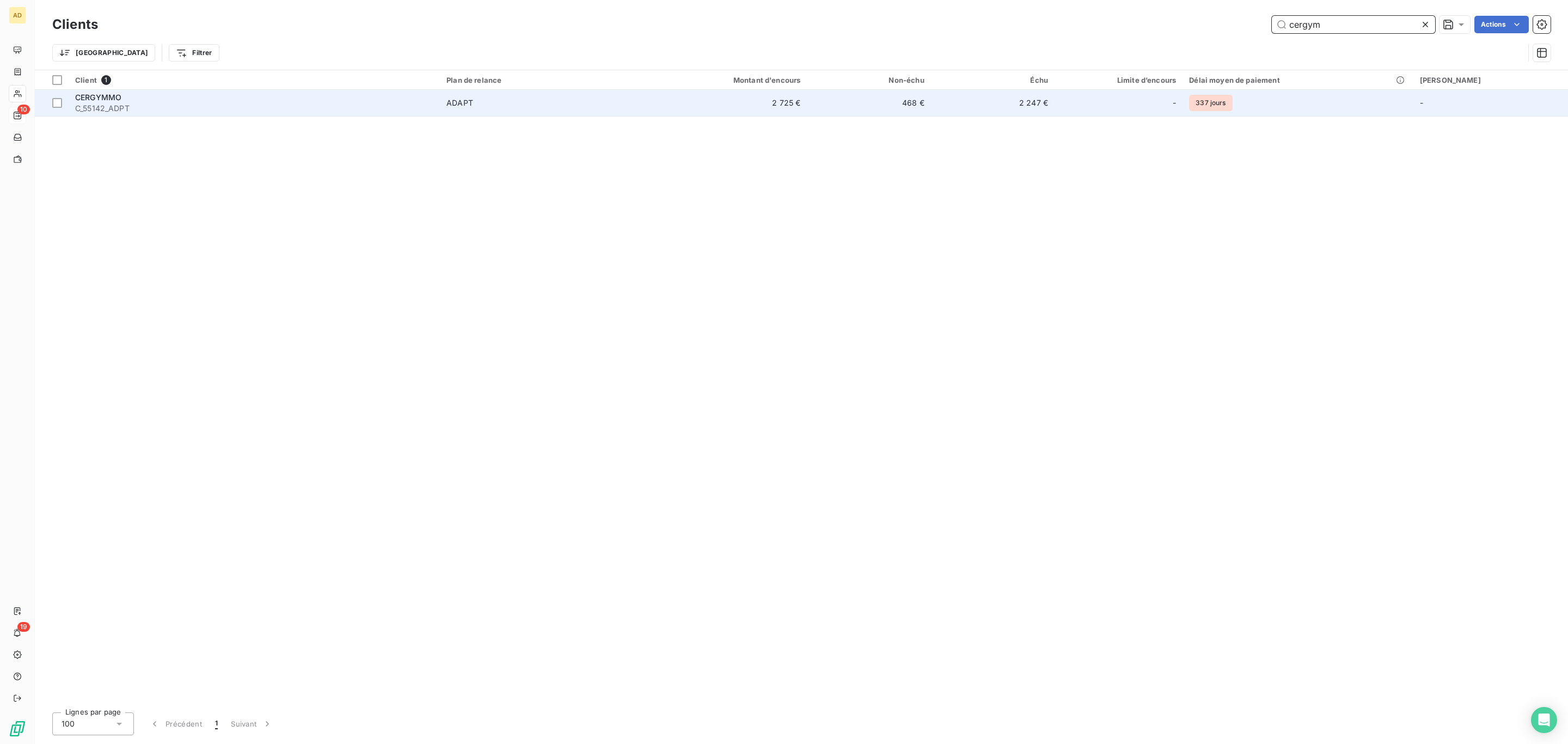
type input "cergym"
click at [433, 109] on span "C_55142_ADPT" at bounding box center [255, 109] width 359 height 11
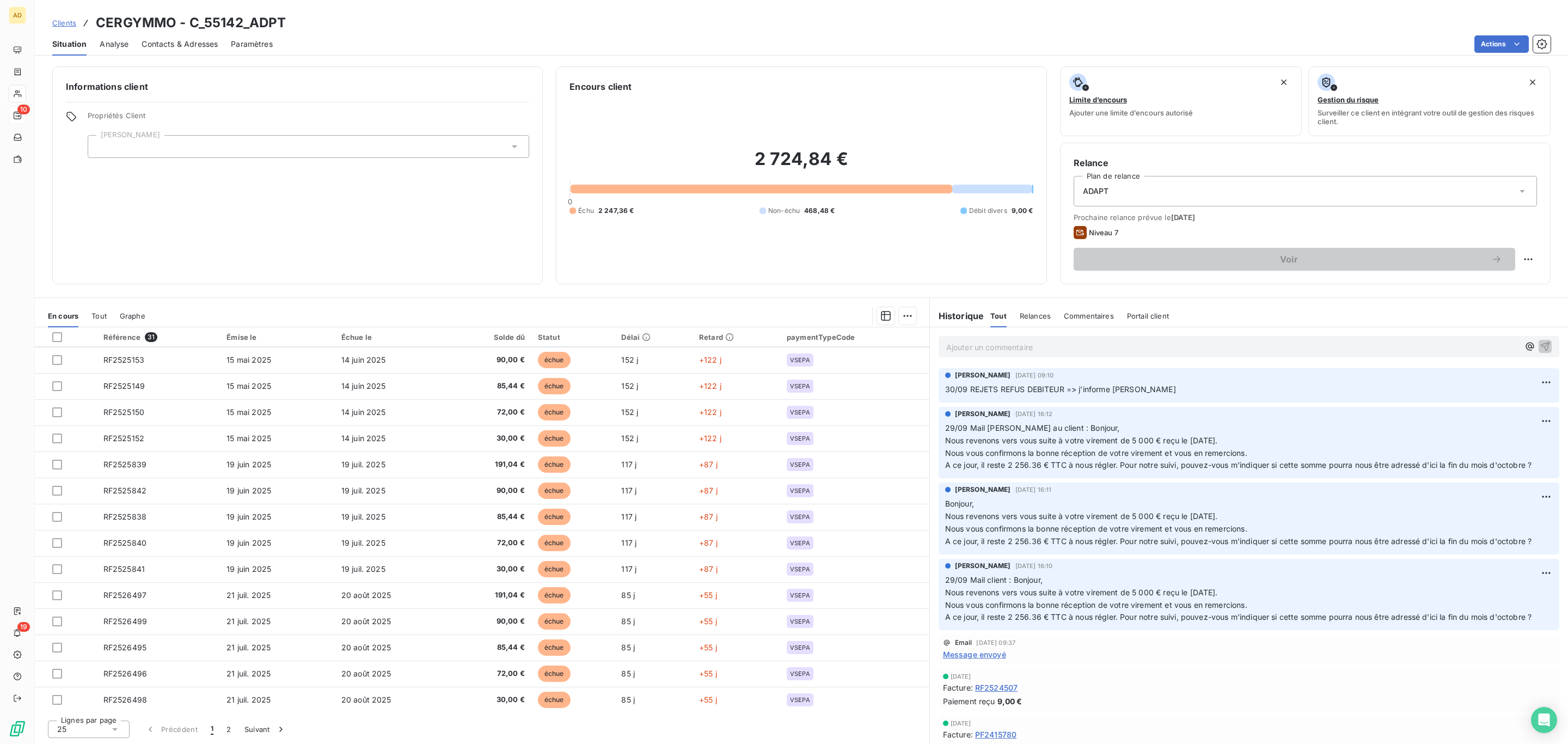
scroll to position [290, 0]
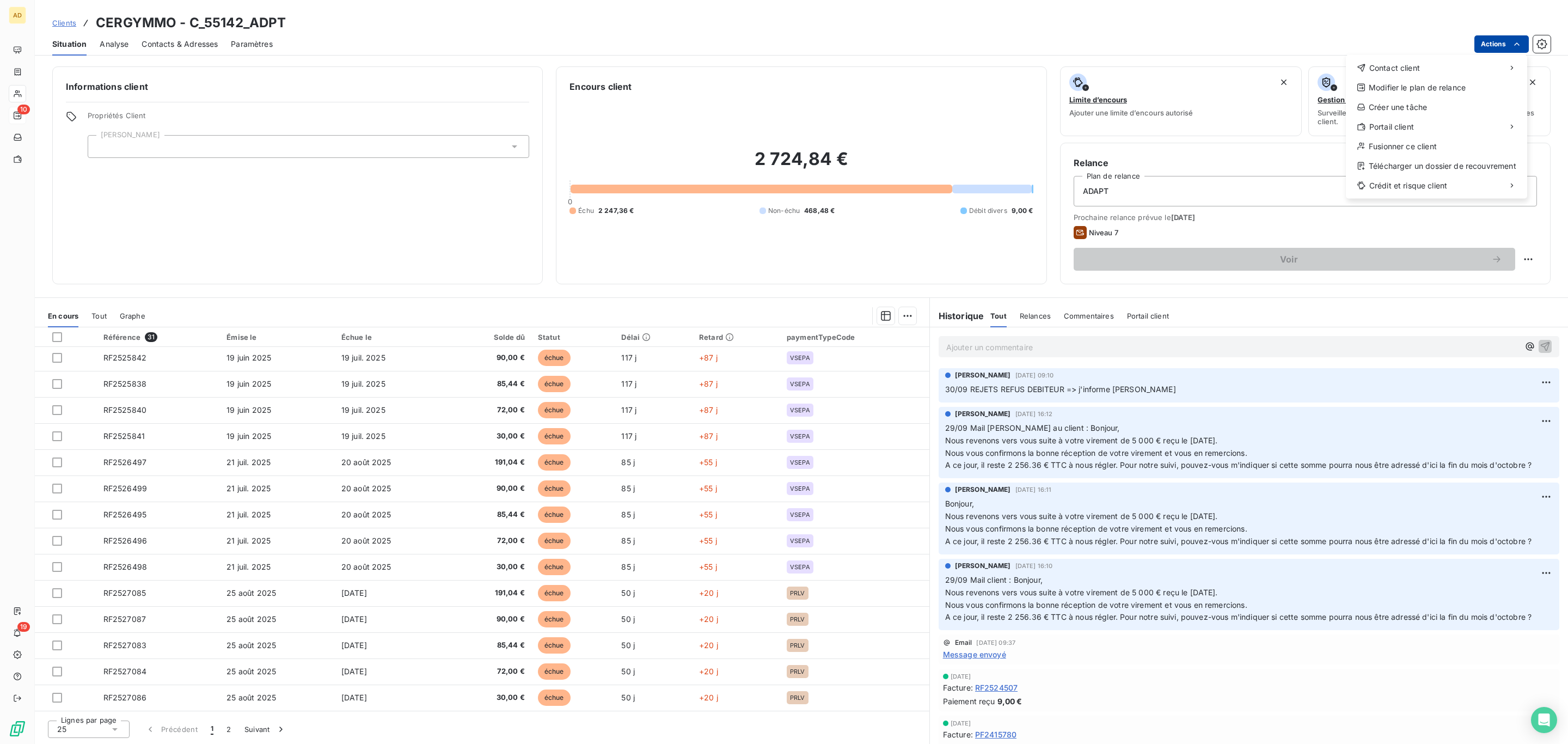
click at [1479, 41] on html "AD 10 19 Clients CERGYMMO - C_55142_ADPT Situation Analyse Contacts & Adresses …" at bounding box center [784, 372] width 1568 height 744
click at [1268, 71] on div "Envoyer un email" at bounding box center [1264, 71] width 146 height 17
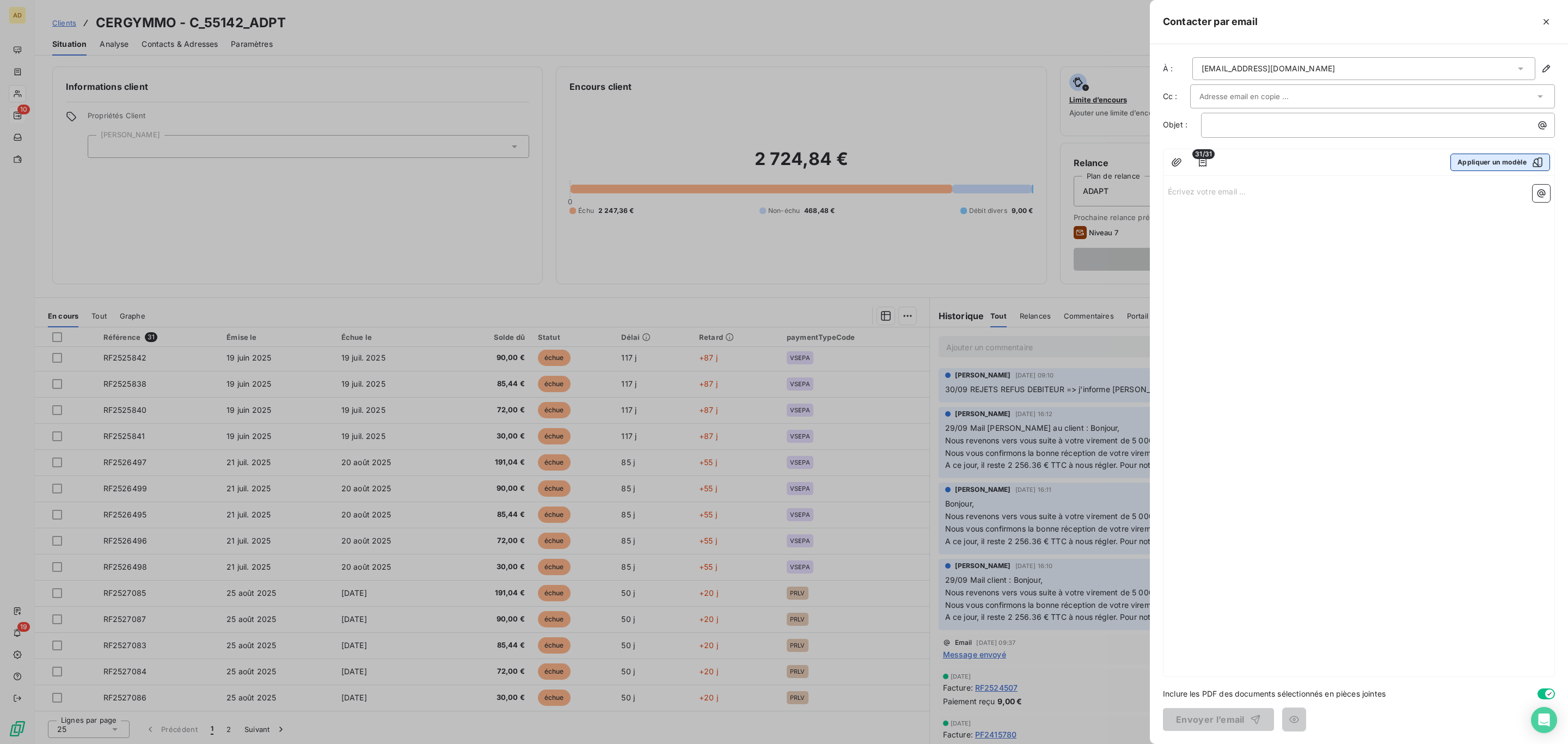
click at [1465, 162] on button "Appliquer un modèle" at bounding box center [1500, 162] width 99 height 17
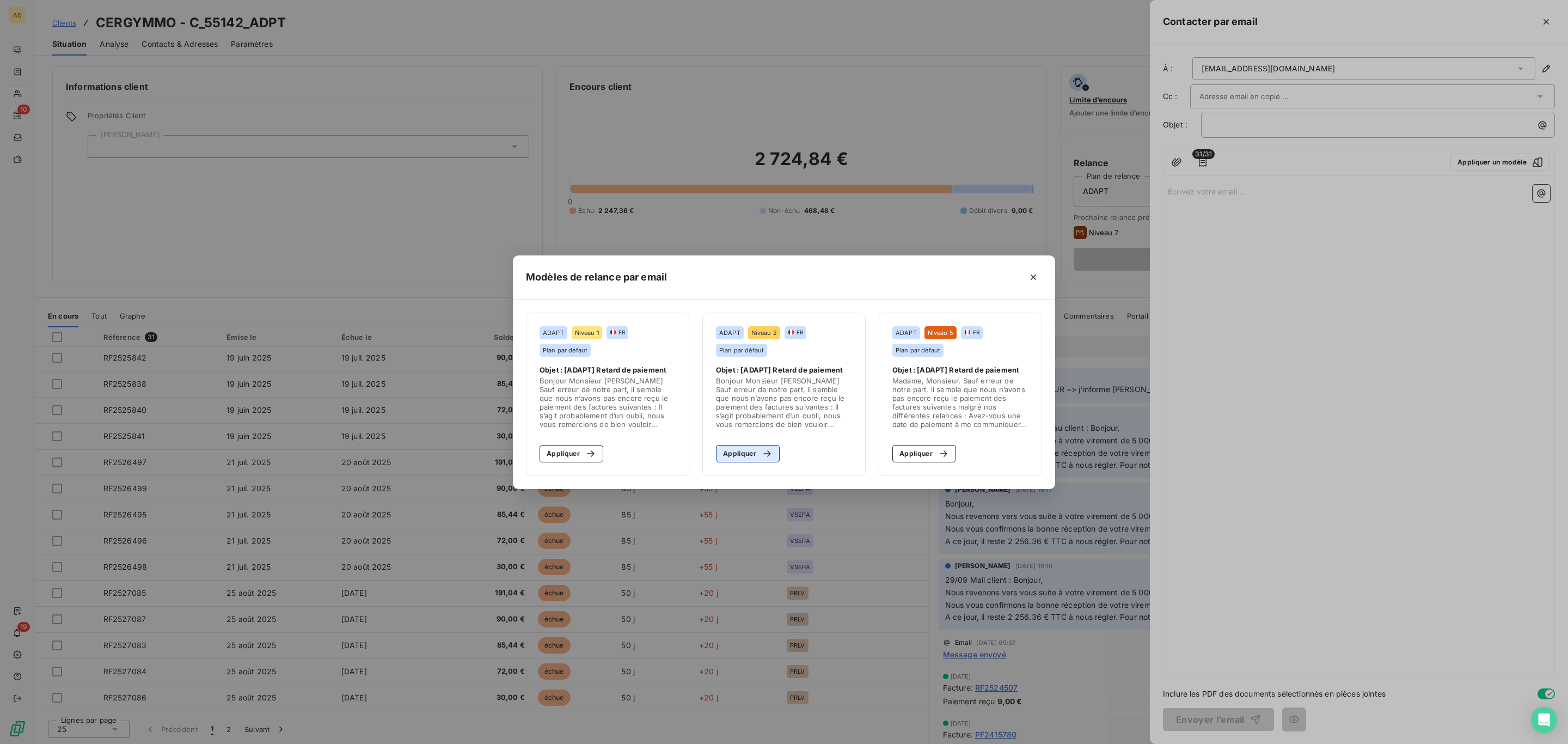
click at [740, 448] on button "Appliquer" at bounding box center [748, 454] width 64 height 17
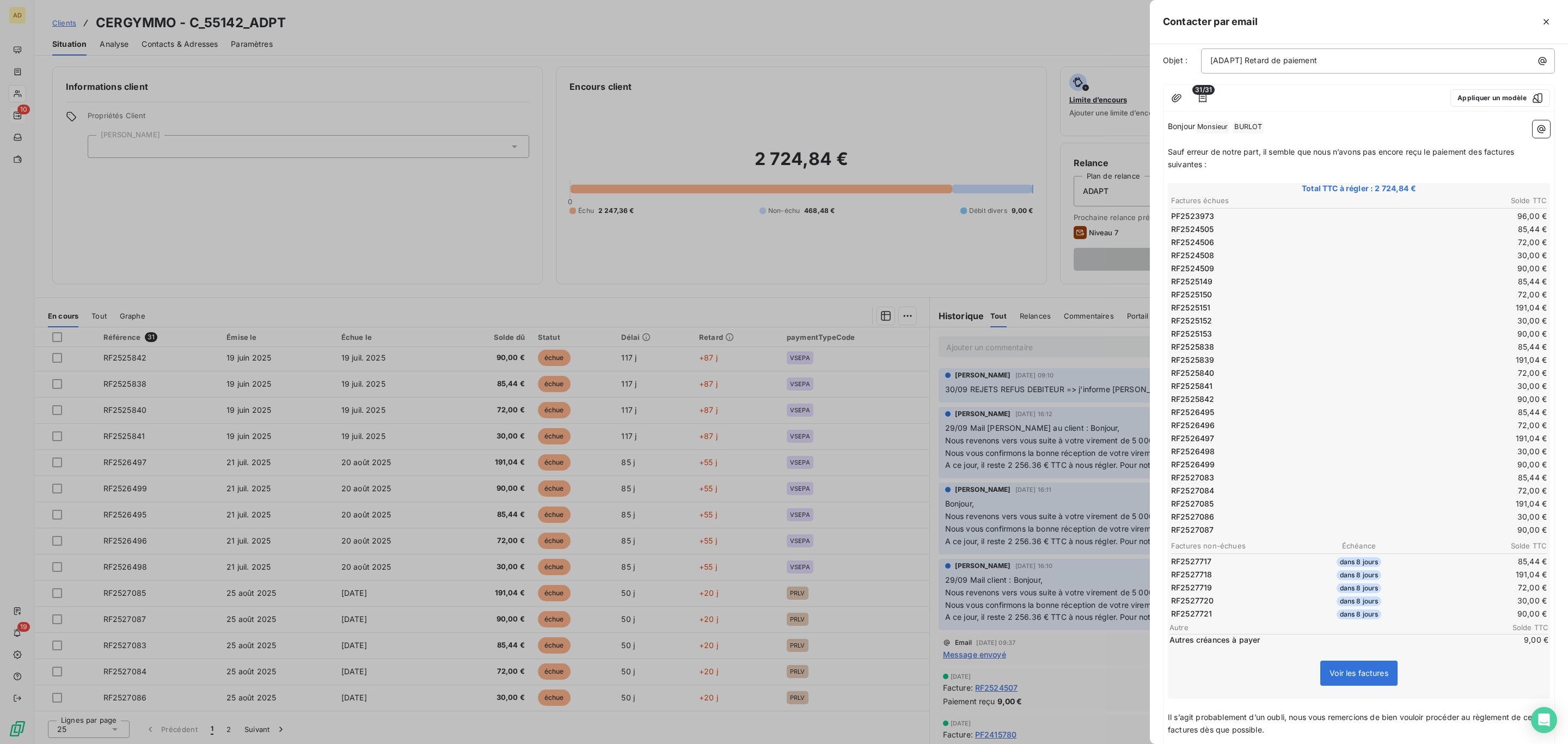
scroll to position [179, 0]
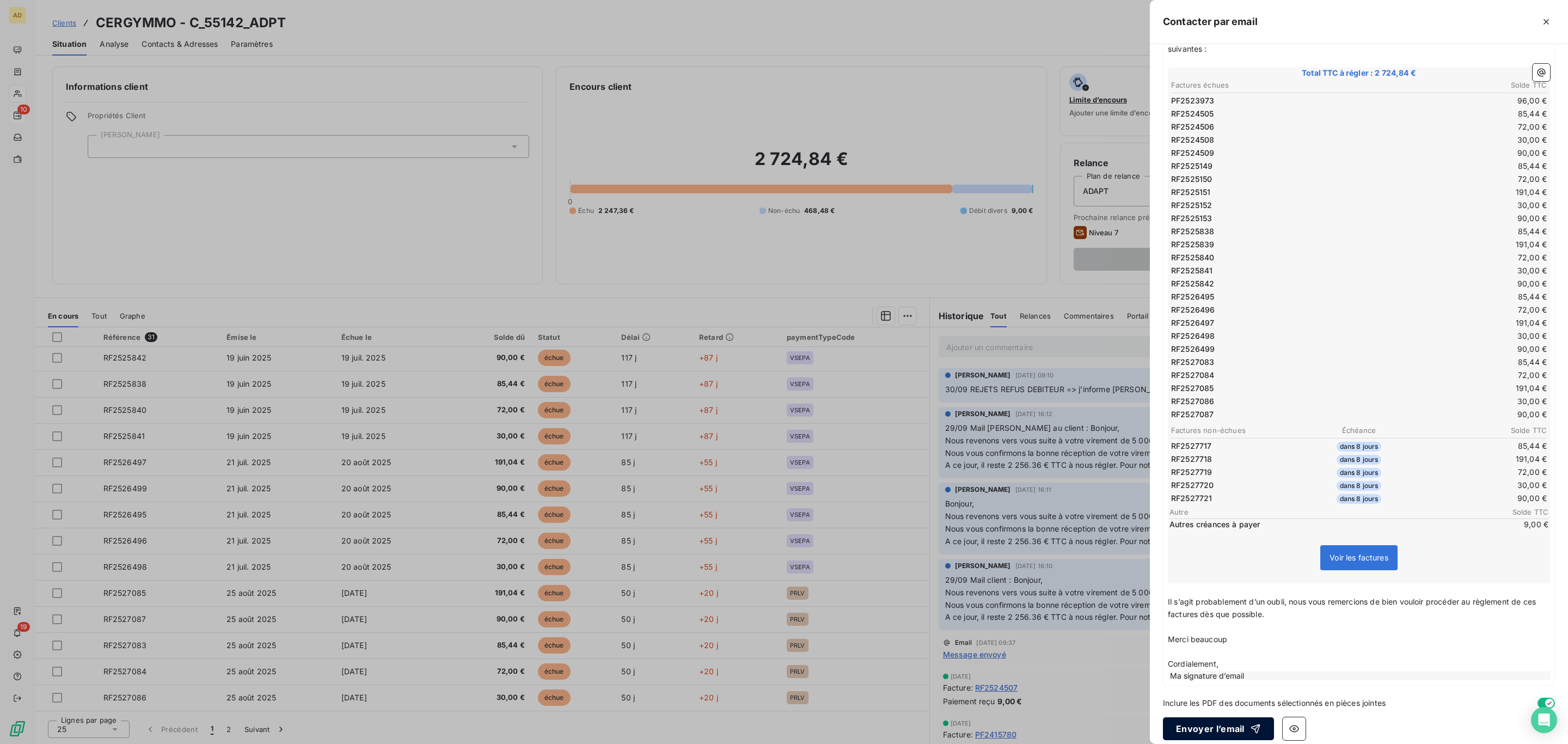
click at [1223, 718] on button "Envoyer l’email" at bounding box center [1218, 728] width 111 height 23
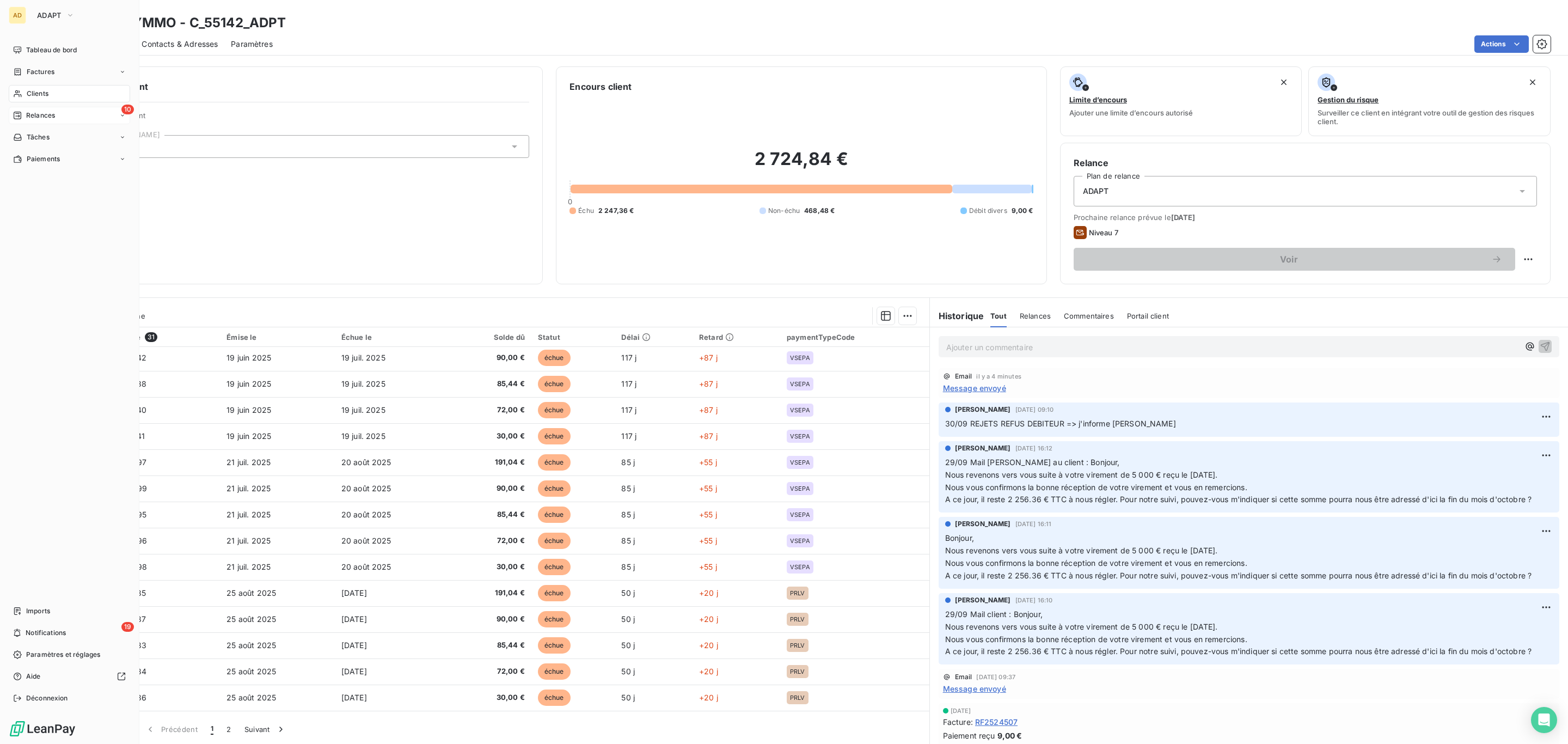
click at [36, 94] on span "Clients" at bounding box center [37, 93] width 22 height 10
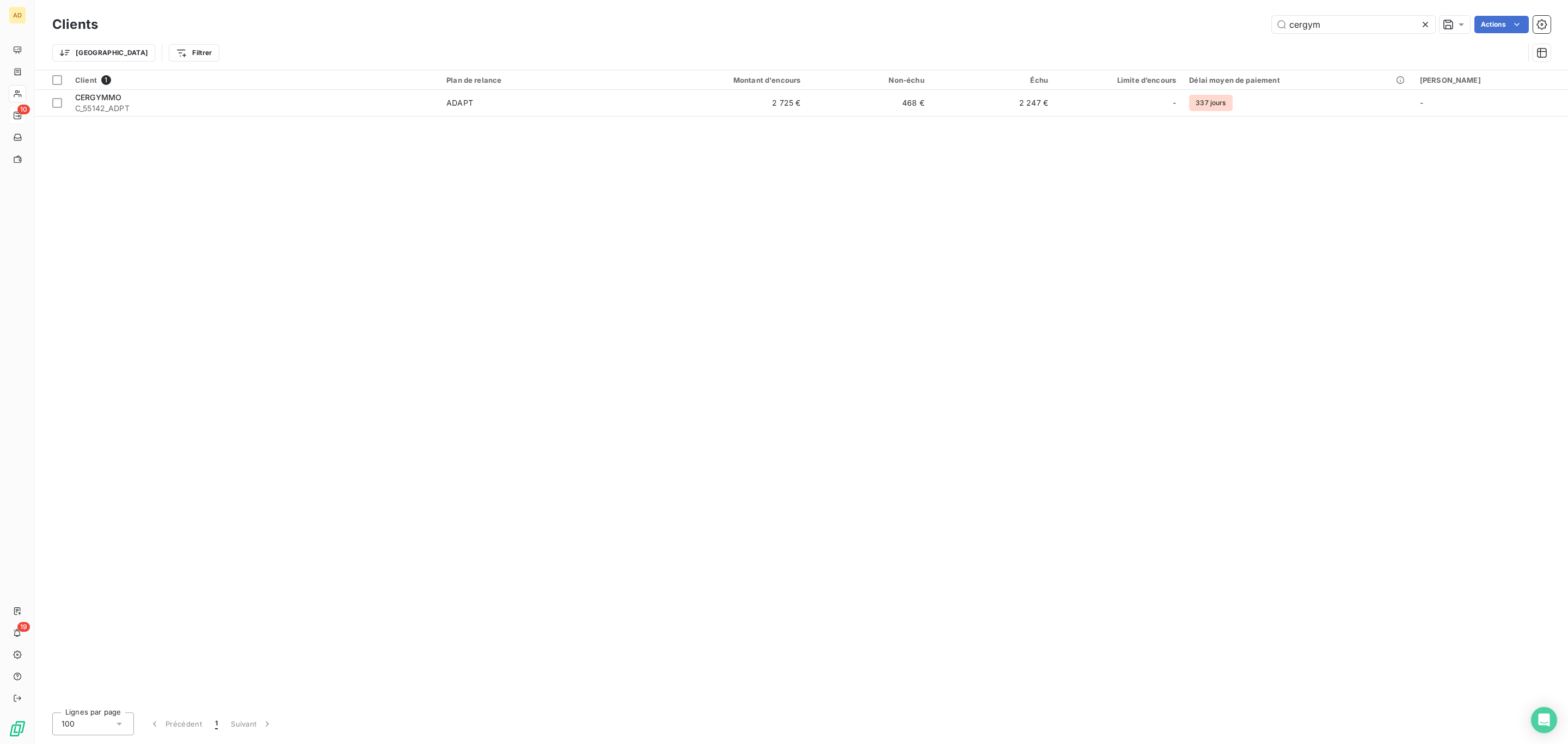
drag, startPoint x: 1344, startPoint y: 28, endPoint x: 1132, endPoint y: 19, distance: 212.2
click at [1181, 28] on div "cergym Actions" at bounding box center [831, 24] width 1439 height 17
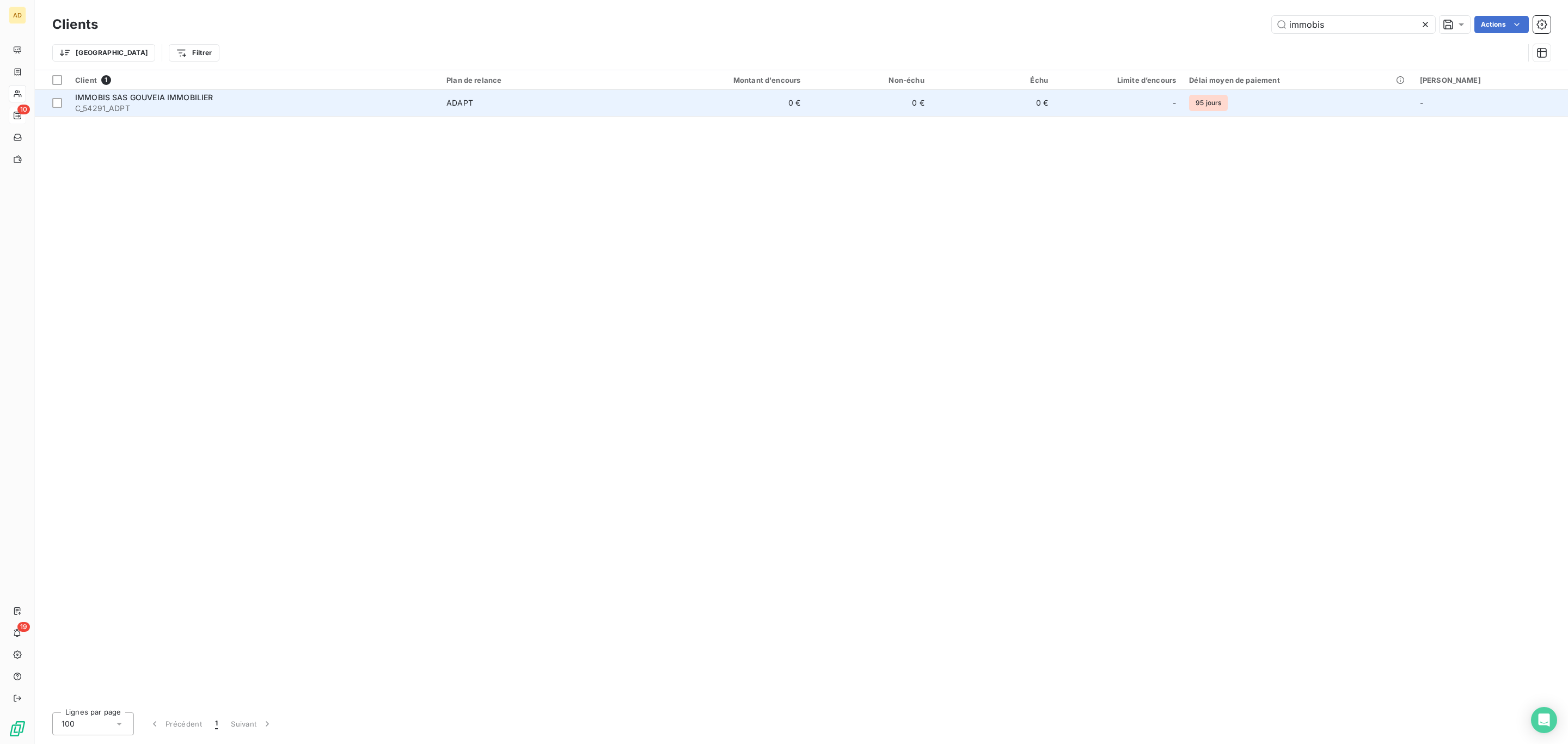
type input "immobis"
click at [330, 112] on span "C_54291_ADPT" at bounding box center [255, 109] width 359 height 11
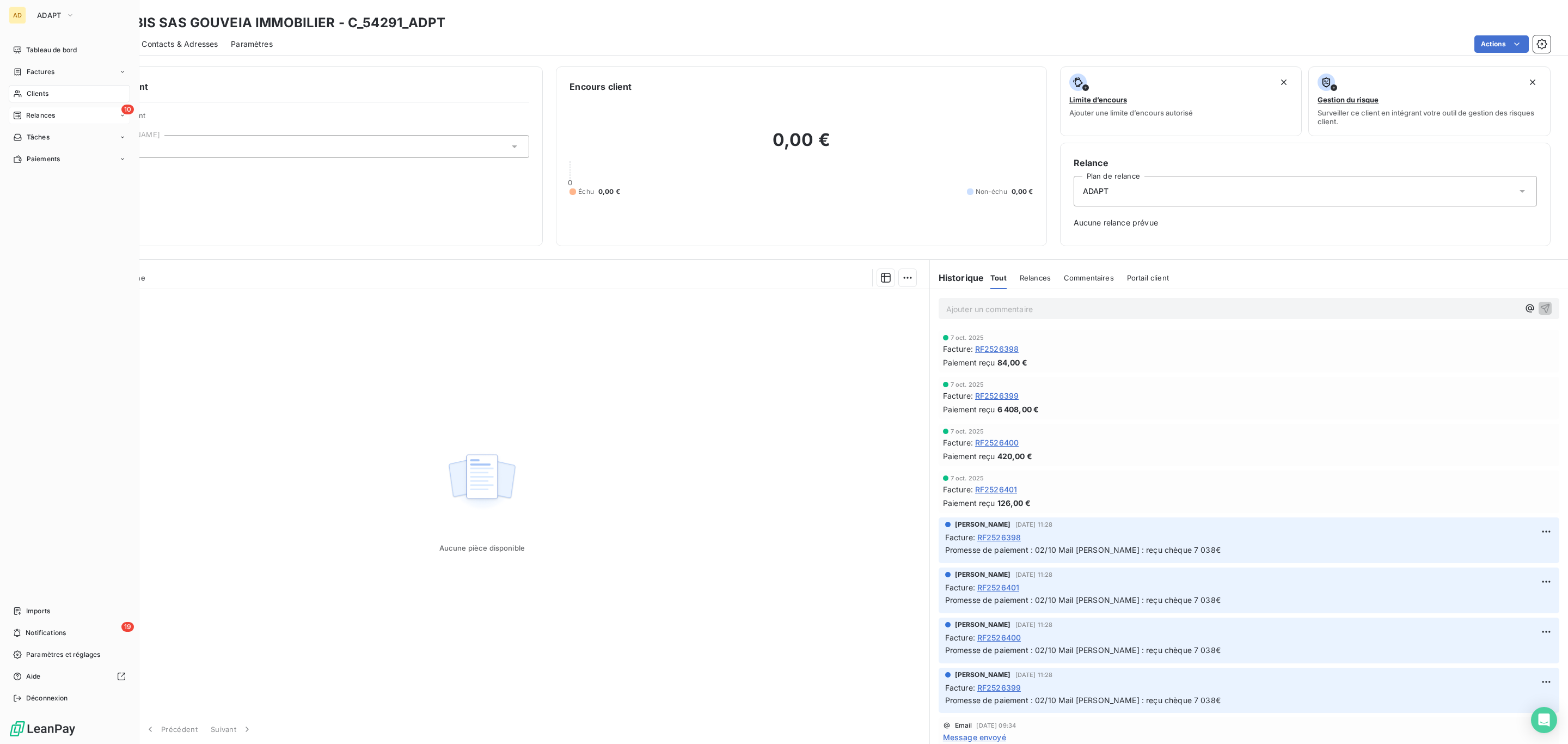
drag, startPoint x: 43, startPoint y: 94, endPoint x: 102, endPoint y: 92, distance: 59.0
click at [43, 94] on span "Clients" at bounding box center [37, 93] width 22 height 10
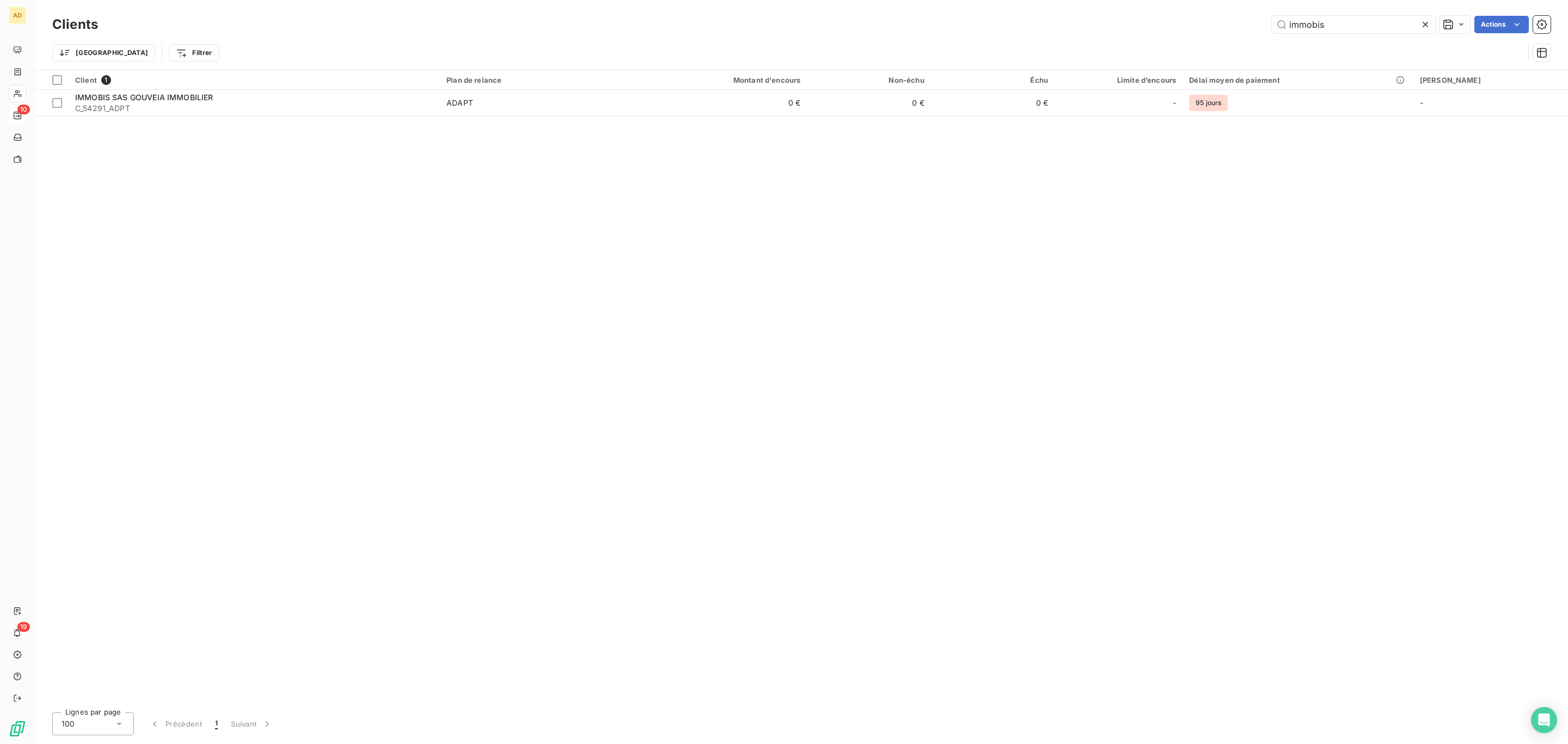
drag, startPoint x: 1268, startPoint y: 12, endPoint x: 1164, endPoint y: -17, distance: 108.0
click at [1164, 0] on html "AD 10 19 Clients immobis Actions Trier Filtrer Client 1 Plan de relance Montant…" at bounding box center [784, 372] width 1568 height 744
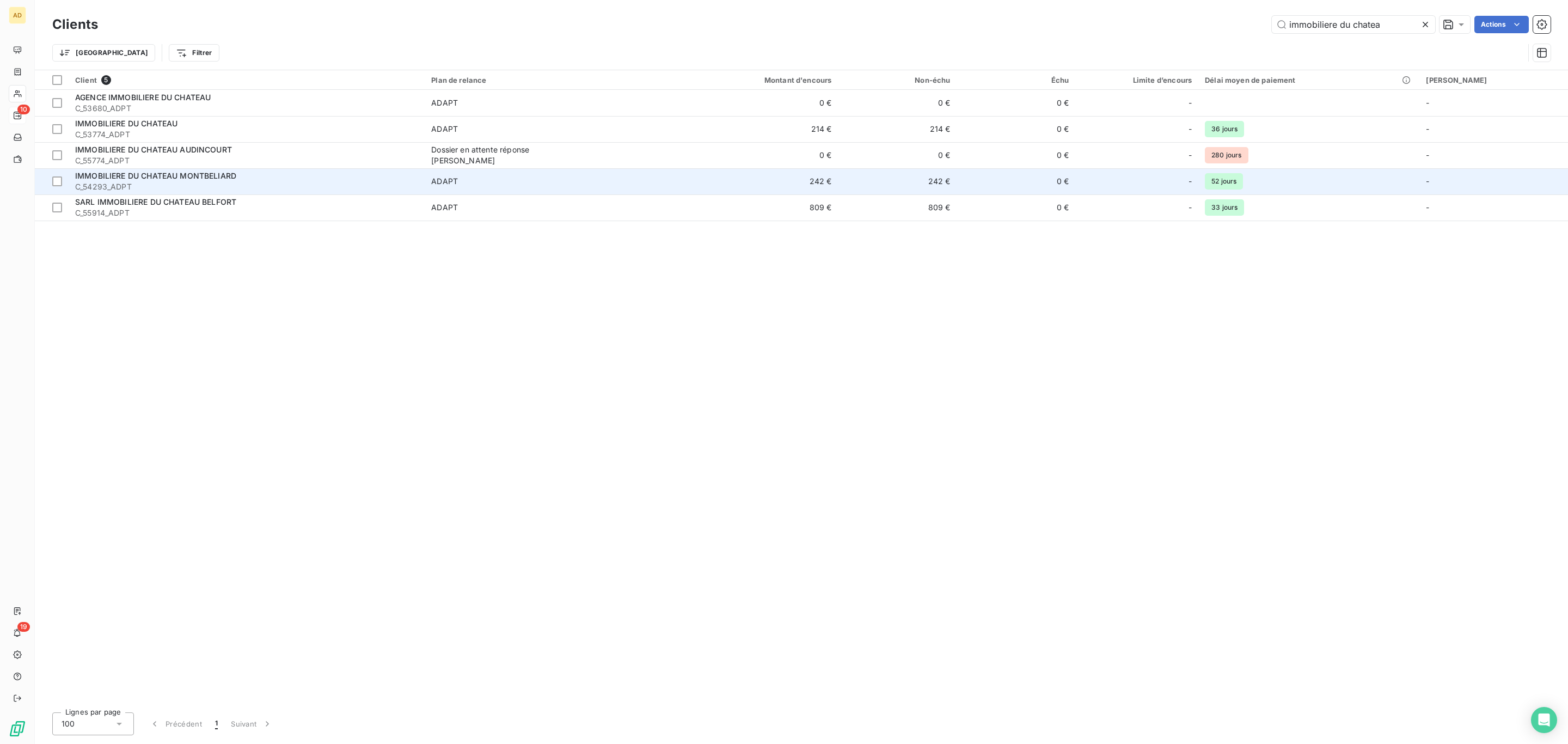
type input "immobiliere du chatea"
click at [456, 174] on td "ADAPT" at bounding box center [552, 182] width 255 height 26
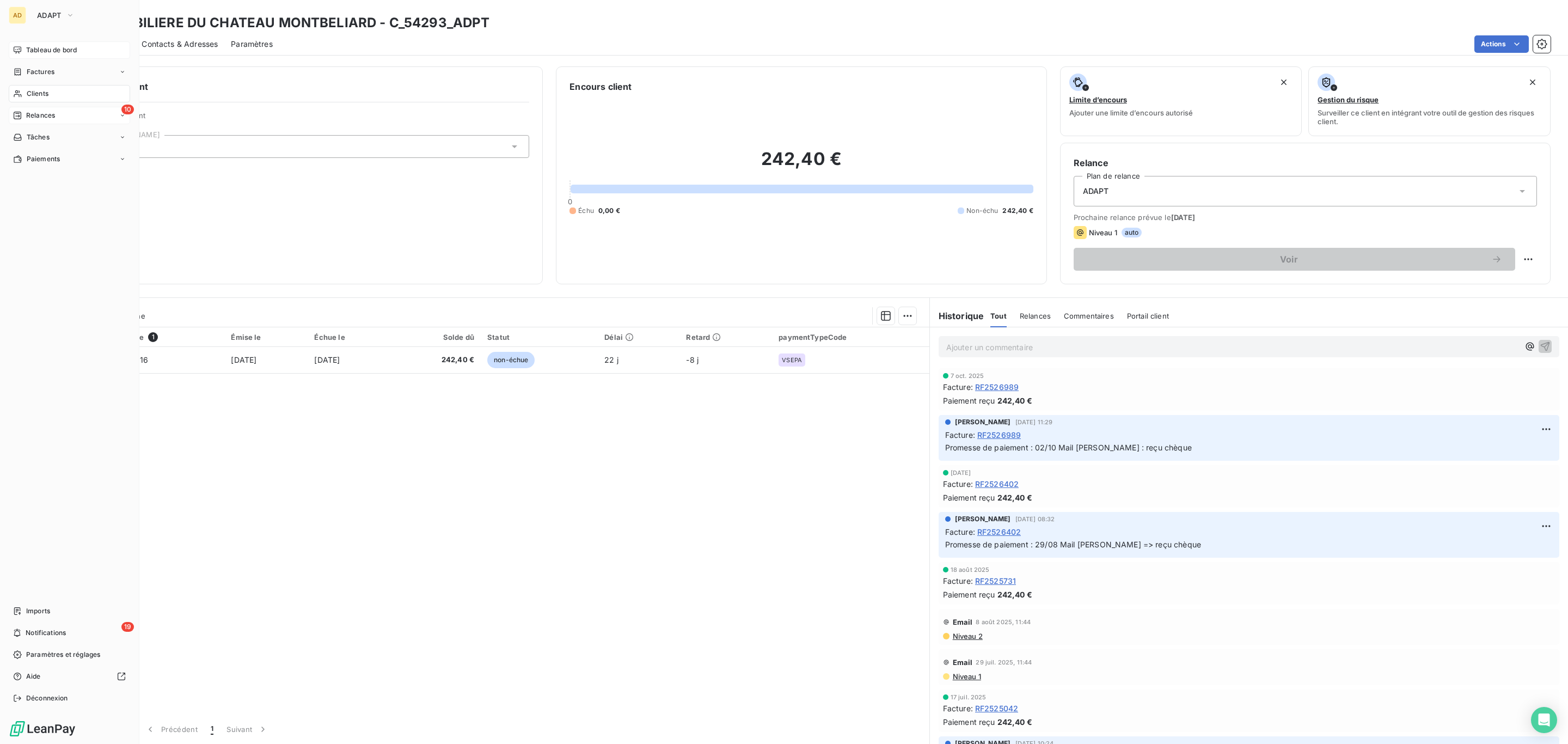
click at [48, 47] on span "Tableau de bord" at bounding box center [51, 50] width 50 height 10
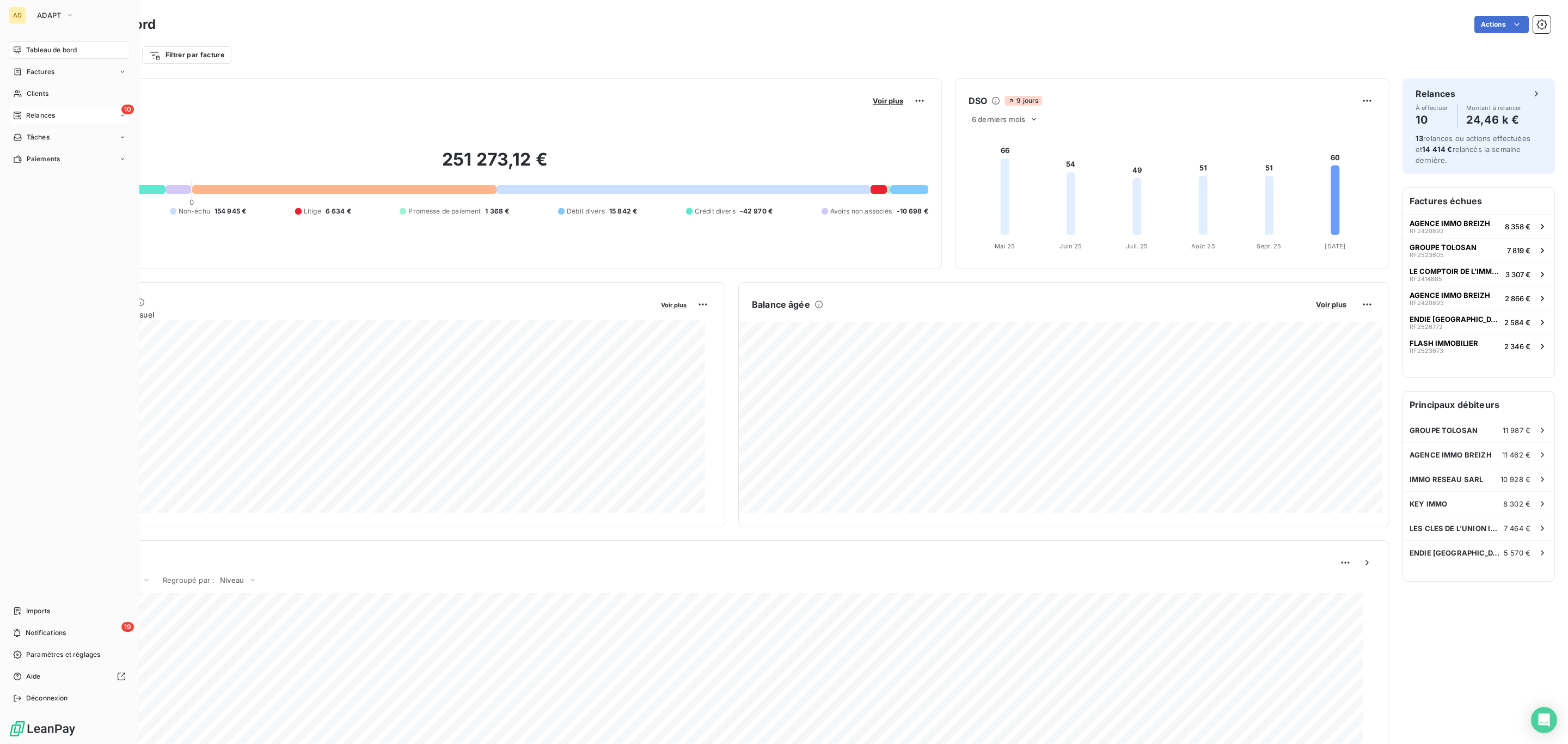
click at [36, 111] on span "Relances" at bounding box center [40, 115] width 29 height 10
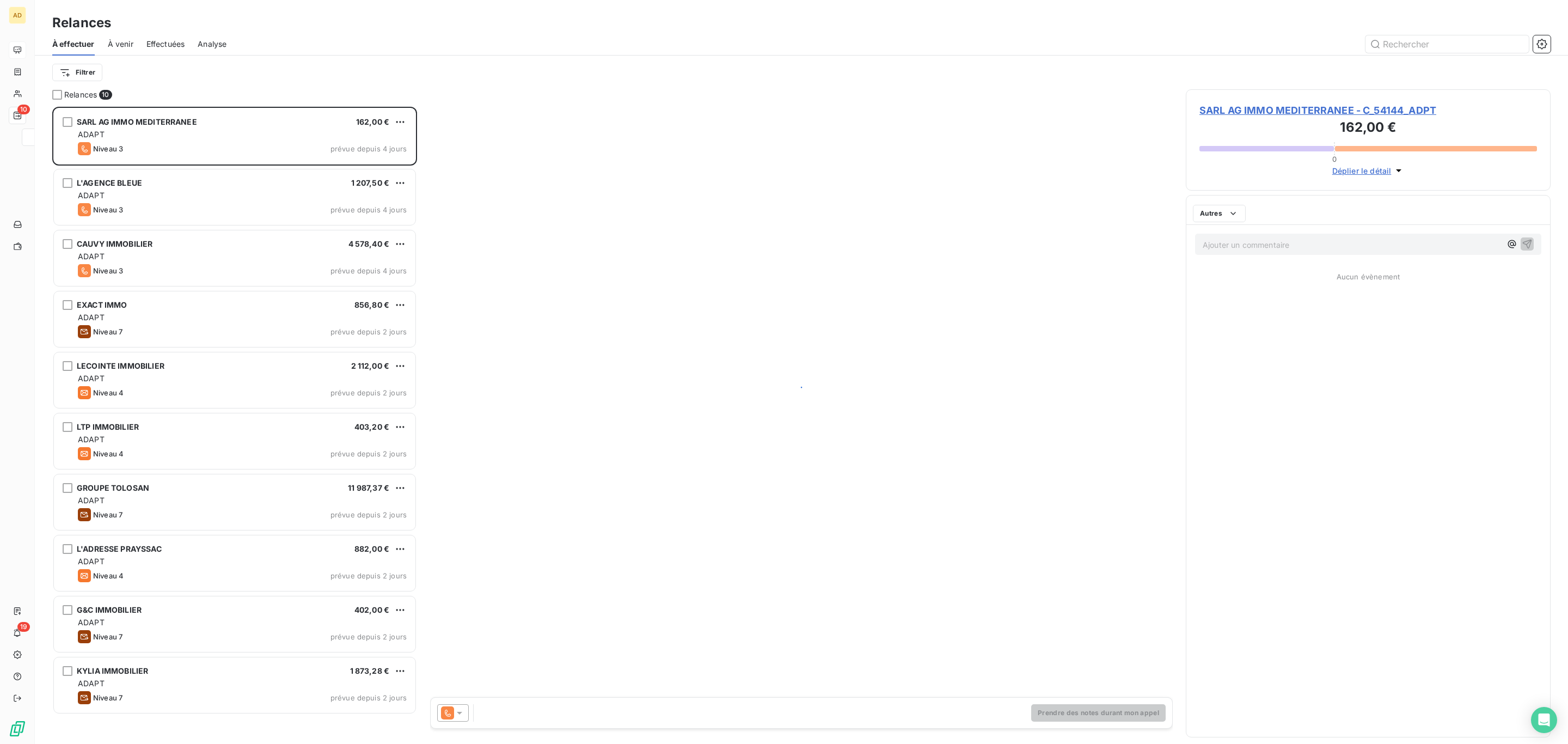
scroll to position [626, 352]
